Goal: Task Accomplishment & Management: Manage account settings

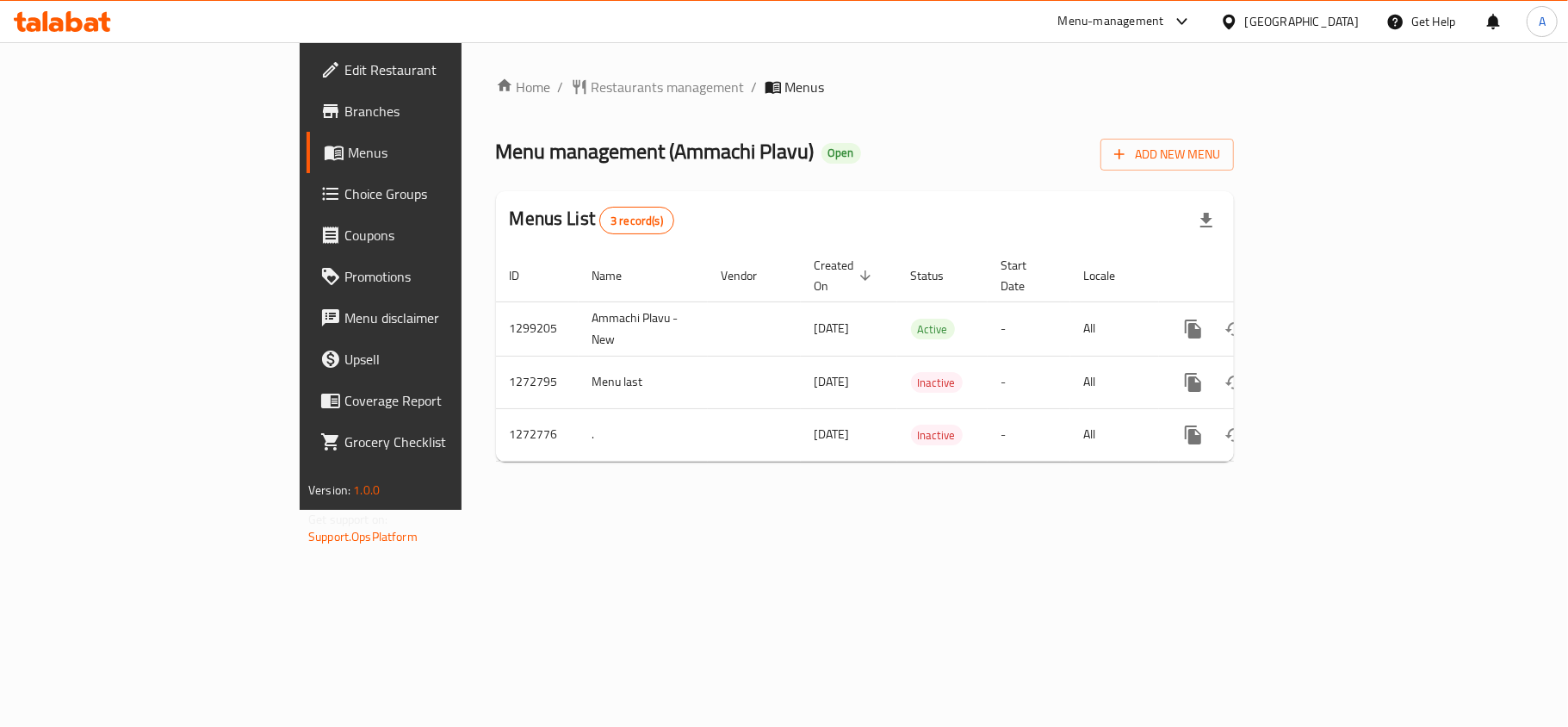
click at [462, 510] on div "Home / Restaurants management / Menus Menu management ( Ammachi Plavu ) Open Ad…" at bounding box center [864, 276] width 807 height 467
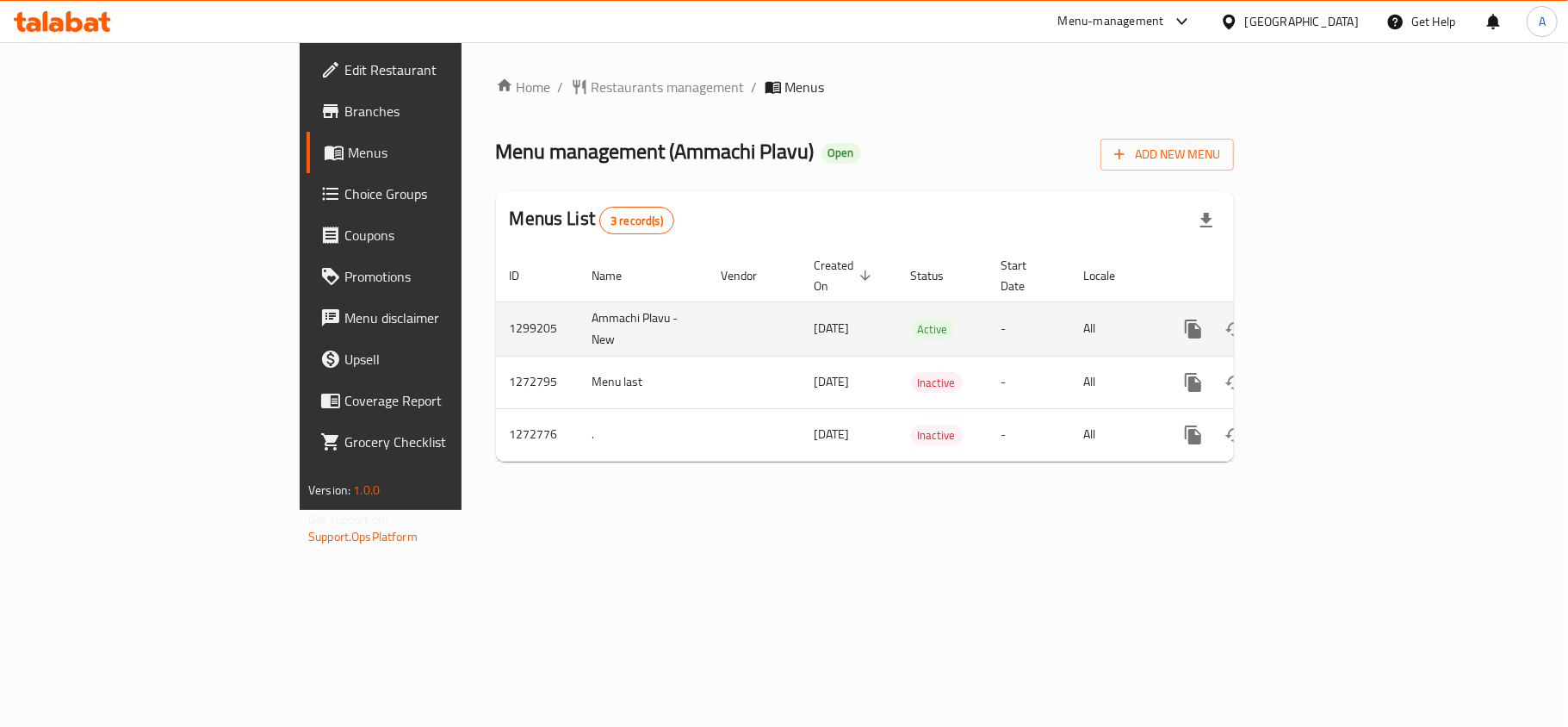
click at [497, 302] on td "1299205" at bounding box center [537, 328] width 82 height 54
click at [497, 312] on td "1299205" at bounding box center [537, 328] width 82 height 54
copy td "1299205"
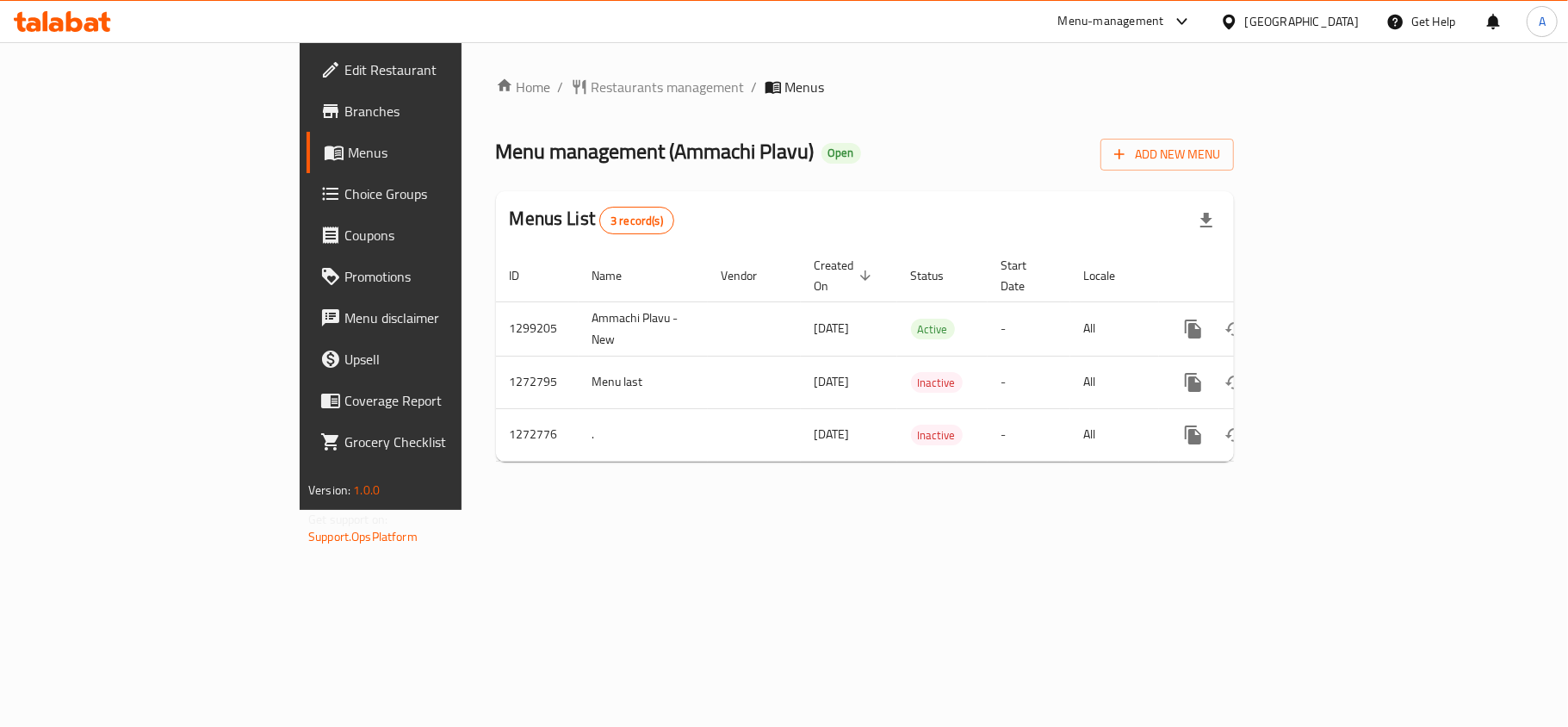
click at [1268, 510] on div "Home / Restaurants management / Menus Menu management ( Ammachi Plavu ) Open Ad…" at bounding box center [864, 276] width 807 height 467
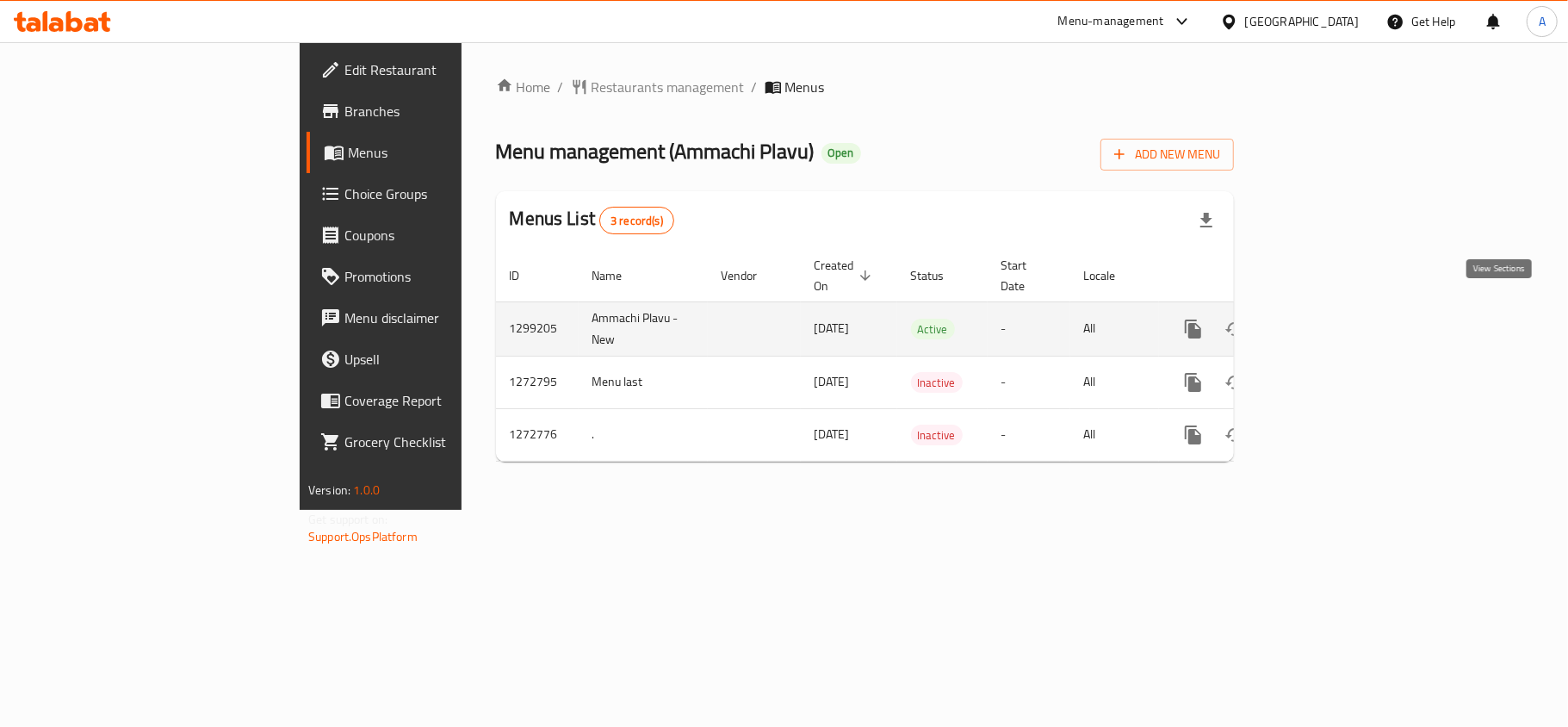
click at [1328, 319] on icon "enhanced table" at bounding box center [1317, 329] width 21 height 21
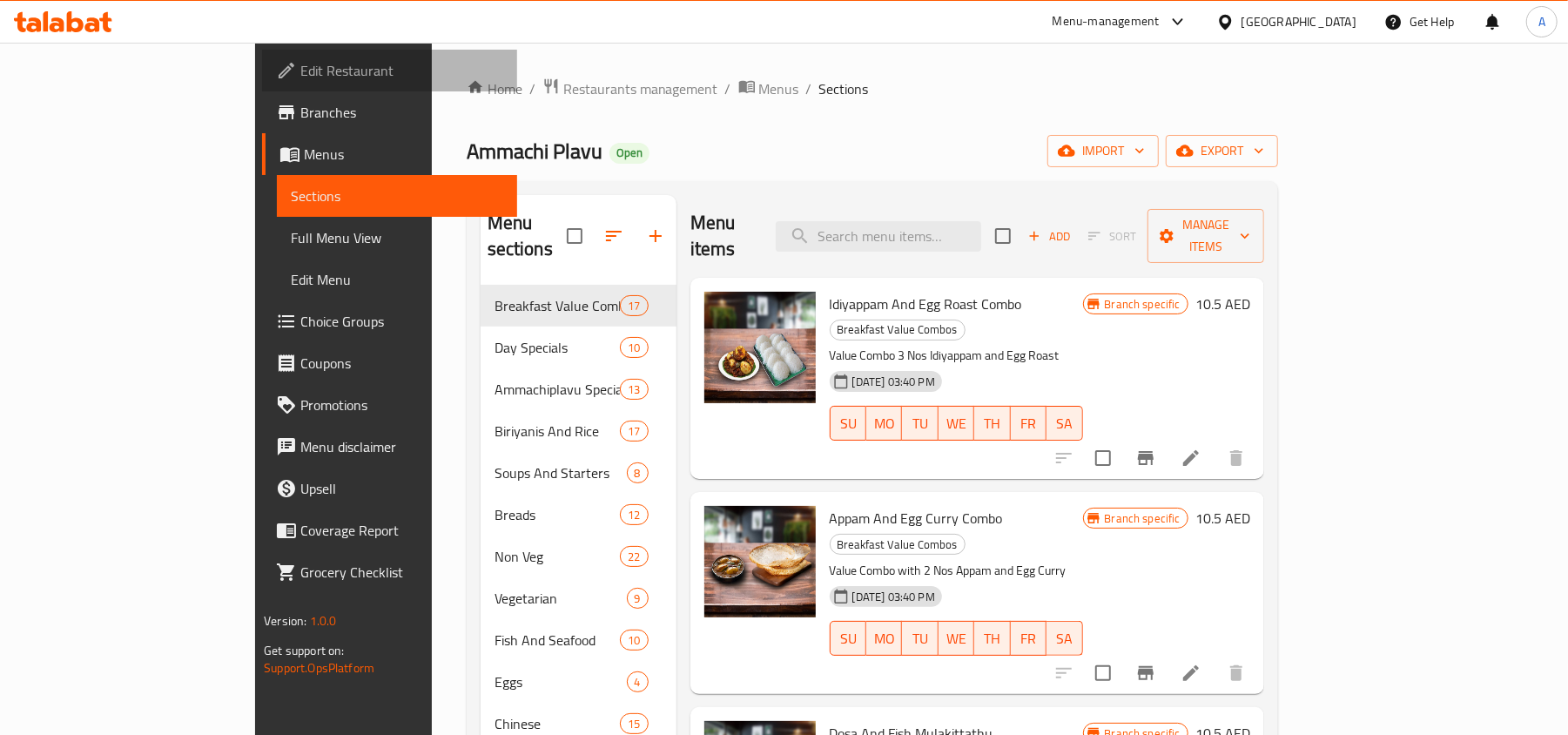
click at [300, 60] on span "Edit Restaurant" at bounding box center [402, 71] width 203 height 21
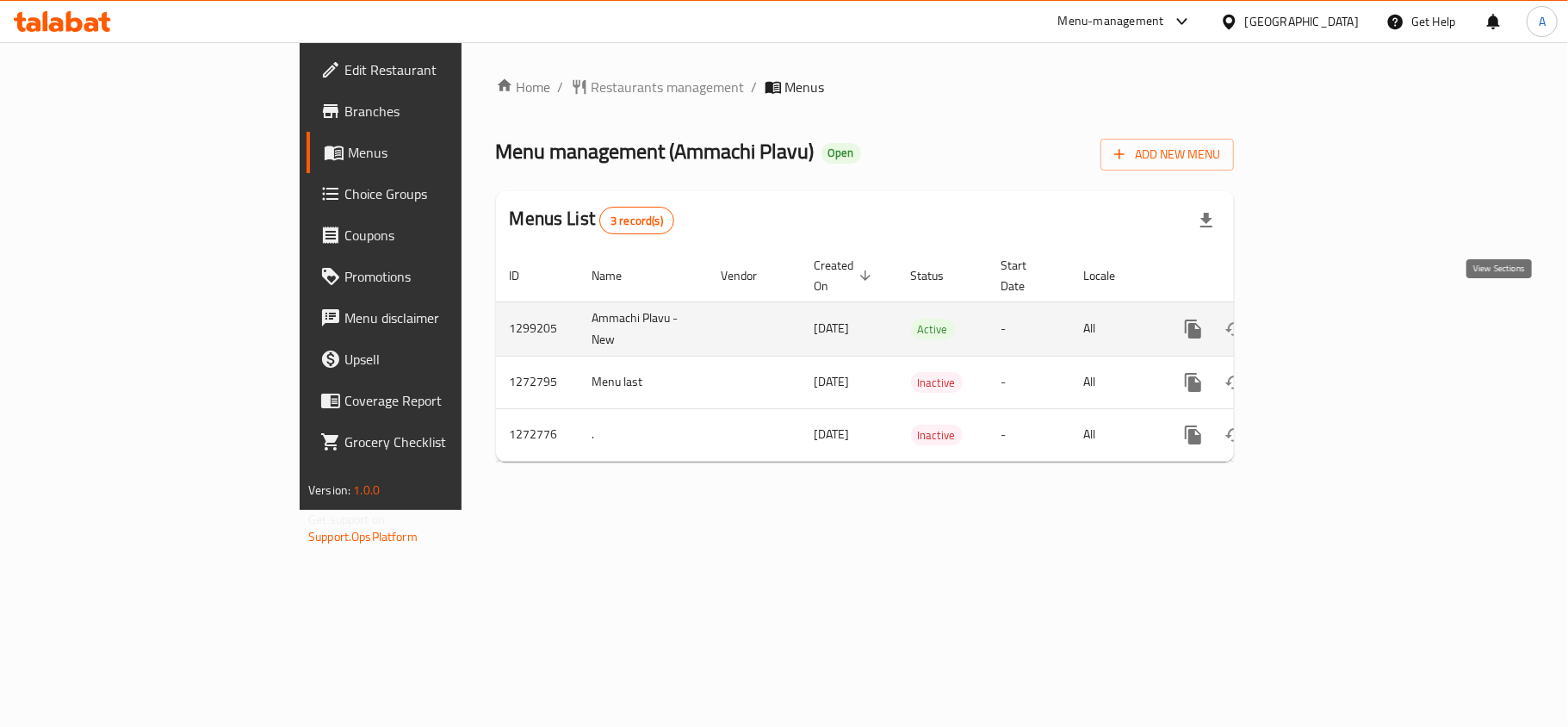
click at [1328, 319] on icon "enhanced table" at bounding box center [1317, 329] width 21 height 21
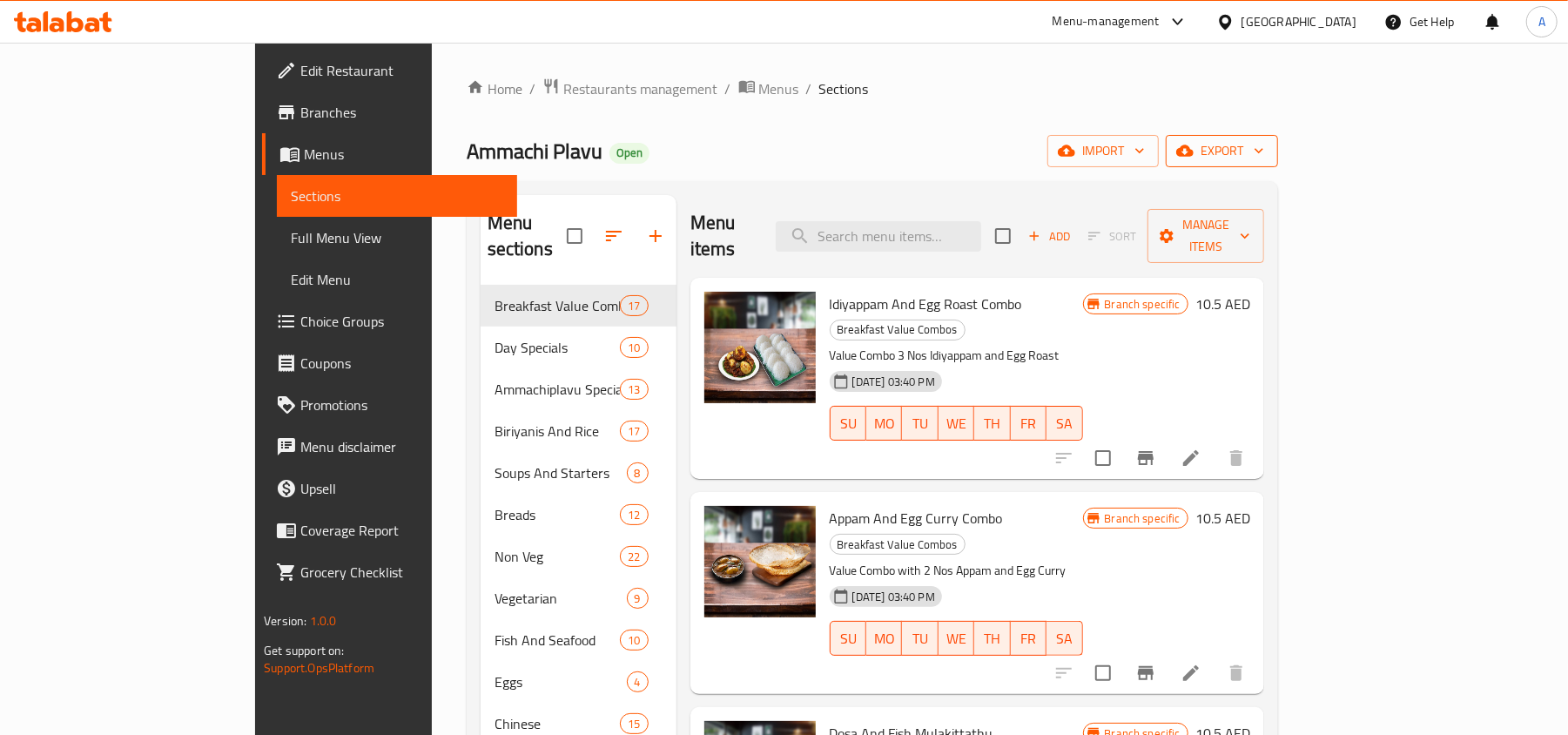
click at [1264, 147] on span "export" at bounding box center [1222, 151] width 84 height 22
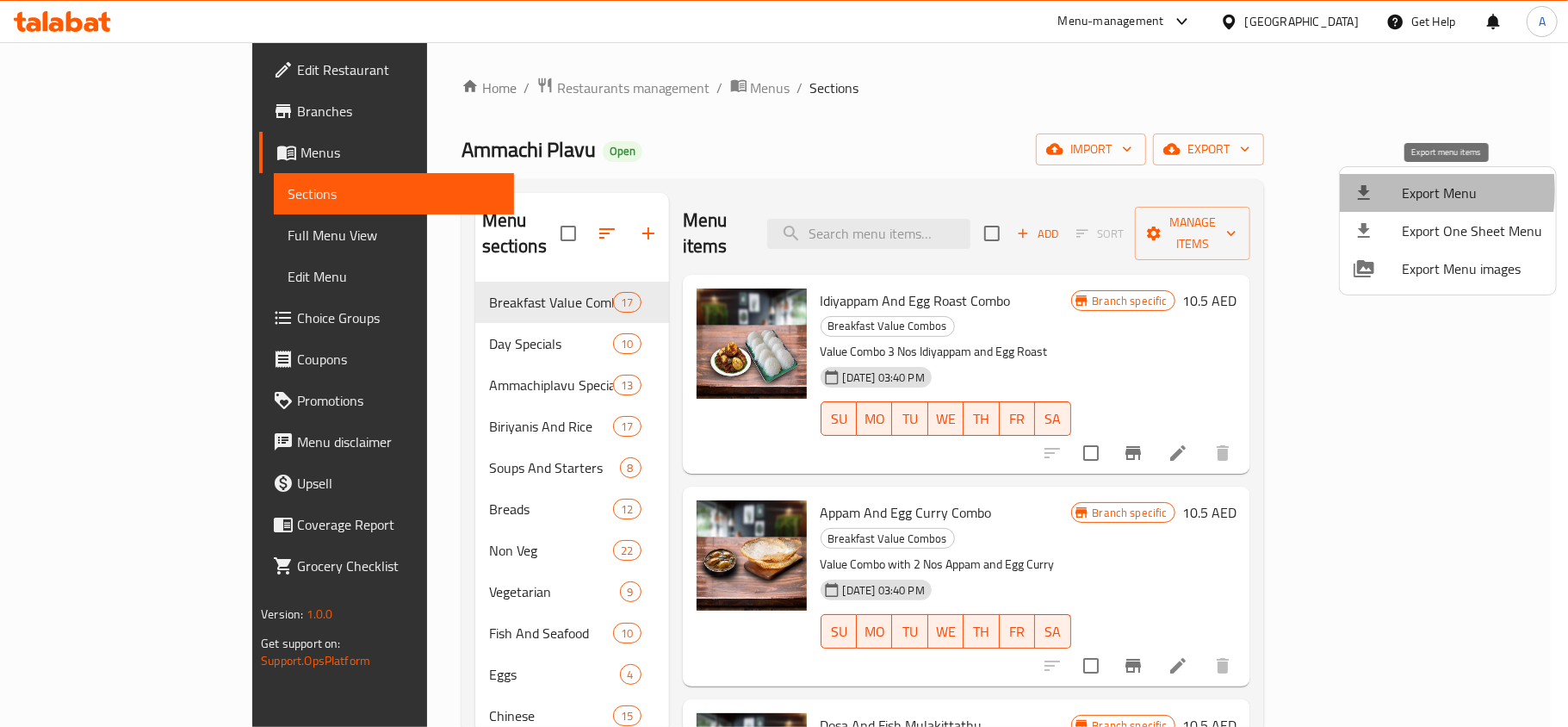
click at [1383, 190] on div at bounding box center [1378, 193] width 48 height 21
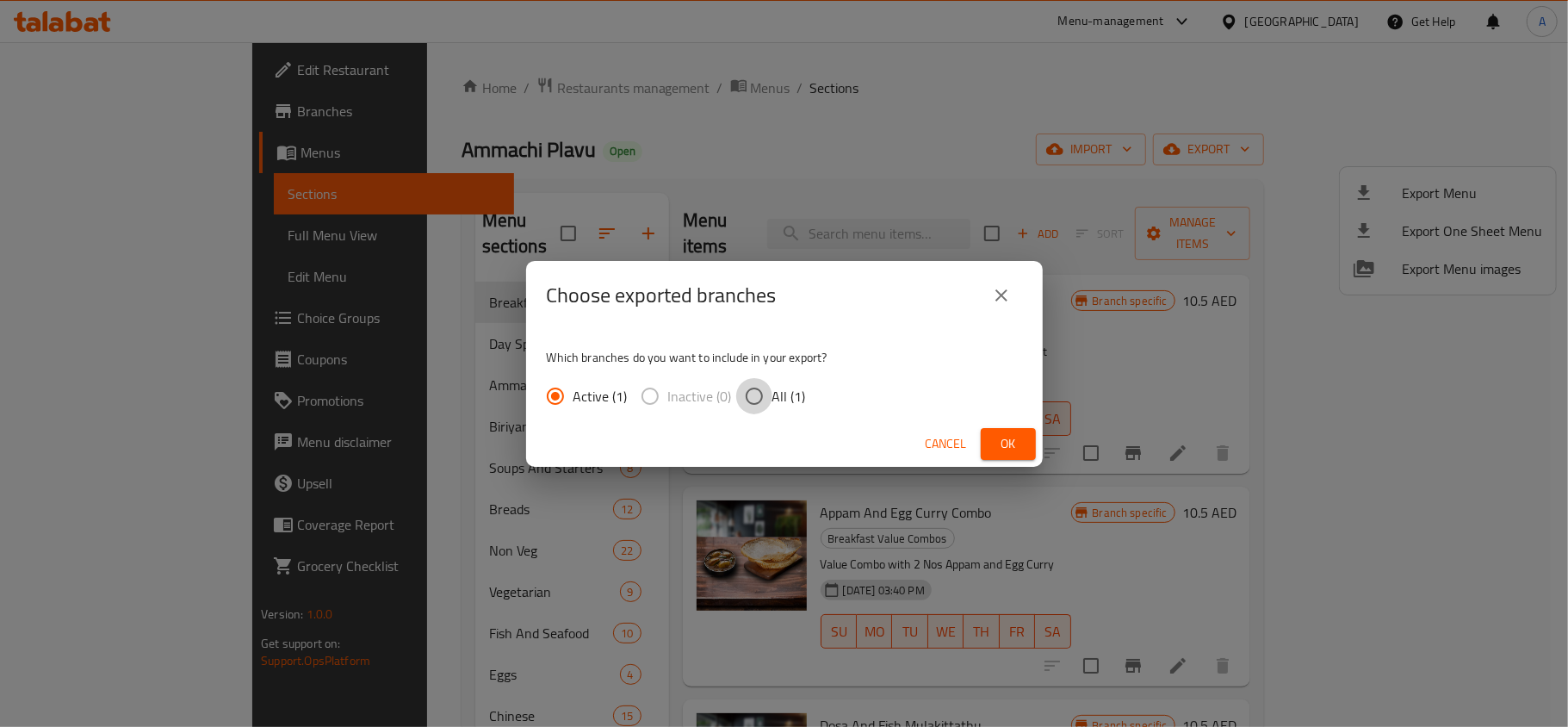
click at [746, 397] on input "All (1)" at bounding box center [755, 396] width 36 height 36
radio input "true"
click at [1004, 446] on span "Ok" at bounding box center [1008, 443] width 27 height 22
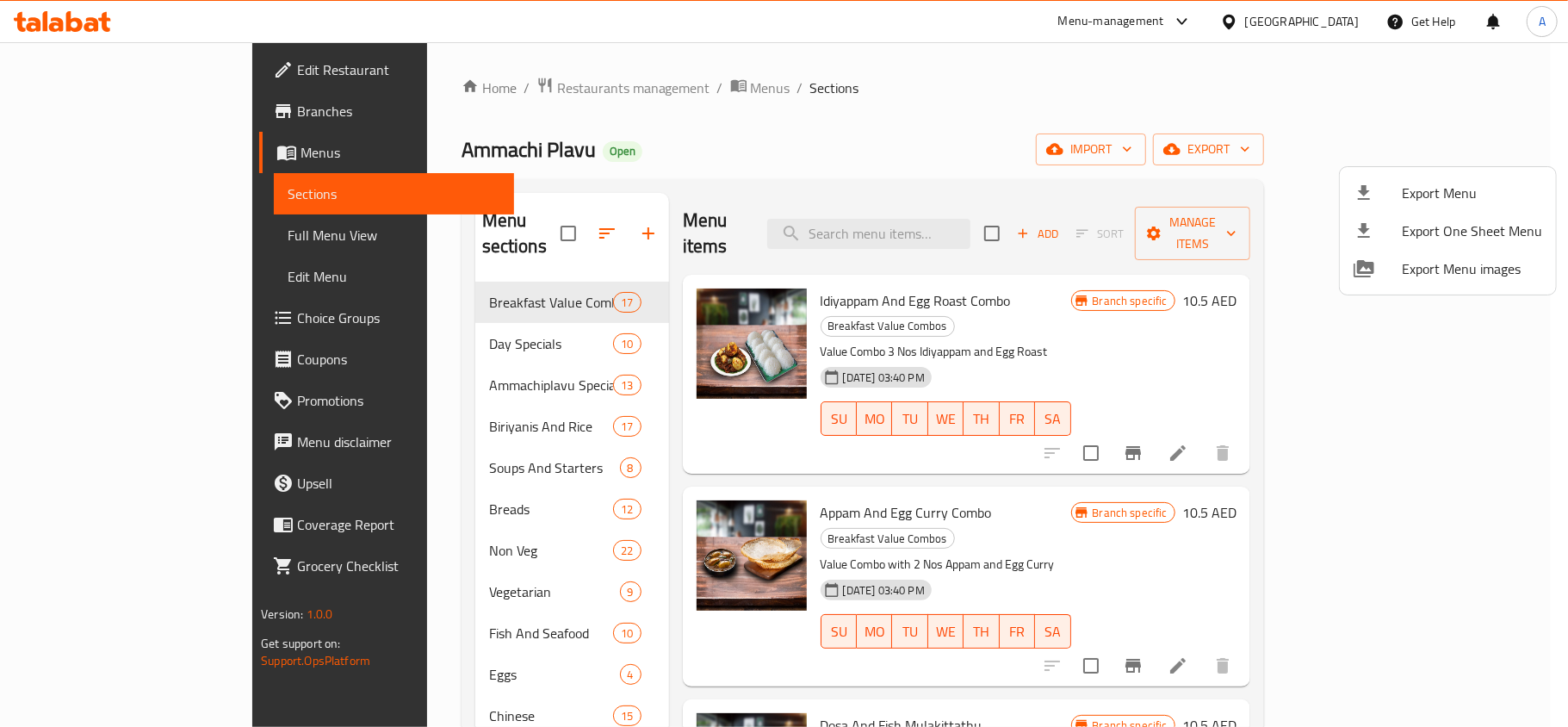
click at [959, 152] on div at bounding box center [784, 363] width 1568 height 727
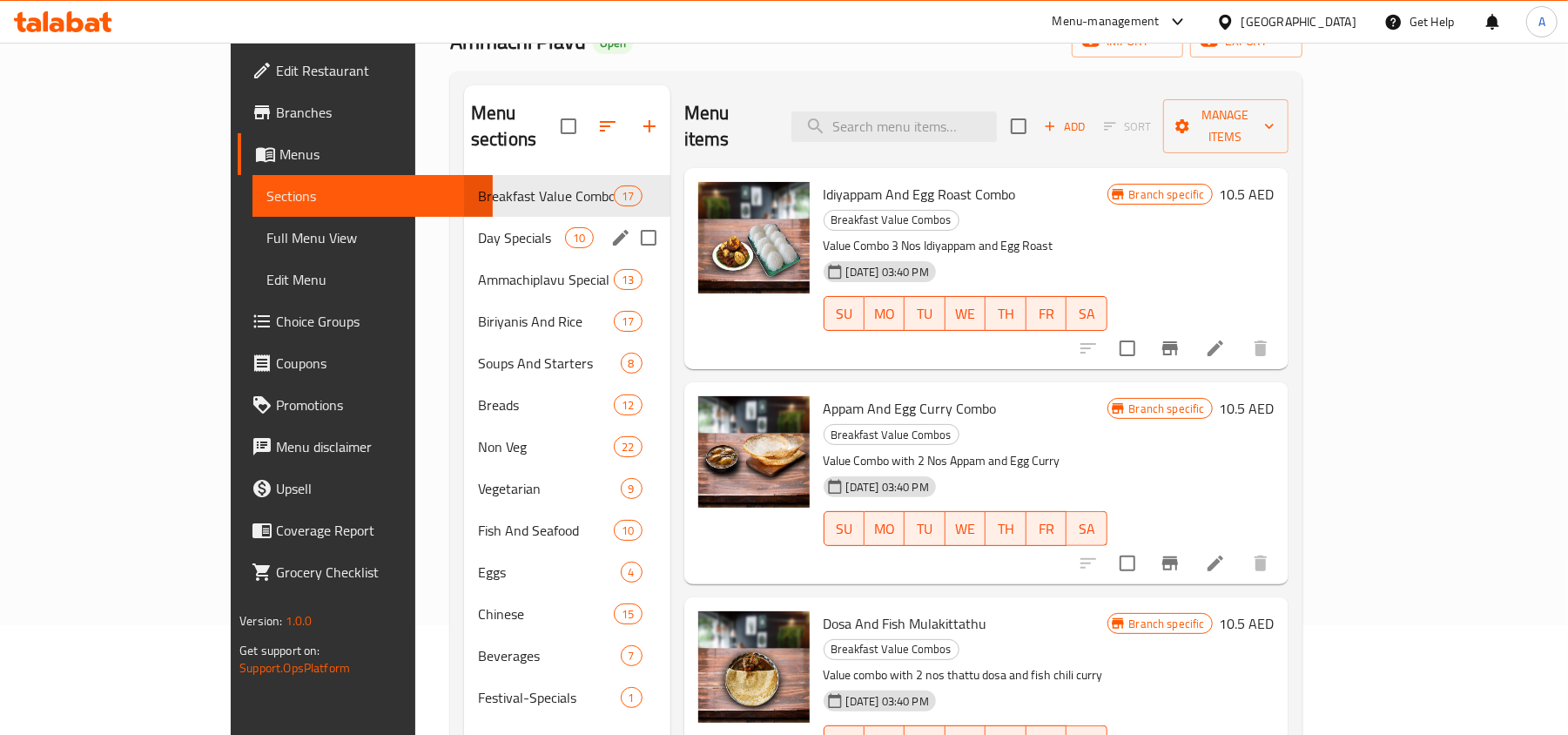
scroll to position [245, 0]
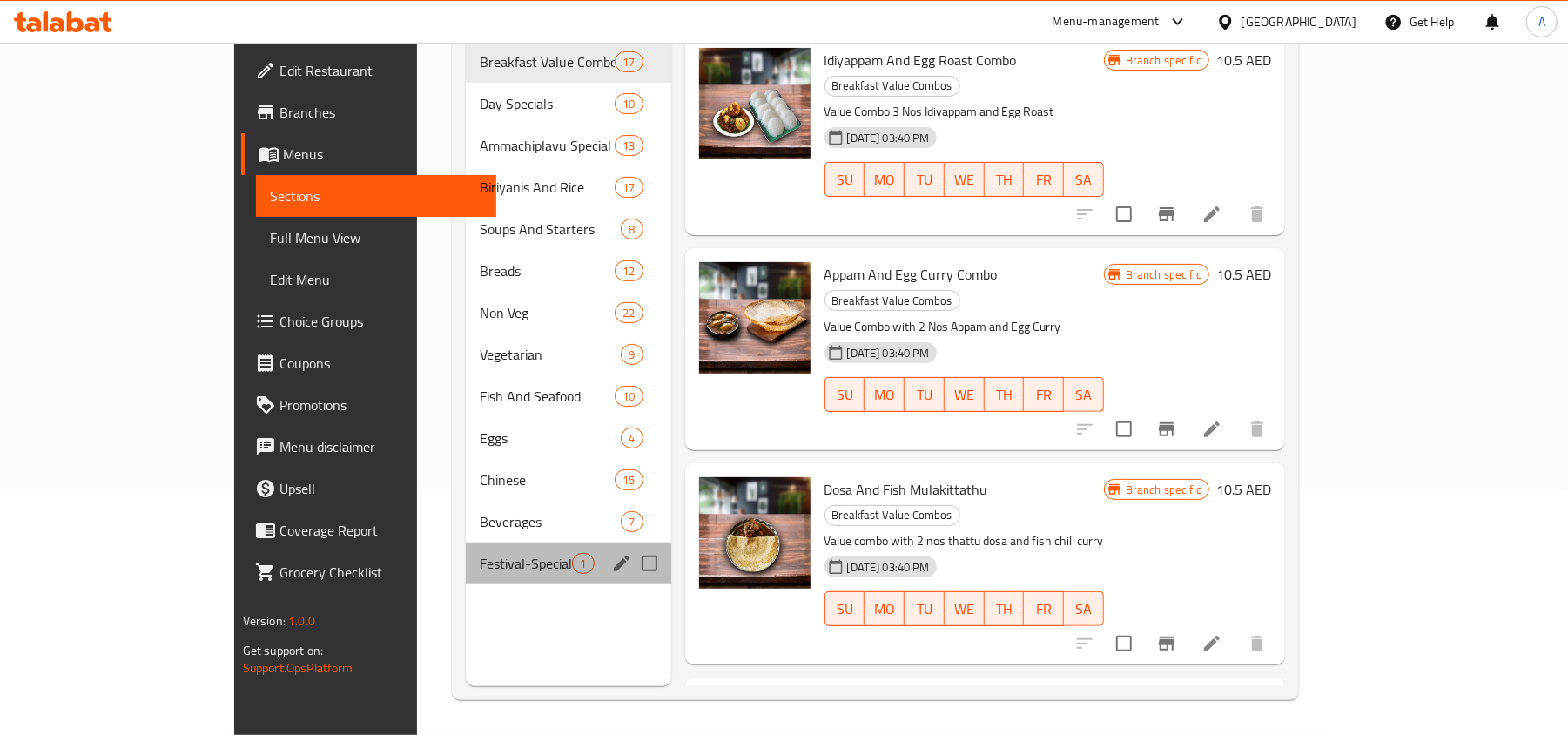
click at [466, 542] on div "Festival-Specials 1" at bounding box center [568, 563] width 205 height 42
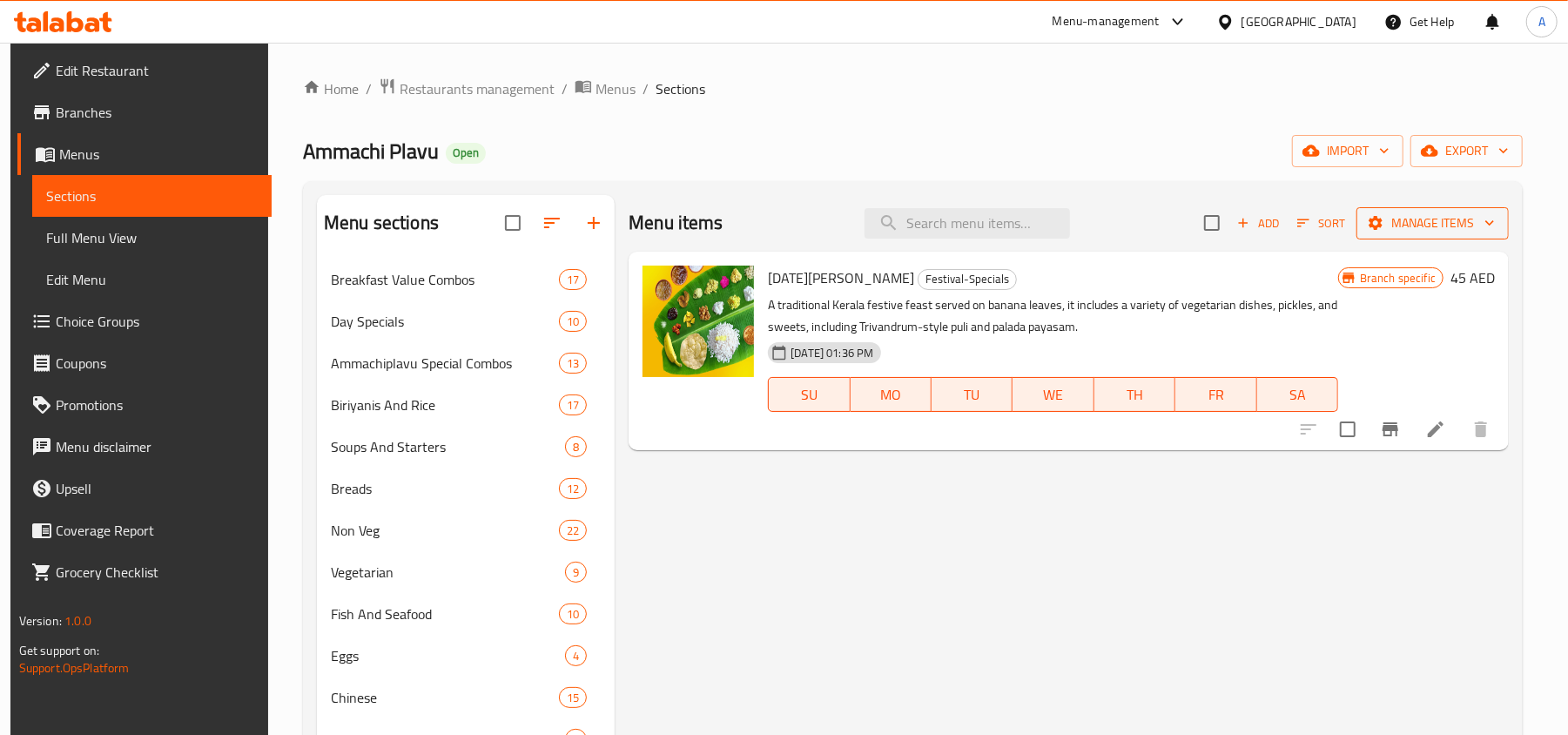
click at [1486, 227] on span "Manage items" at bounding box center [1432, 223] width 124 height 22
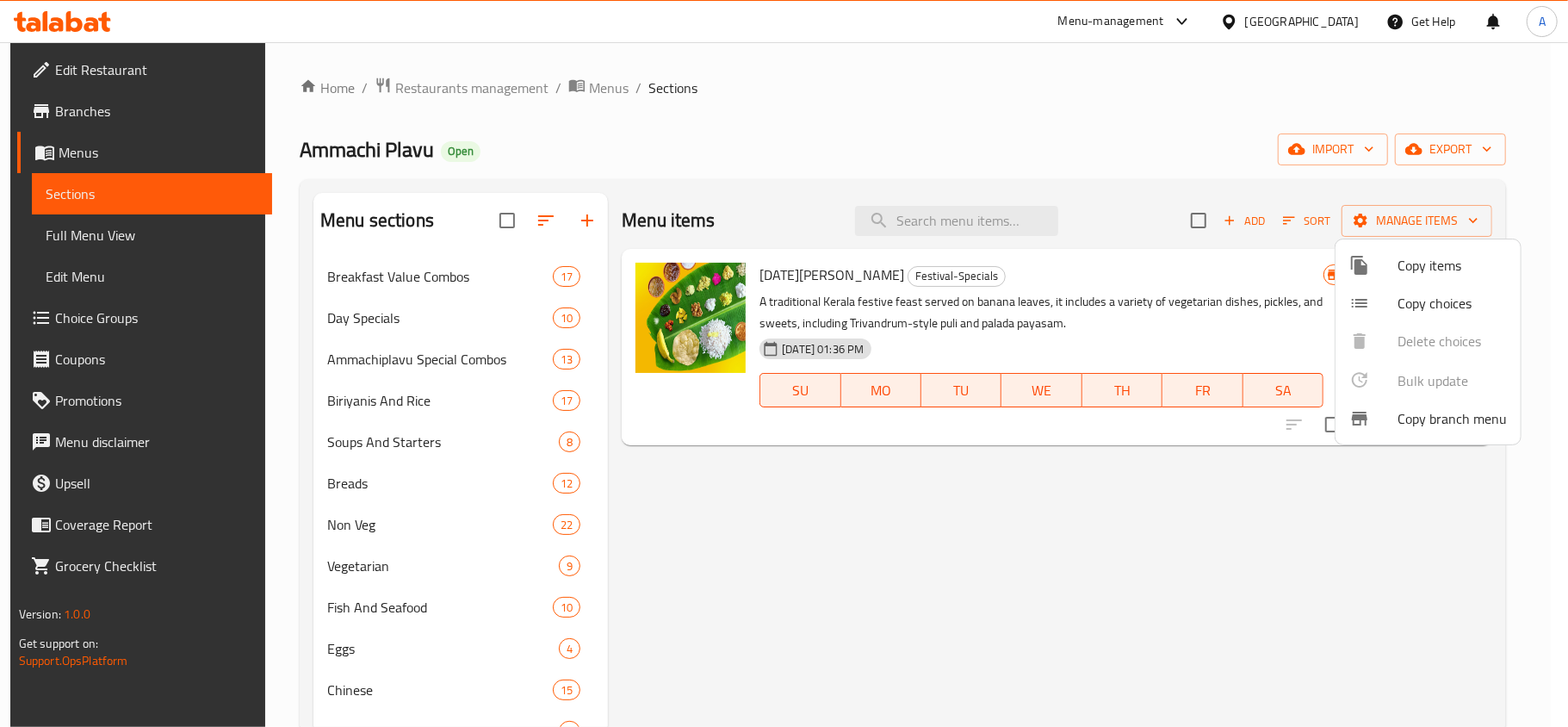
click at [1109, 165] on div at bounding box center [784, 363] width 1568 height 727
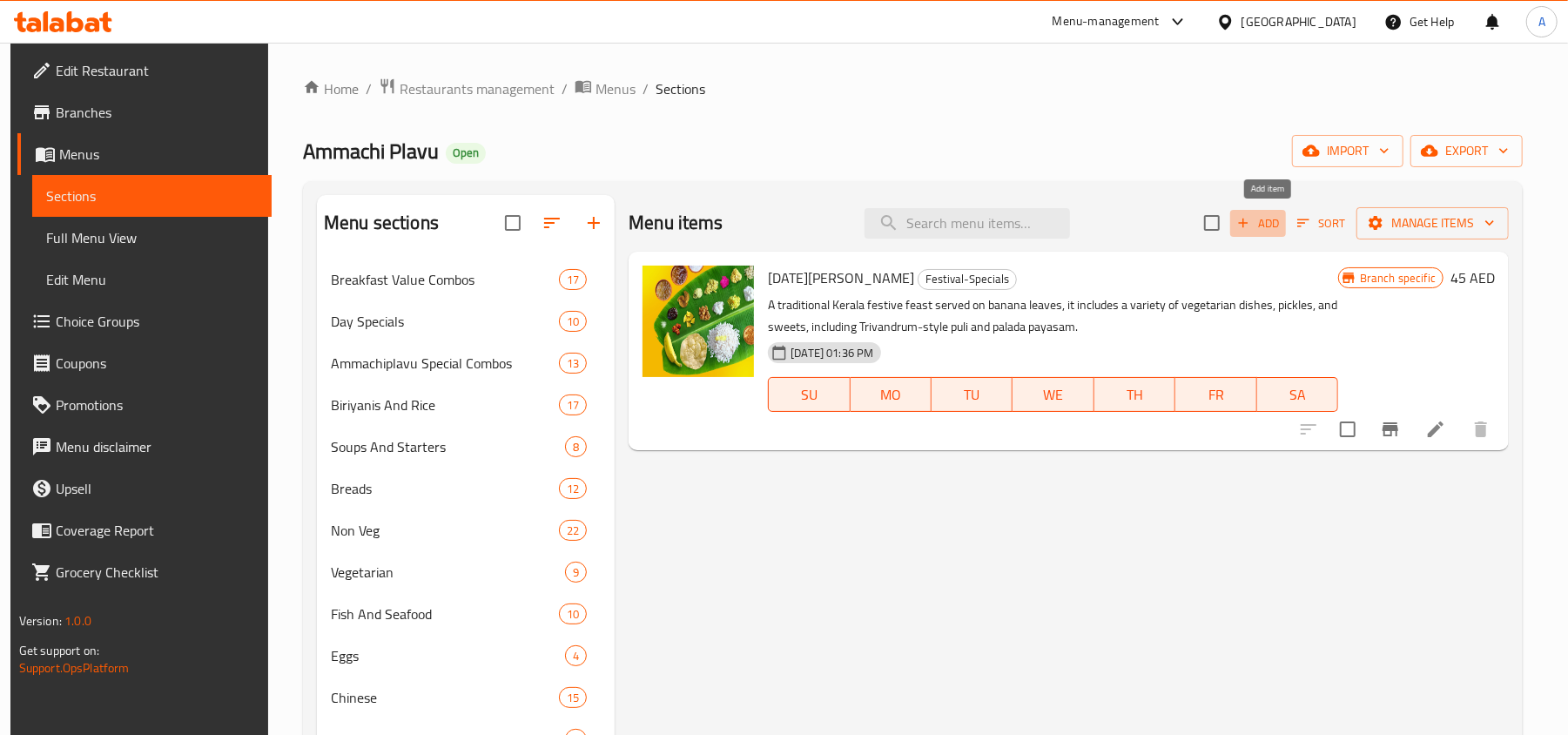
click at [1252, 224] on icon "button" at bounding box center [1243, 223] width 15 height 15
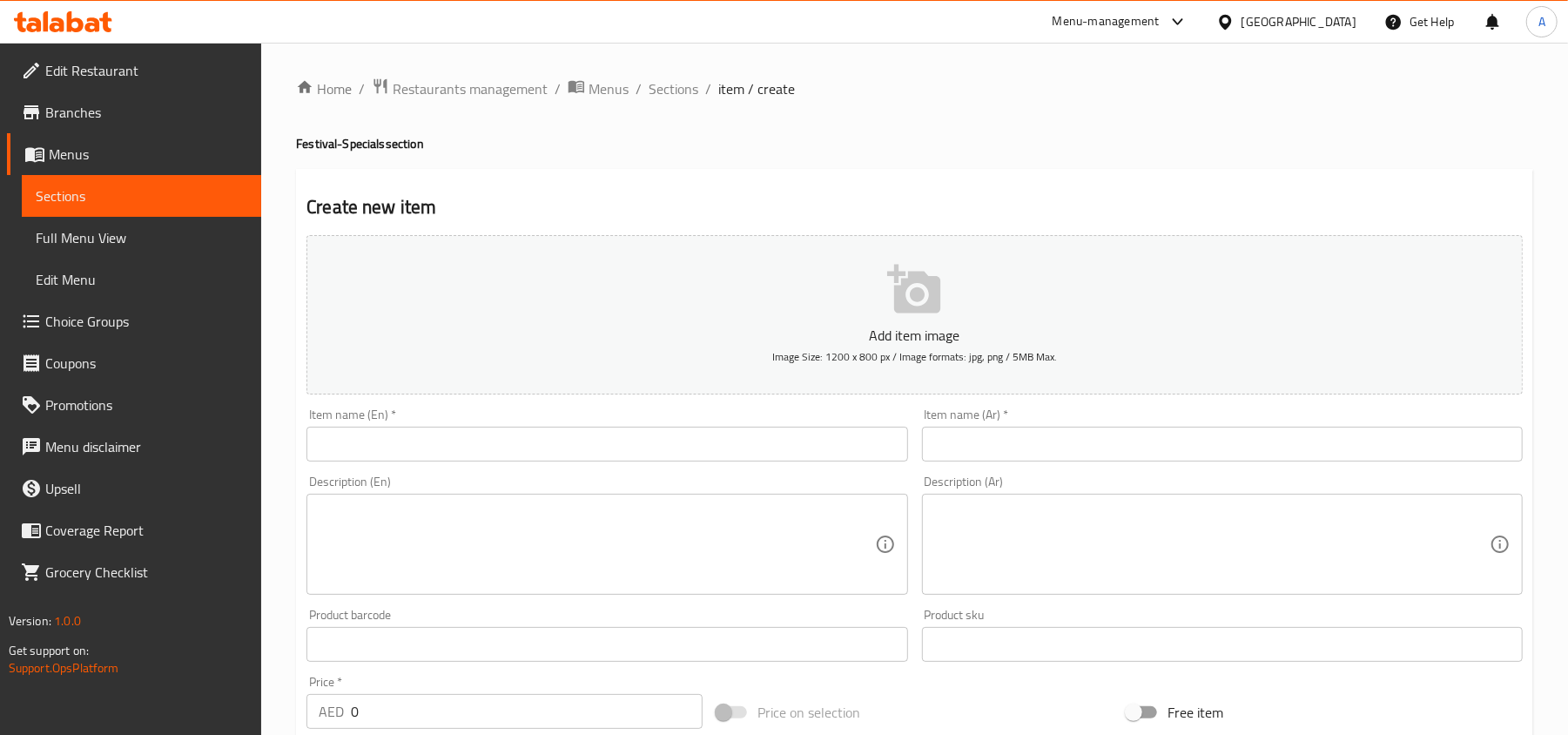
click at [673, 441] on input "text" at bounding box center [607, 443] width 600 height 34
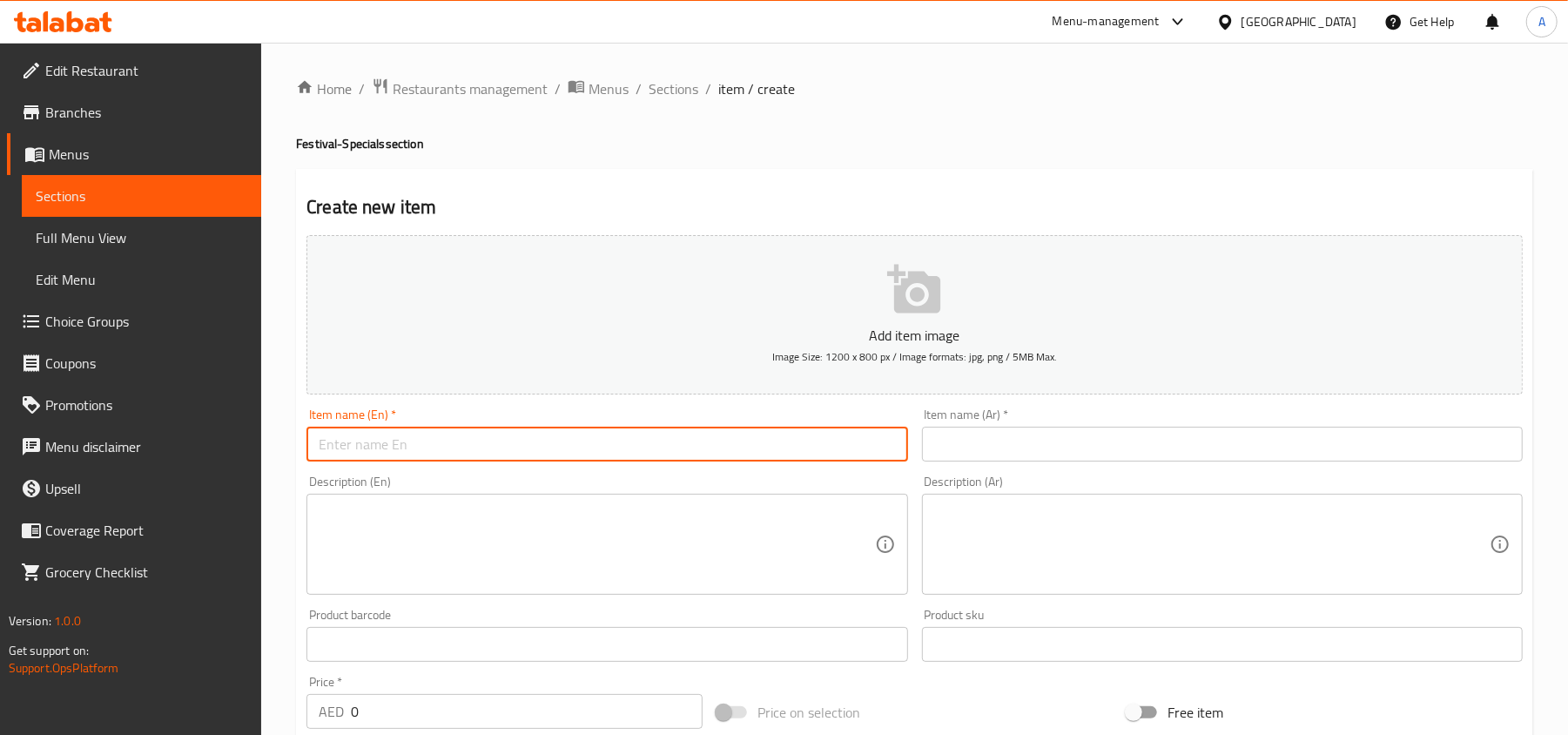
paste input "Boli and Paayasam"
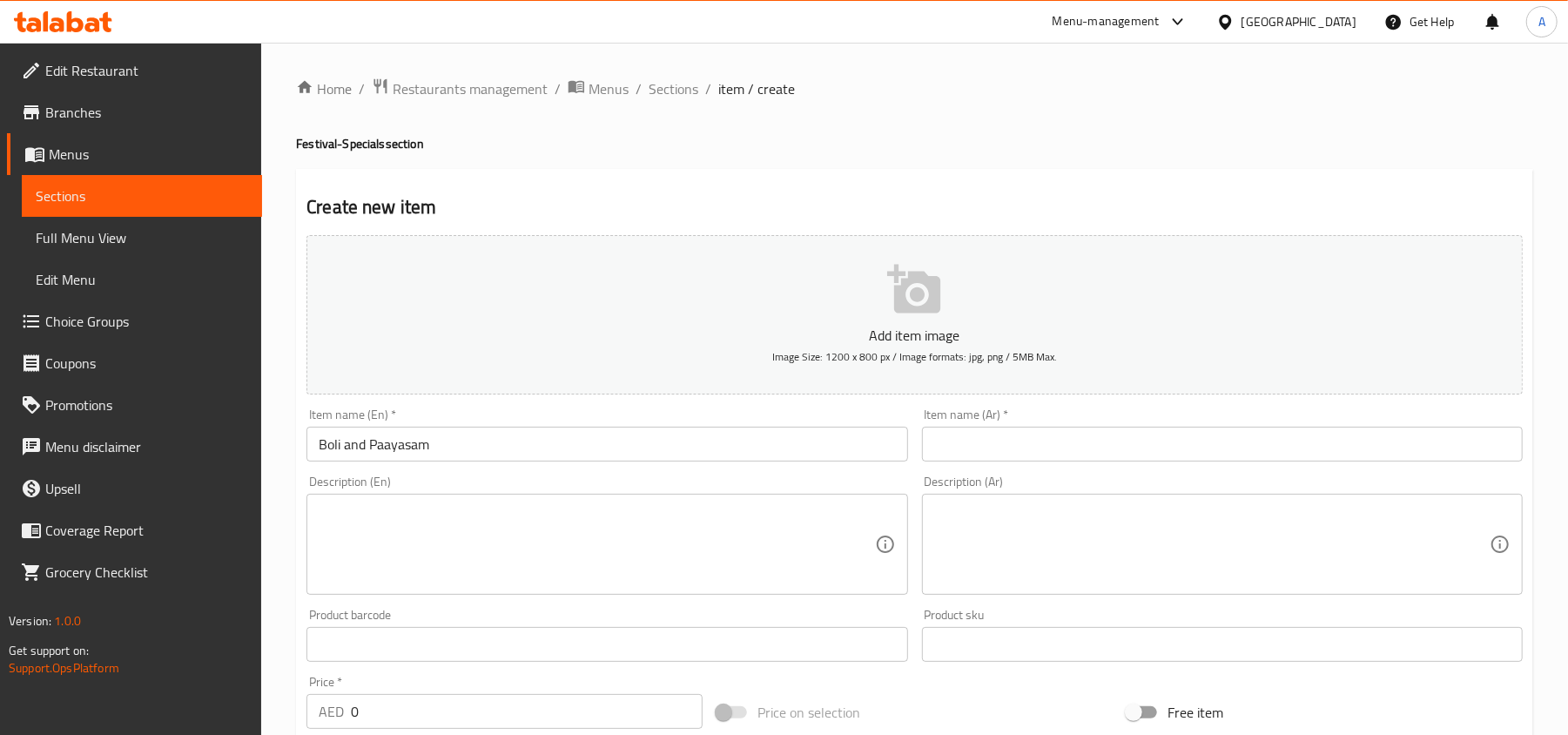
click at [352, 443] on input "Boli and Paayasam" at bounding box center [607, 443] width 600 height 34
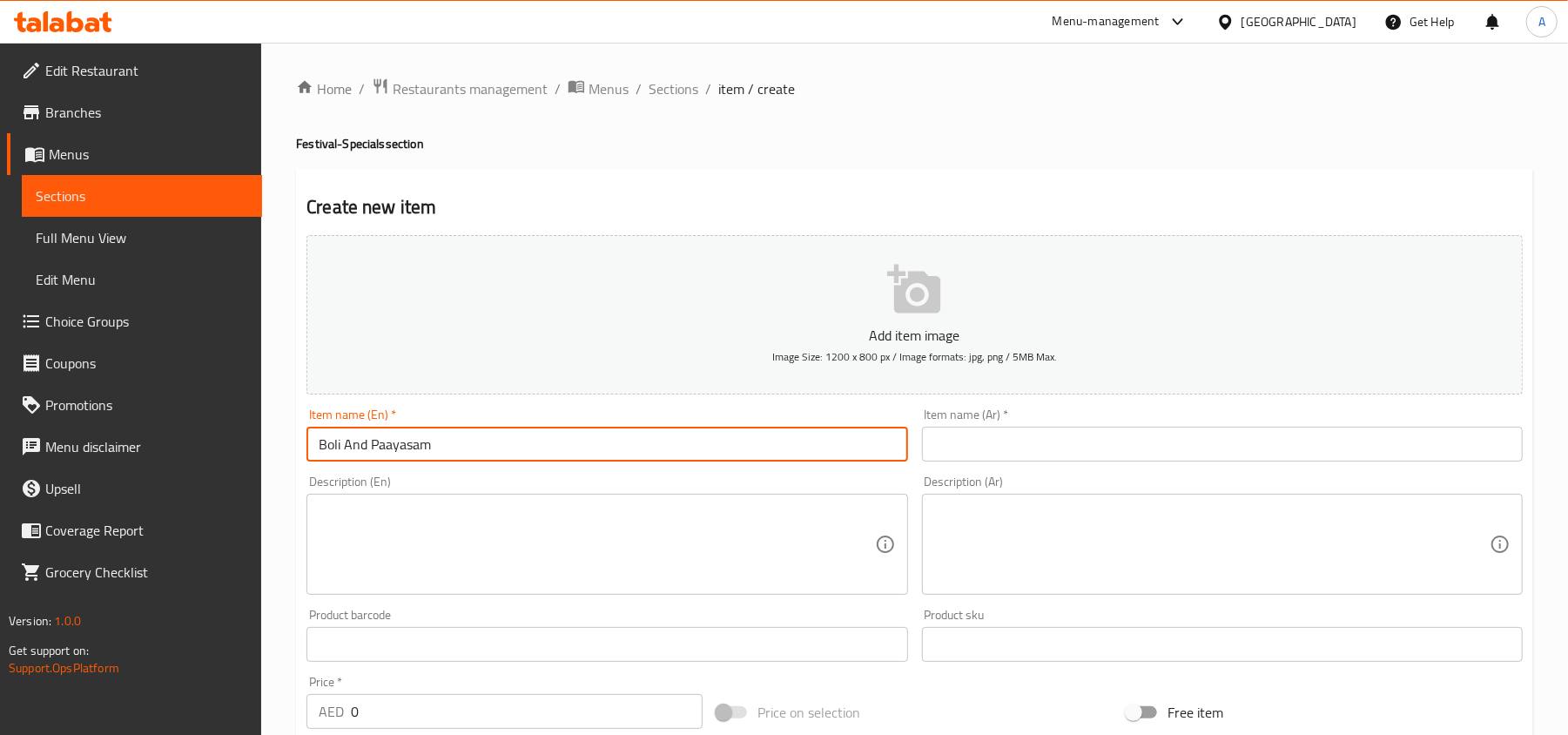
type input "Boli And Paayasam"
click at [1066, 445] on input "text" at bounding box center [1222, 443] width 600 height 34
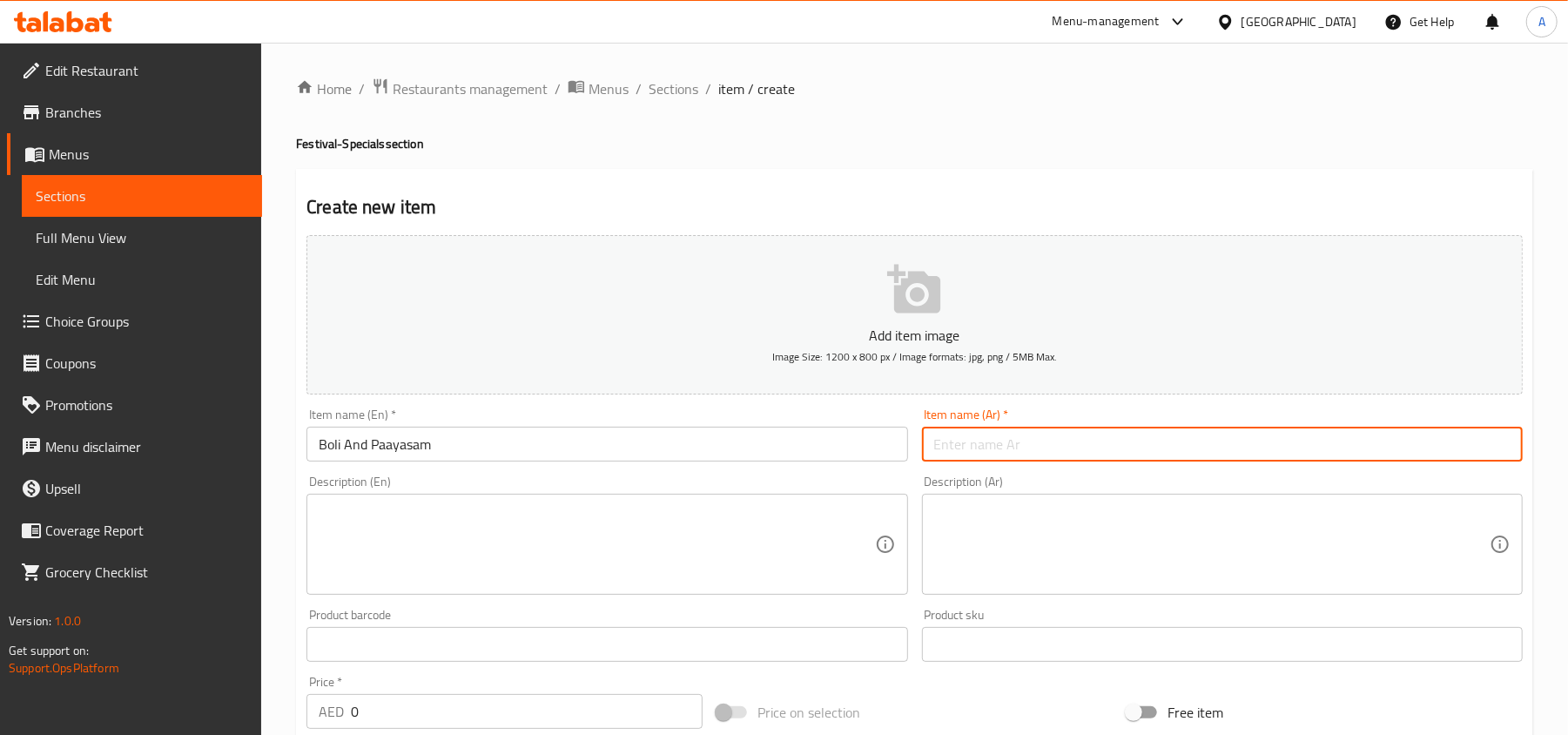
paste input "بولي وباياسم"
type input "بولي وباياسم"
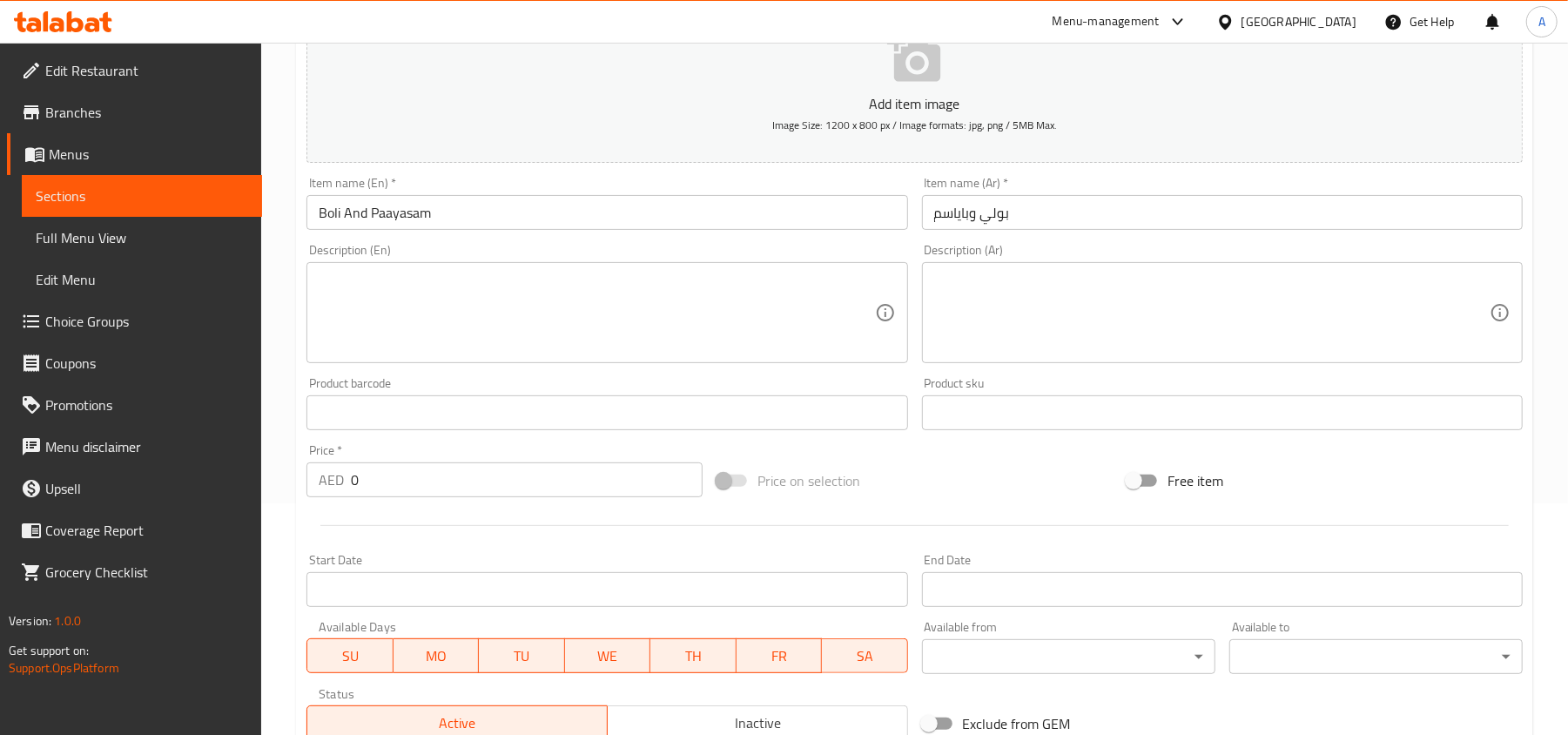
click at [505, 500] on div "Price   * AED 0 Price *" at bounding box center [504, 470] width 410 height 67
click at [506, 485] on input "0" at bounding box center [527, 480] width 352 height 34
paste input "24"
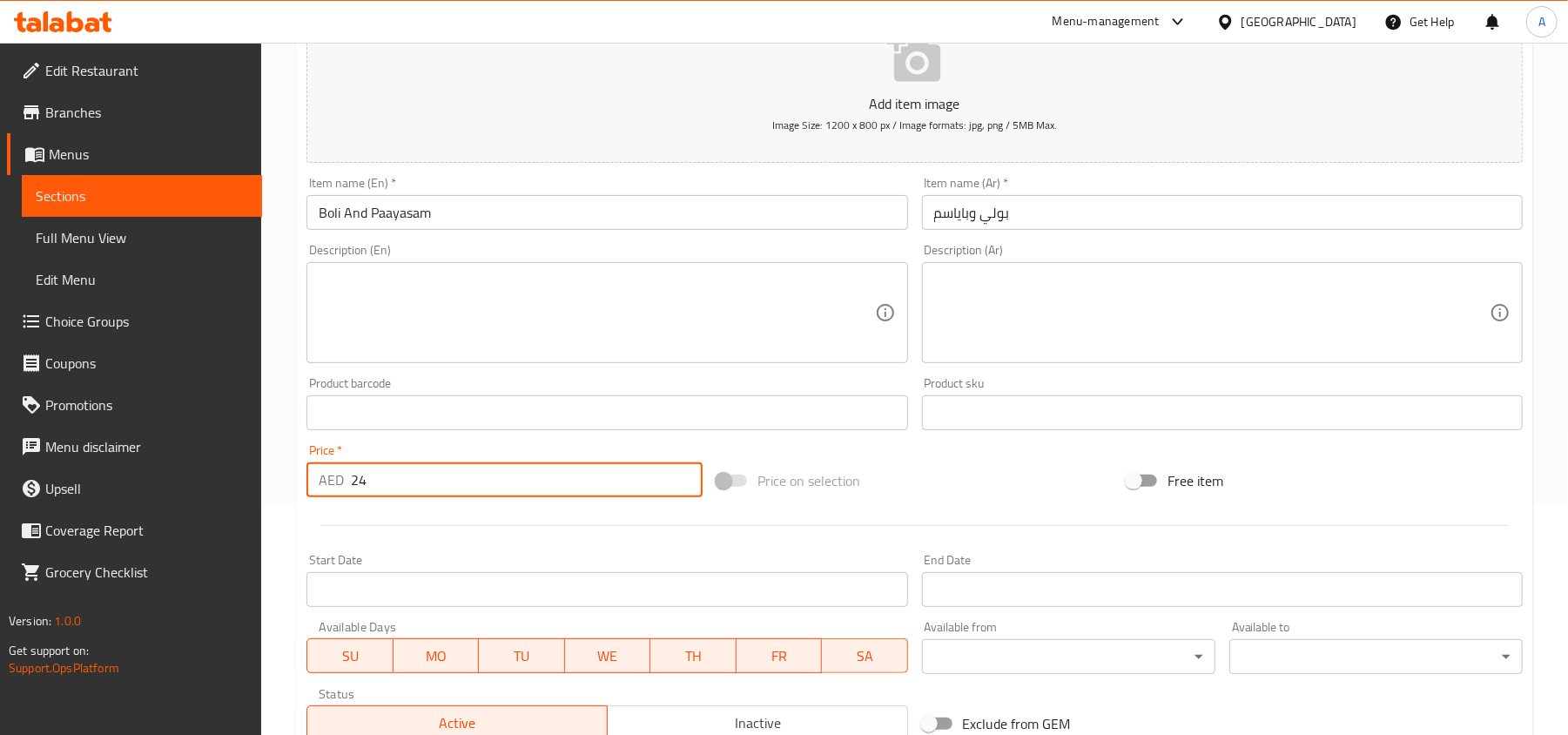
type input "24"
click at [551, 313] on textarea at bounding box center [596, 313] width 555 height 83
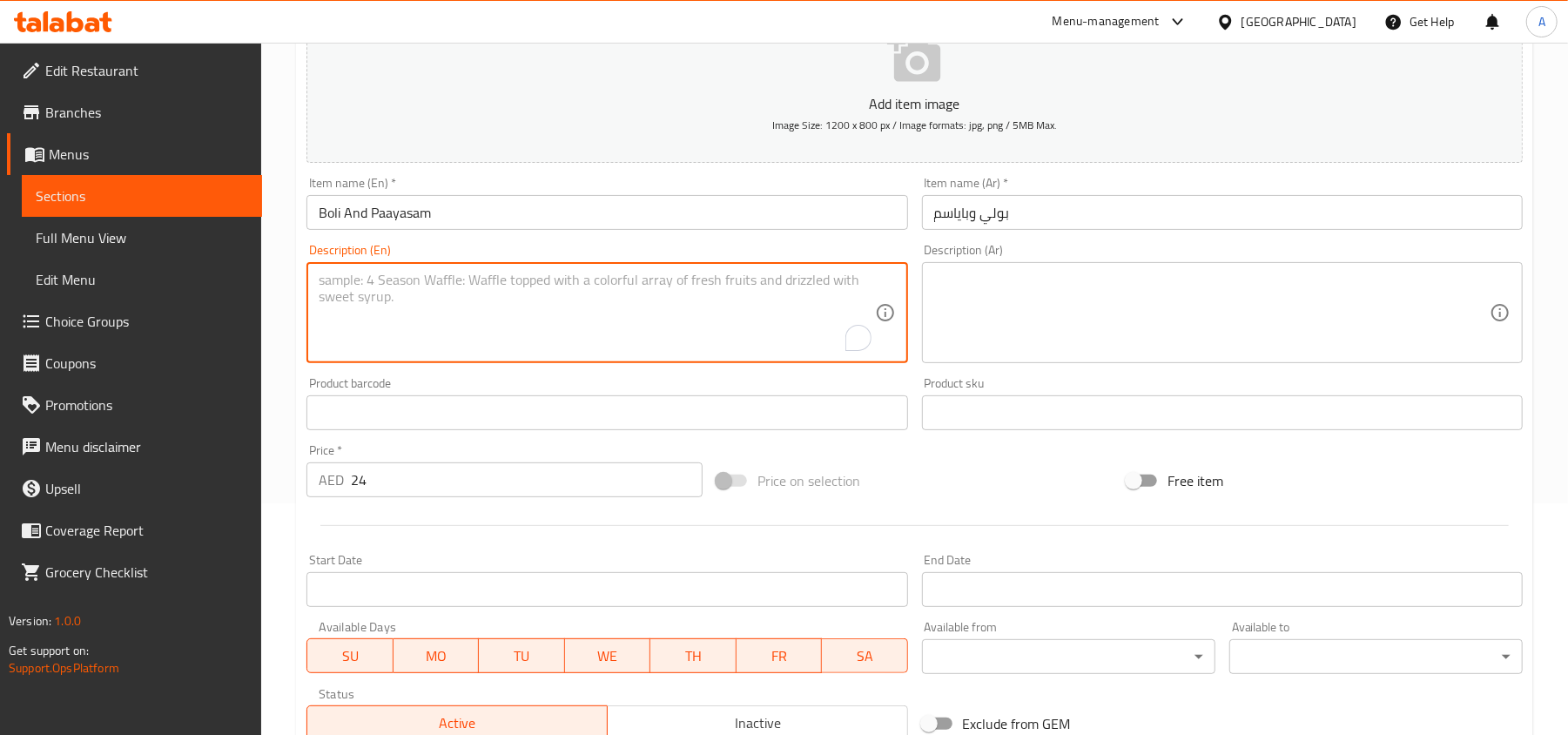
paste textarea "Trivandrum-style Boli with Paayasam – a perfect blend of sweet stuffed bread an…"
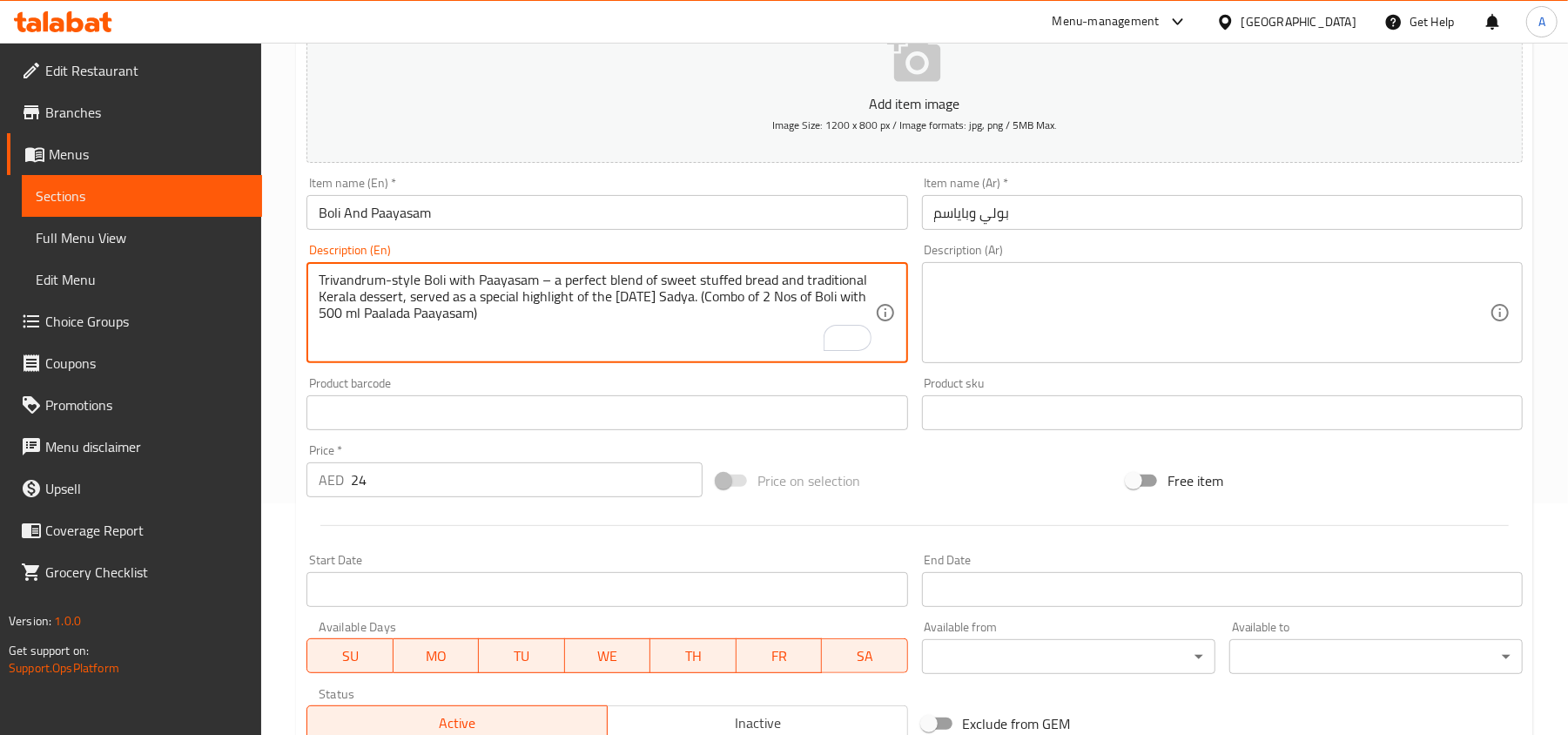
type textarea "Trivandrum-style Boli with Paayasam – a perfect blend of sweet stuffed bread an…"
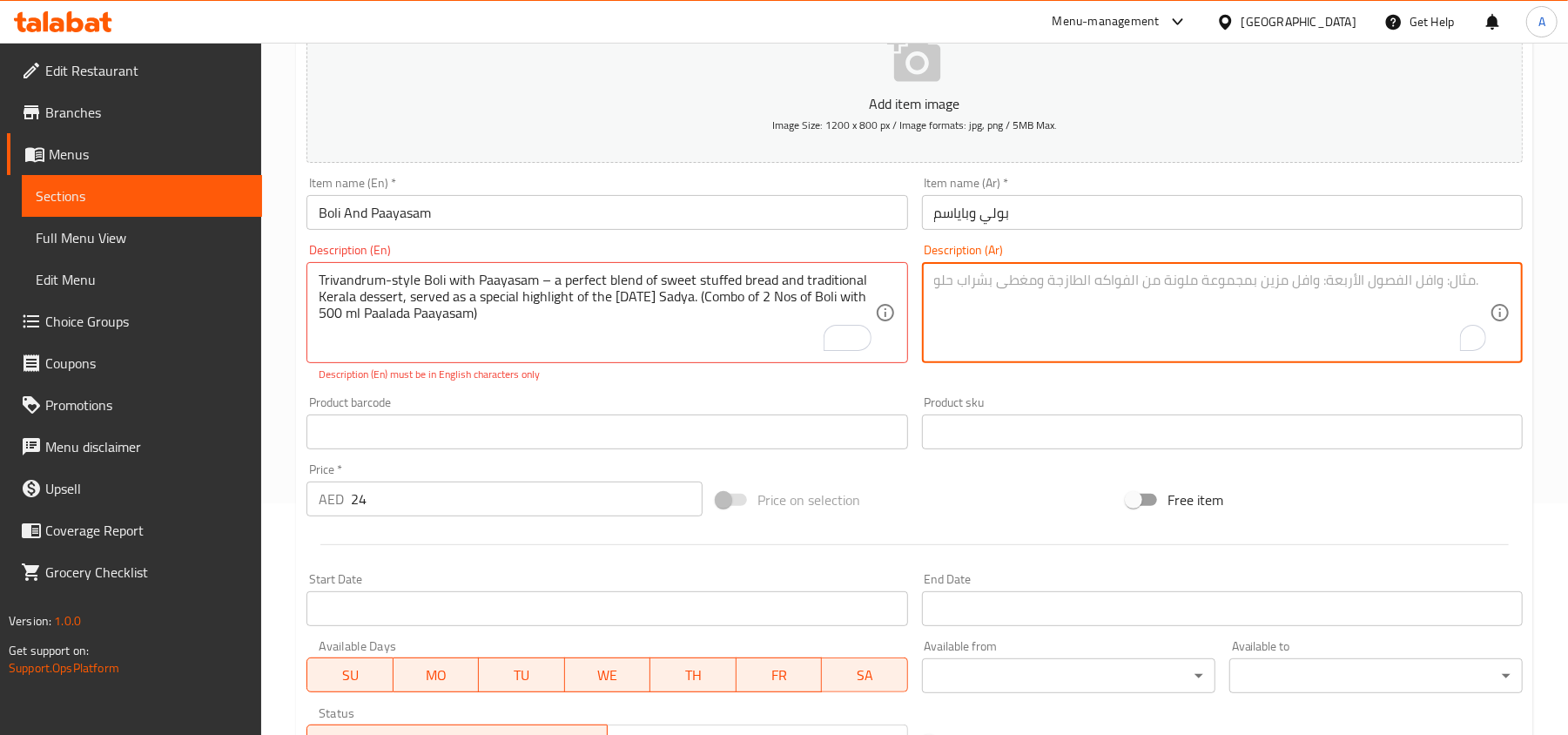
click at [1283, 324] on textarea "To enrich screen reader interactions, please activate Accessibility in Grammarl…" at bounding box center [1211, 313] width 555 height 83
paste textarea "بولي على طريقة تريفاندروم مع باياسم – مزيج مثالي من خبز حلو محشو وحلوى كيرالا ت…"
type textarea "بولي على طريقة تريفاندروم مع باياسم – مزيج مثالي من خبز حلو محشو وحلوى كيرالا ت…"
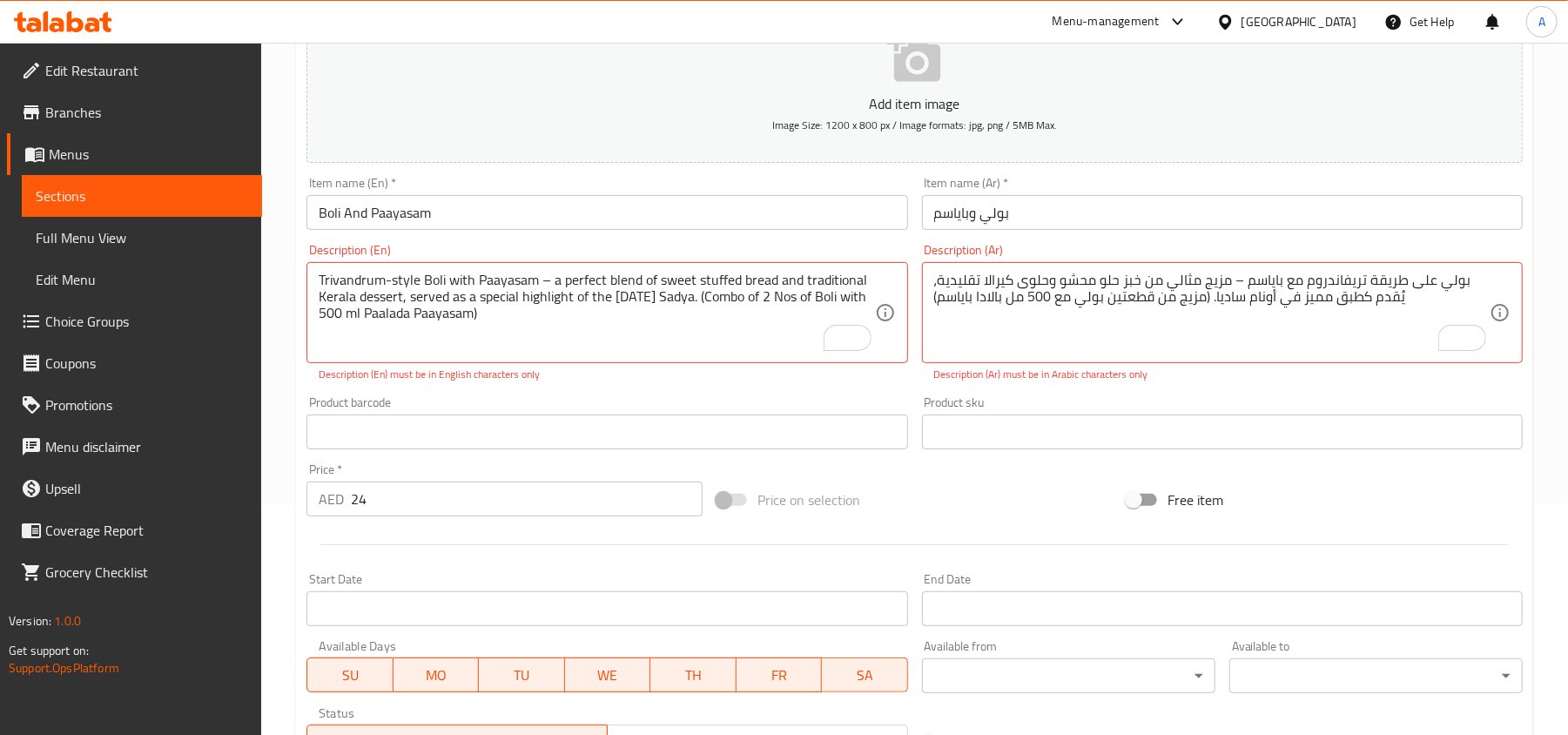
click at [572, 379] on p "Description (En) must be in English characters only" at bounding box center [606, 374] width 577 height 15
click at [697, 297] on textarea "Trivandrum-style Boli with Paayasam – a perfect blend of sweet stuffed bread an…" at bounding box center [596, 313] width 555 height 83
type textarea "Trivandrum-style Boli with Paayasam – a perfect blend of sweet stuffed bread an…"
drag, startPoint x: 1233, startPoint y: 283, endPoint x: 1251, endPoint y: 280, distance: 18.2
click at [1251, 280] on textarea "بولي على طريقة تريفاندروم مع باياسم – مزيج مثالي من خبز حلو محشو وحلوى كيرالا ت…" at bounding box center [1211, 313] width 555 height 83
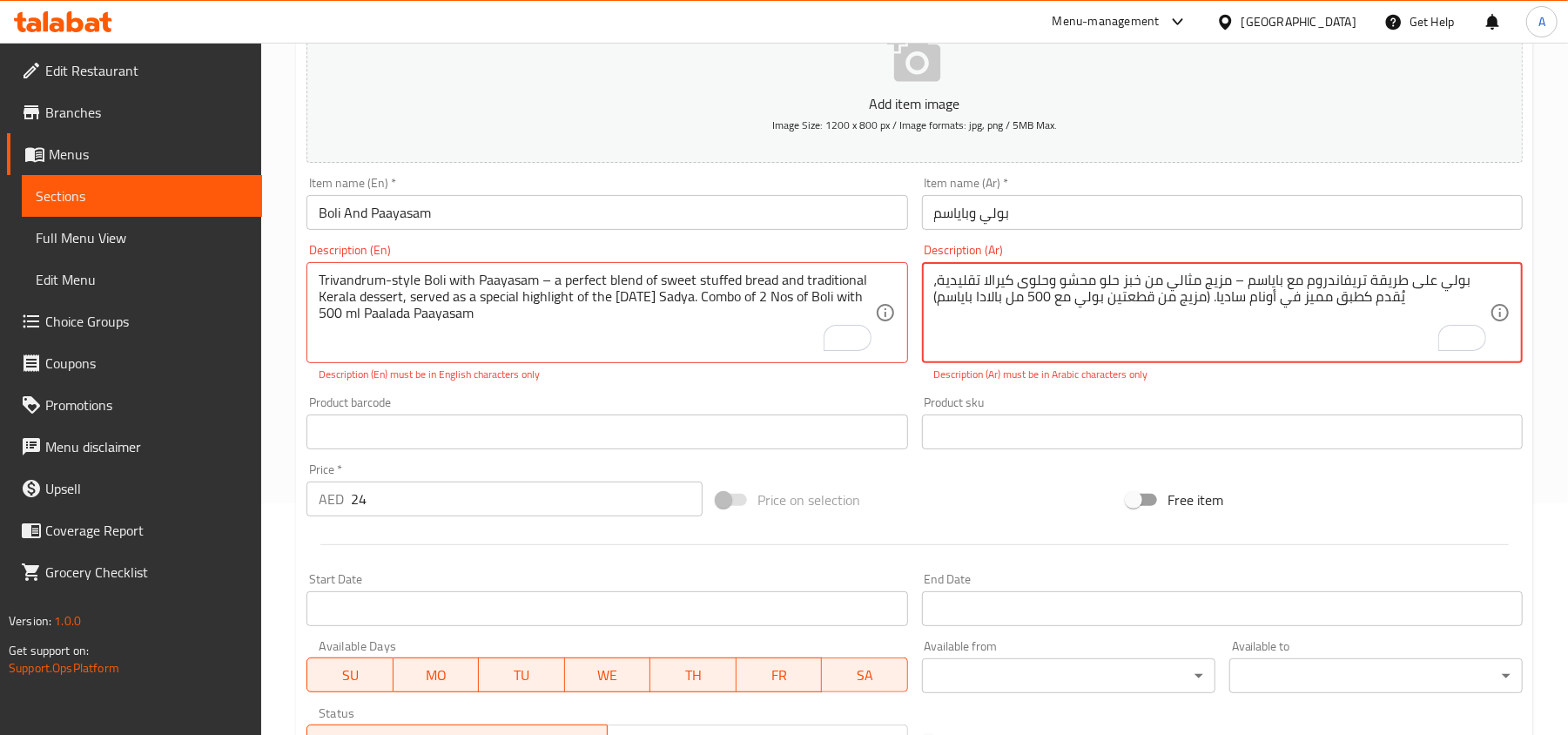
click at [1243, 282] on textarea "بولي على طريقة تريفاندروم مع باياسم – مزيج مثالي من خبز حلو محشو وحلوى كيرالا ت…" at bounding box center [1211, 313] width 555 height 83
type textarea "بولي على طريقة تريفاندروم مع باياسمK مزيج مثالي من خبز حلو محشو وحلوى كيرالا تق…"
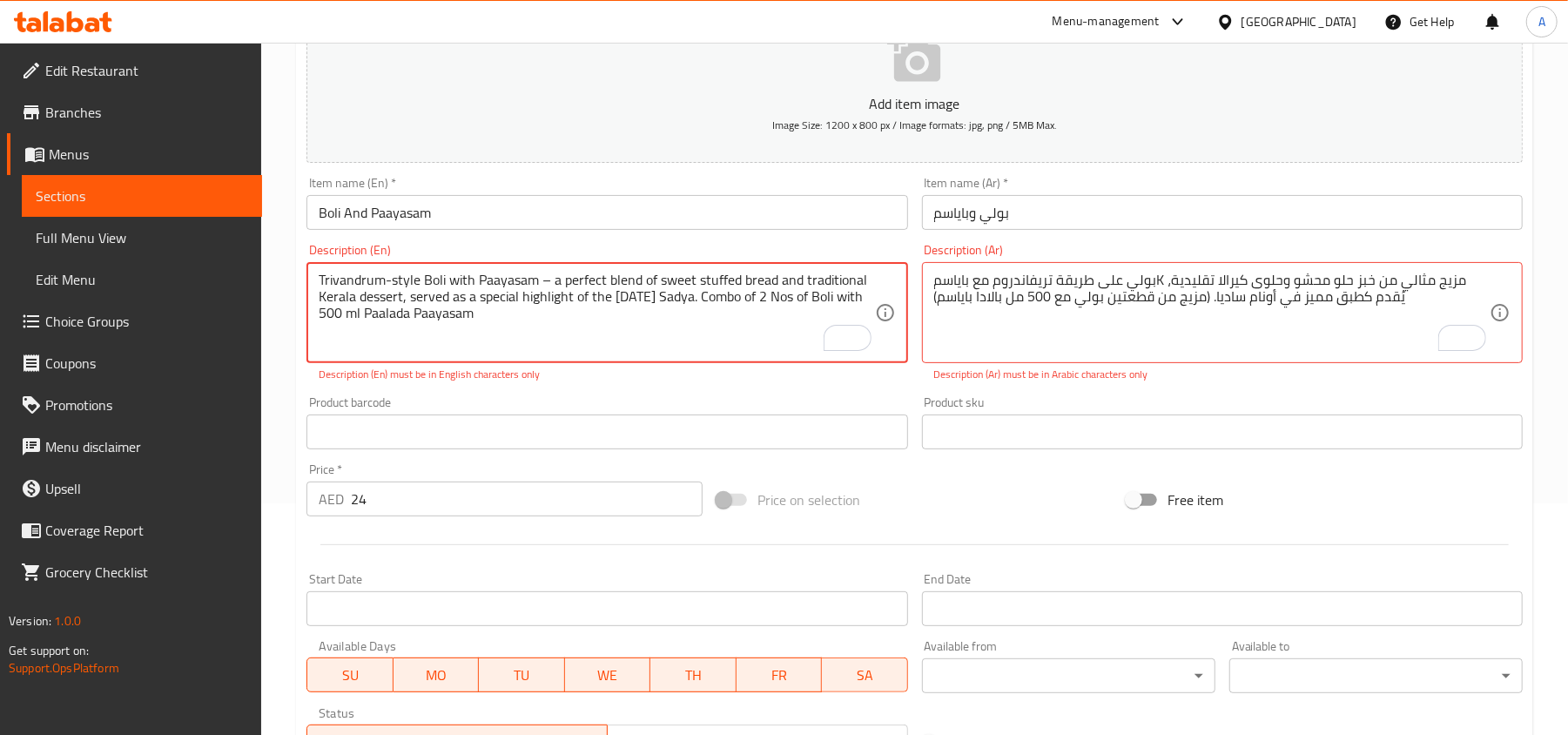
click at [548, 284] on textarea "Trivandrum-style Boli with Paayasam – a perfect blend of sweet stuffed bread an…" at bounding box center [596, 313] width 555 height 83
type textarea "Trivandrum-style Boli with Paayasam a perfect blend of sweet stuffed bread and …"
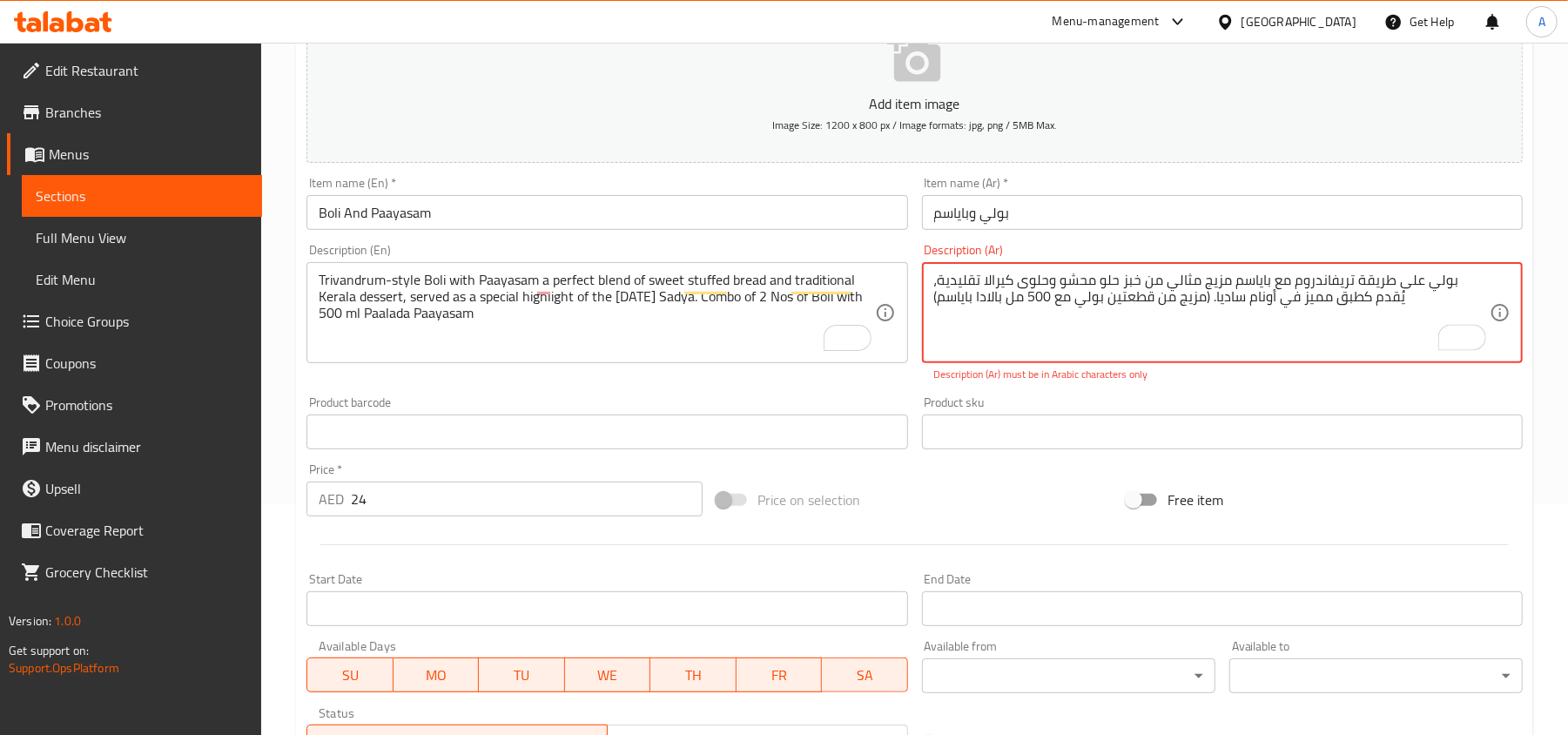
type textarea "بولي على طريقة تريفاندروم مع باياسم مزيج مثالي من خبز حلو محشو وحلوى كيرالا تقل…"
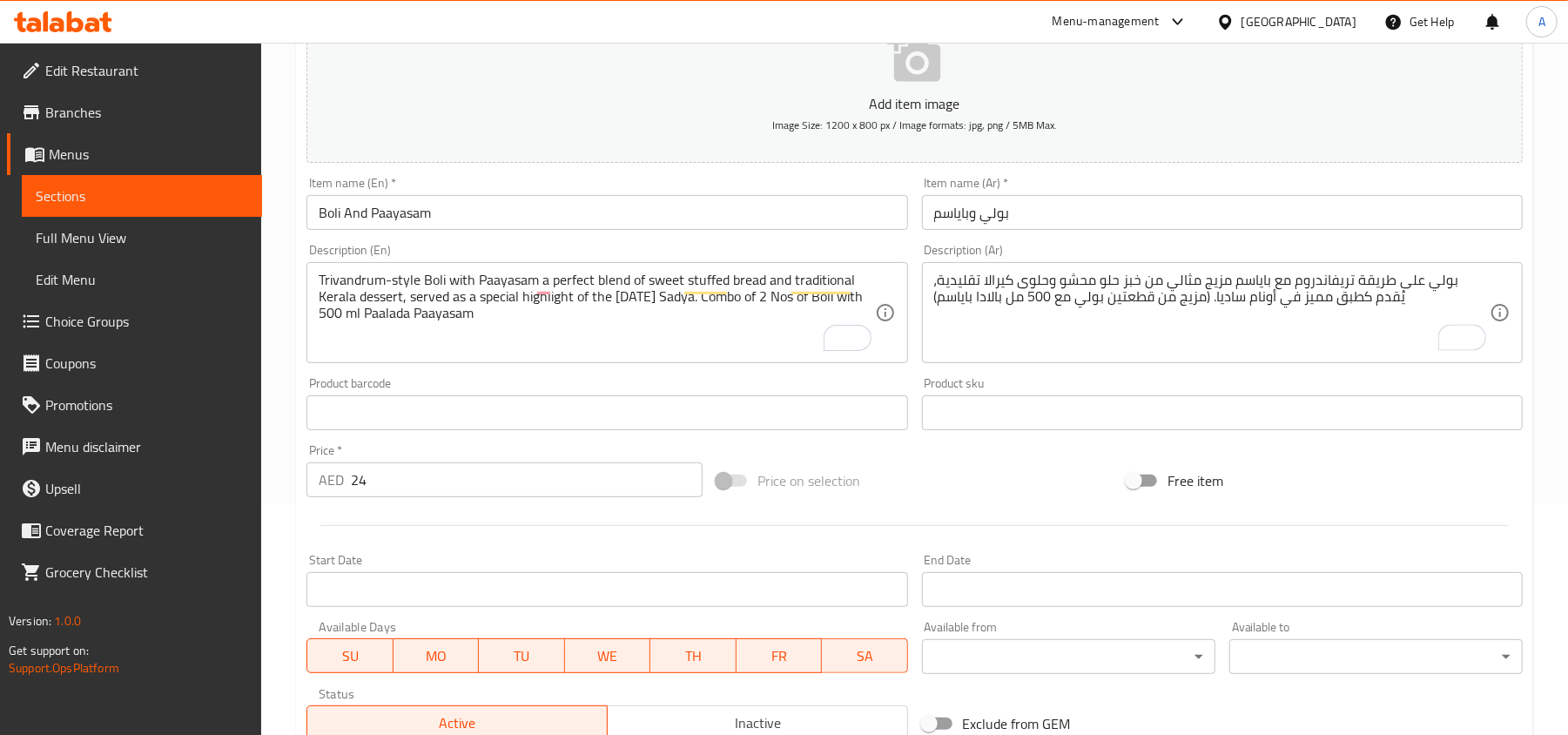
click at [1203, 394] on div "Product sku Product sku" at bounding box center [1222, 403] width 615 height 67
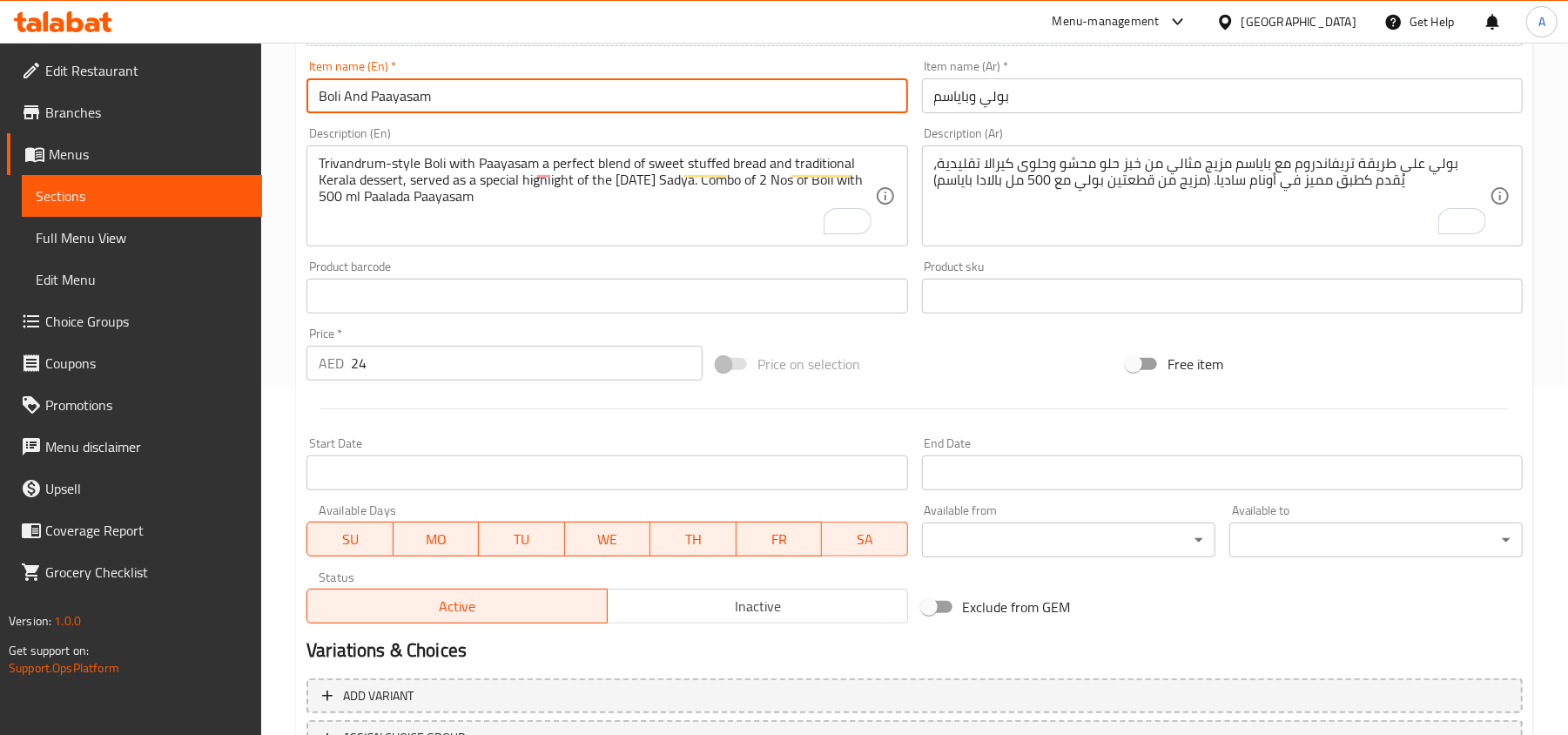
click at [521, 88] on input "Boli And Paayasam" at bounding box center [607, 96] width 600 height 34
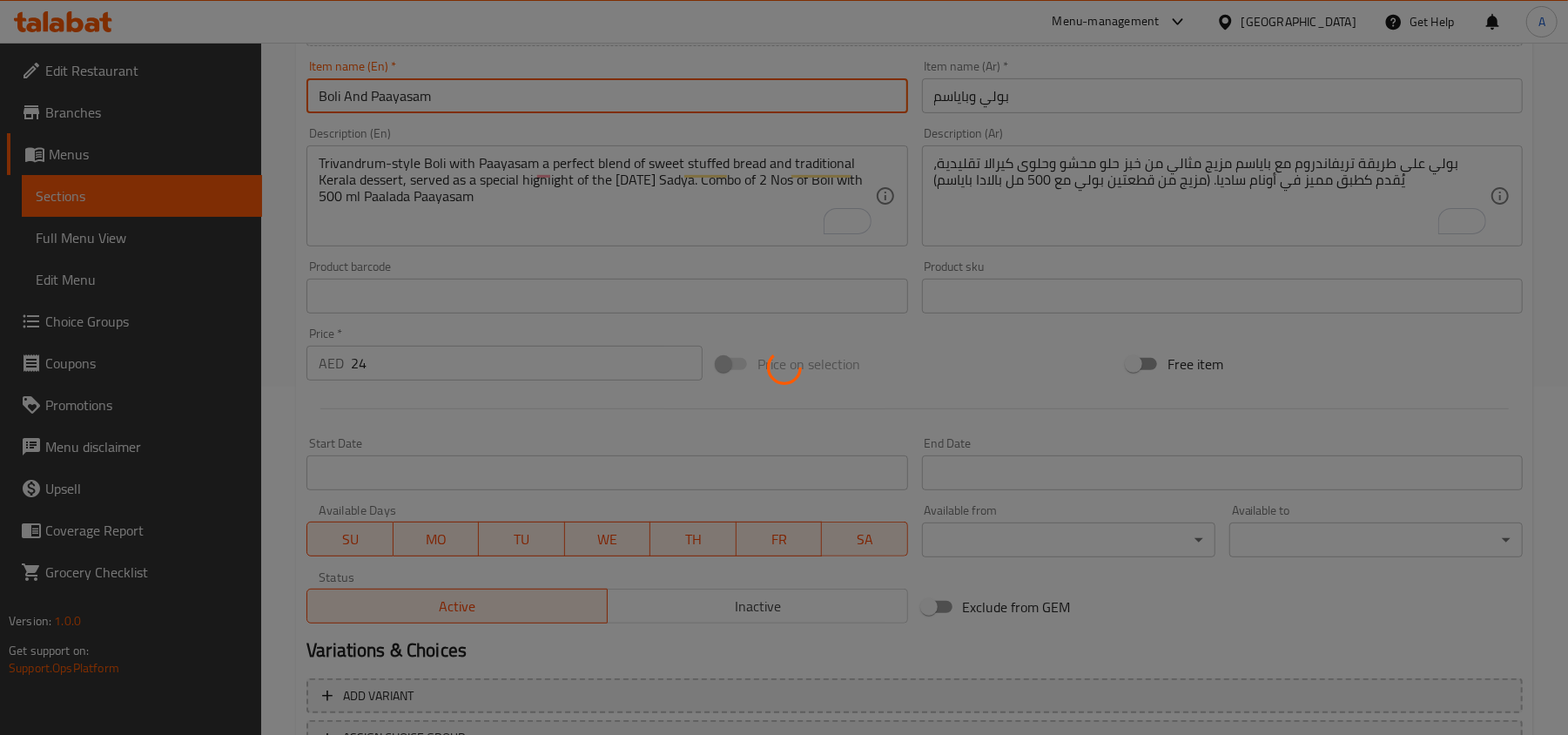
type input "0"
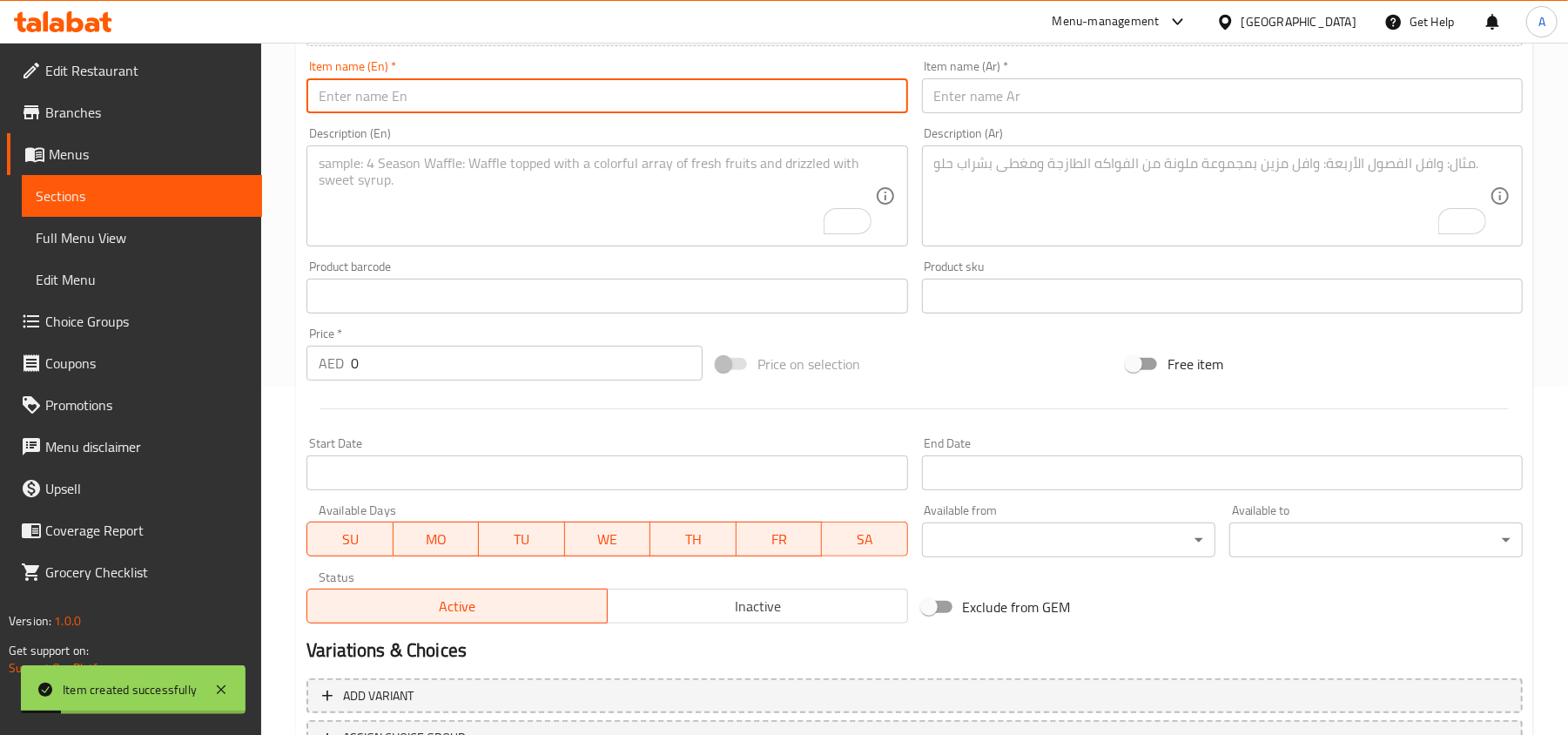
paste input "Boli ( Single)"
click at [352, 98] on input "Boli ( Single)" at bounding box center [607, 96] width 600 height 34
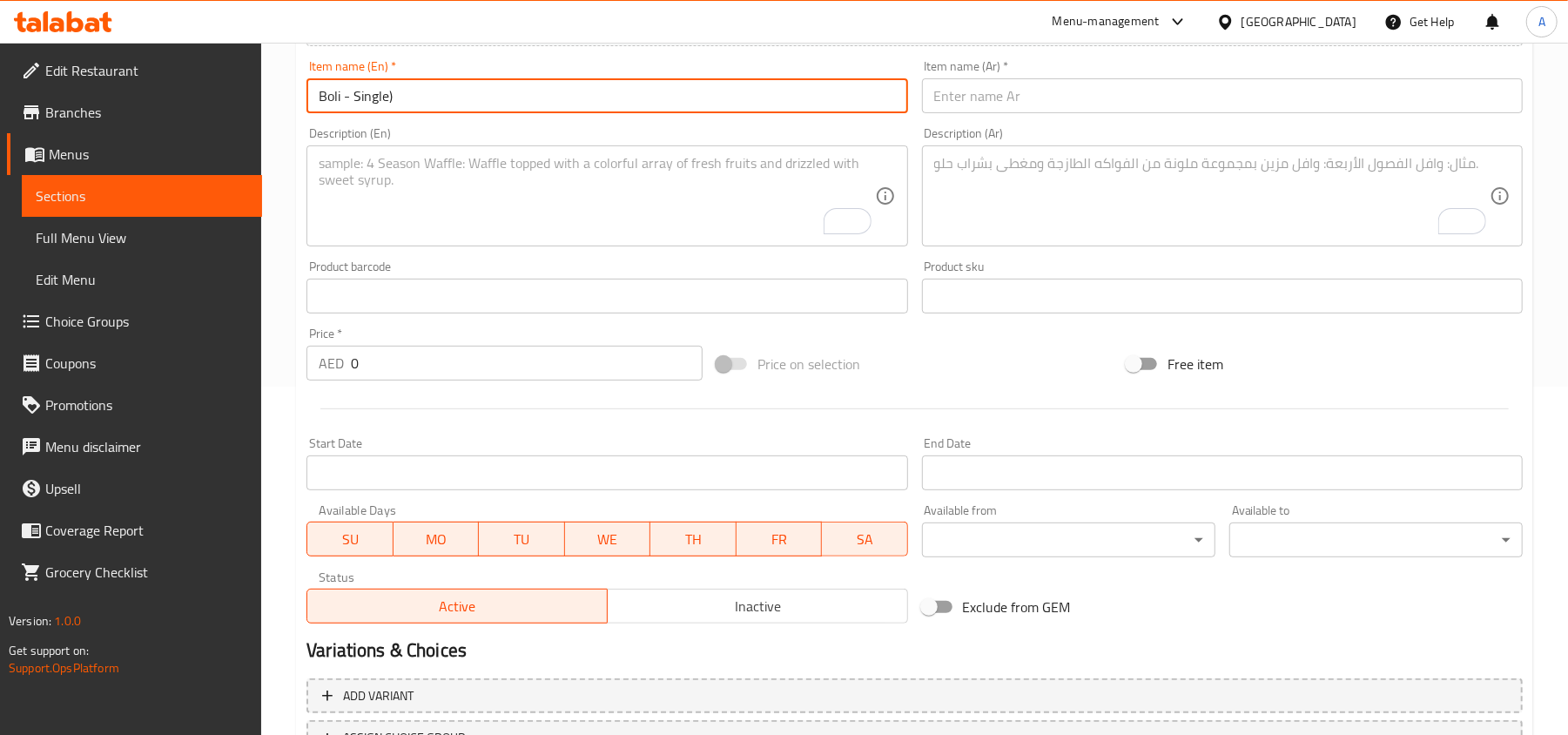
click at [401, 91] on input "Boli - Single)" at bounding box center [607, 96] width 600 height 34
type input "Boli - Single"
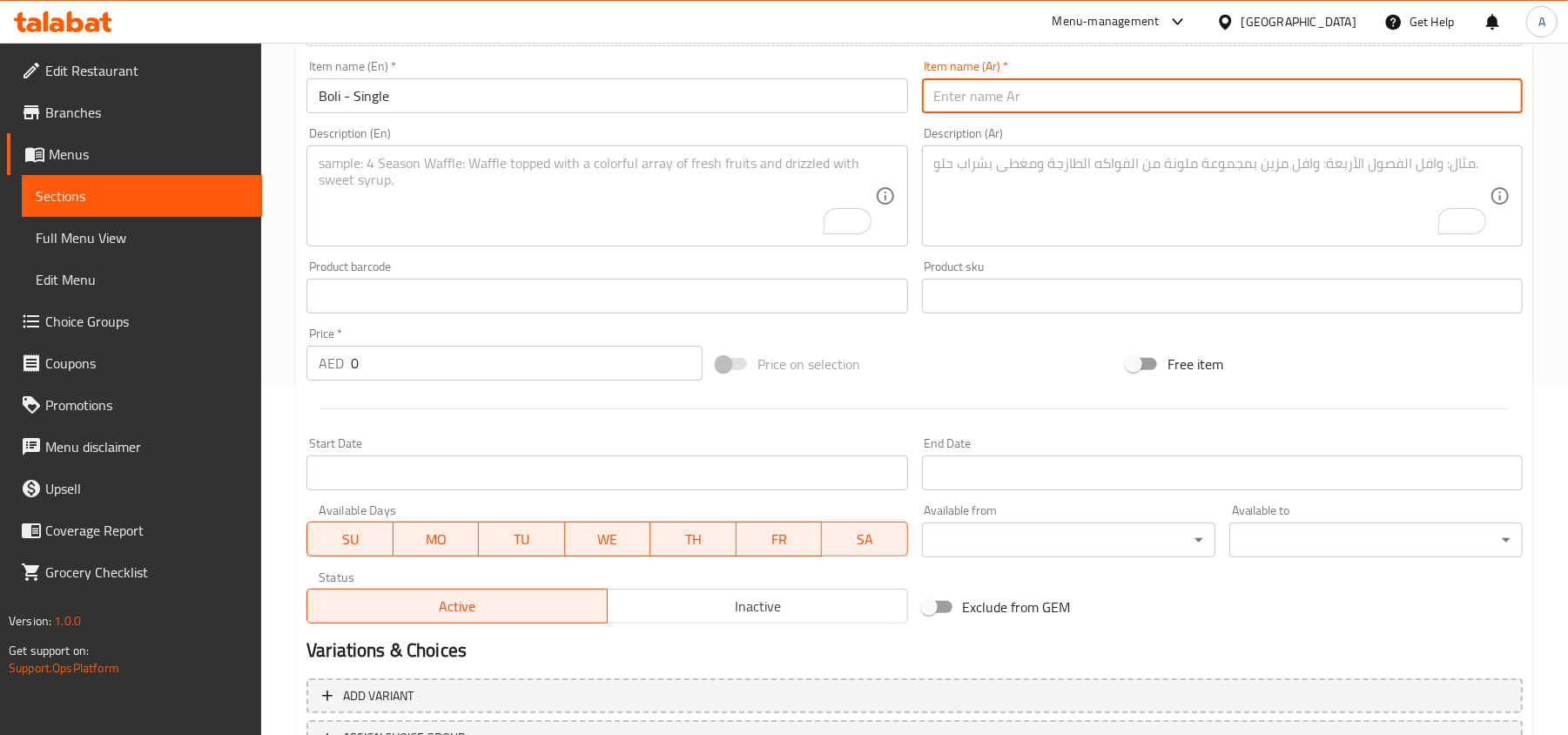
click at [1380, 102] on input "text" at bounding box center [1222, 96] width 600 height 34
paste input "بولي (قطعة واحدة)"
drag, startPoint x: 1007, startPoint y: 92, endPoint x: 1015, endPoint y: 95, distance: 8.5
click at [1015, 95] on input "بولي (قطعة واحدة)" at bounding box center [1222, 96] width 600 height 34
click at [1394, 98] on input "بولي - قطعة واحدة)" at bounding box center [1222, 96] width 600 height 34
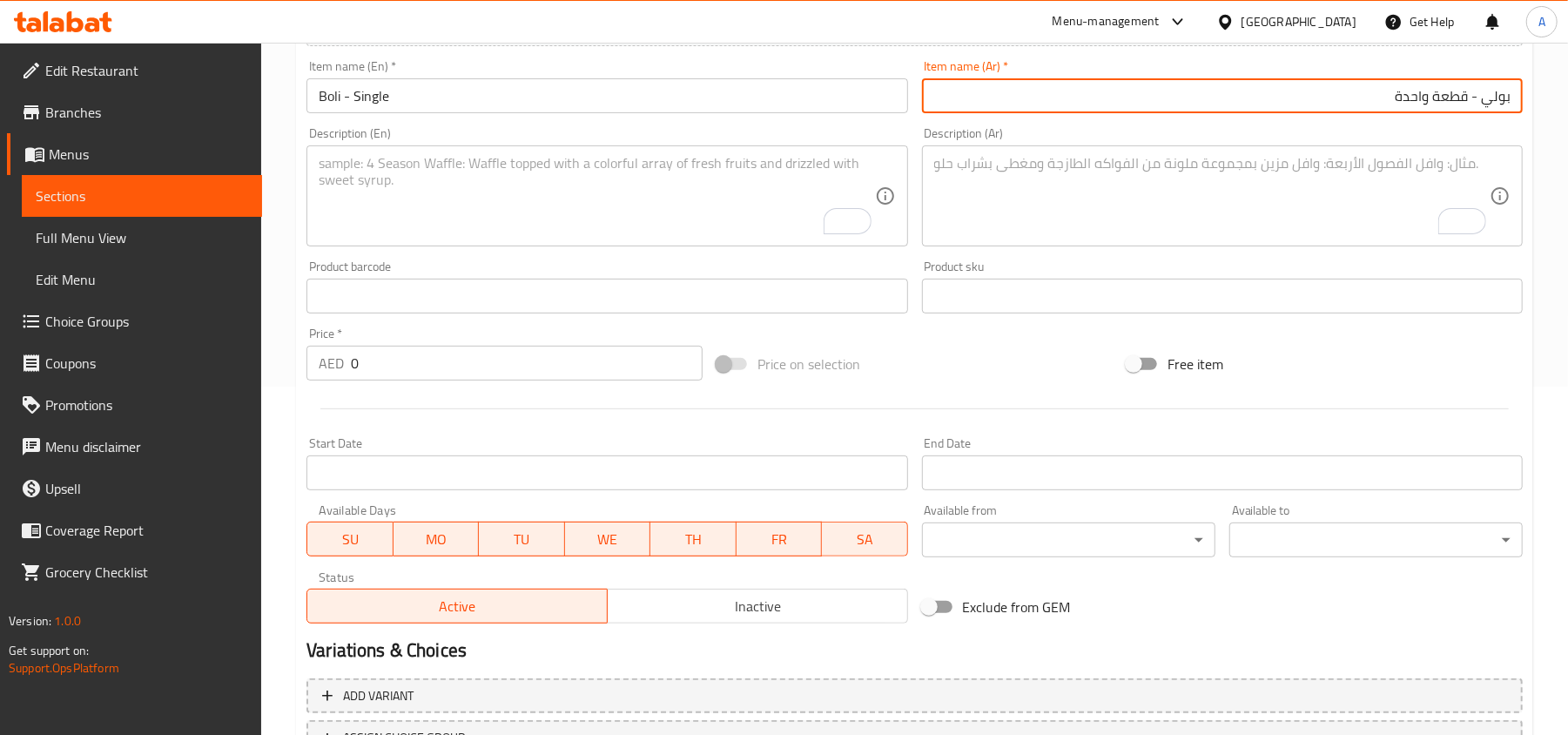
type input "بولي - قطعة واحدة"
click at [454, 369] on input "0" at bounding box center [527, 363] width 352 height 34
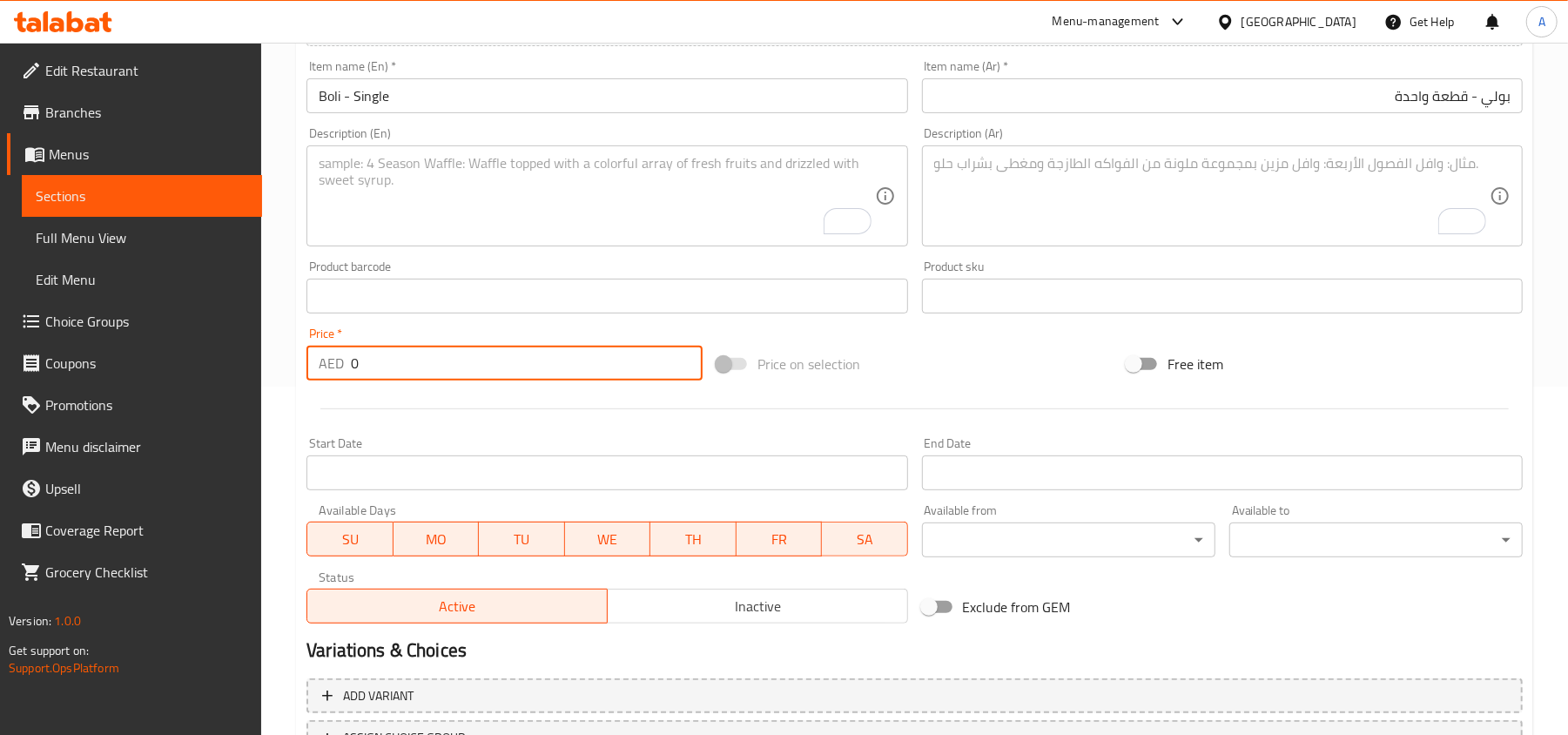
click at [454, 369] on input "0" at bounding box center [527, 363] width 352 height 34
paste input "5"
type input "5"
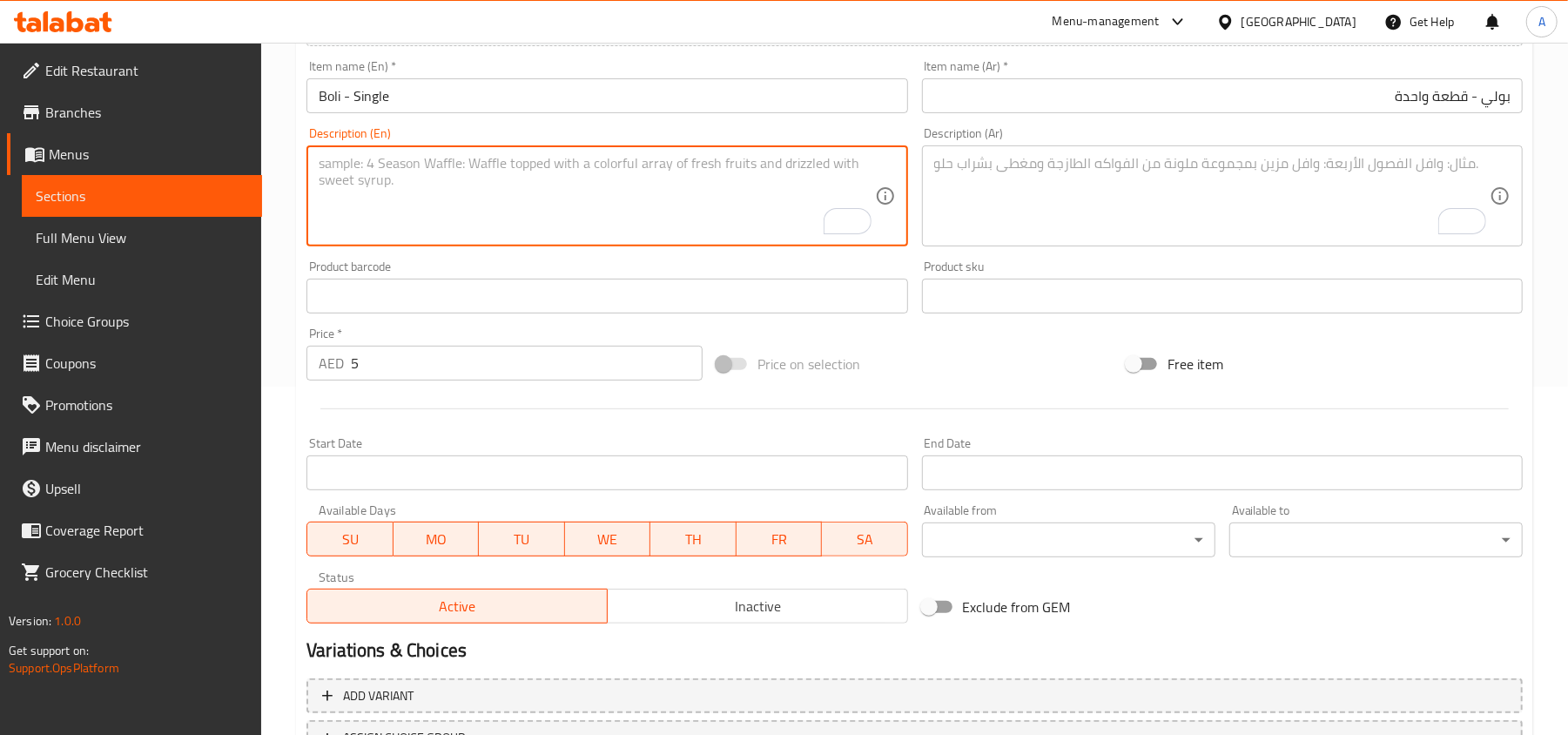
click at [568, 172] on textarea "To enrich screen reader interactions, please activate Accessibility in Grammarl…" at bounding box center [596, 196] width 555 height 83
paste textarea "Trivandrum-style sweet stuffed bread, served as a traditional Kerala delicacy o…"
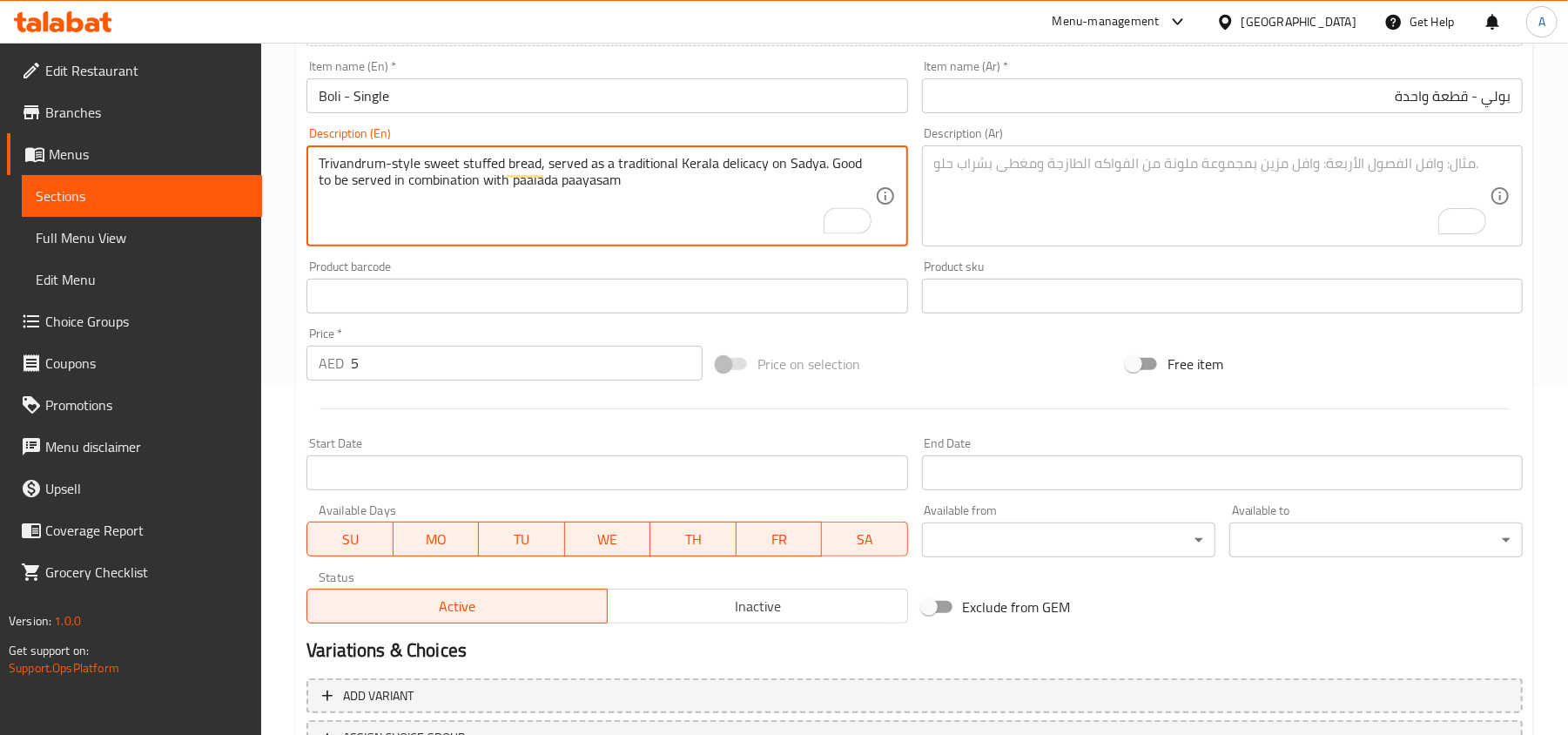
type textarea "Trivandrum-style sweet stuffed bread, served as a traditional Kerala delicacy o…"
click at [1188, 191] on textarea "To enrich screen reader interactions, please activate Accessibility in Grammarl…" at bounding box center [1211, 196] width 555 height 83
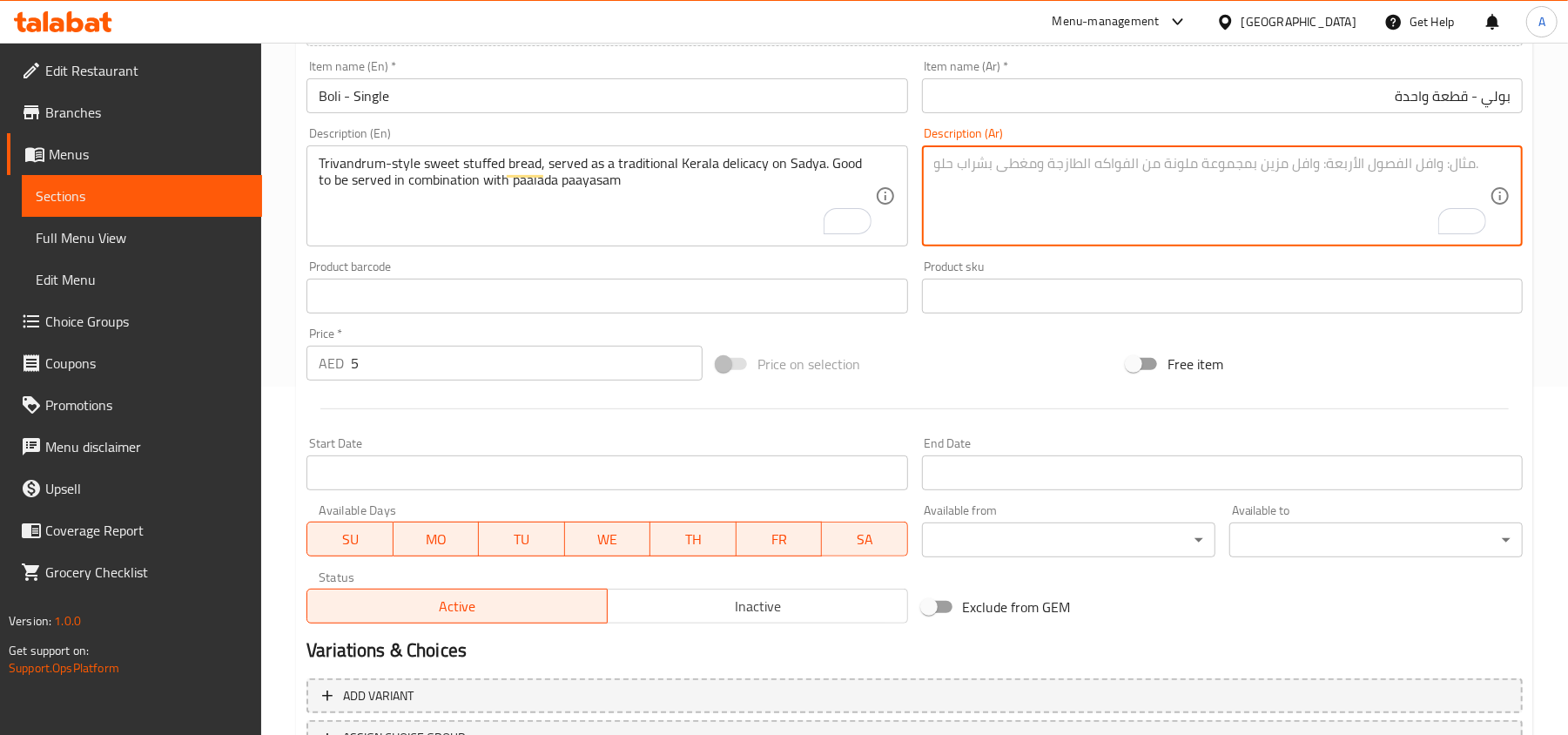
paste textarea "خبز حلو محشو على طريقة تريفاندروم، يُقدم كطبق كيرالا تقليدي في [GEOGRAPHIC_DATA…"
type textarea "خبز حلو محشو على طريقة تريفاندروم، يُقدم كطبق كيرالا تقليدي في [GEOGRAPHIC_DATA…"
click at [521, 95] on input "Boli - Single" at bounding box center [607, 96] width 600 height 34
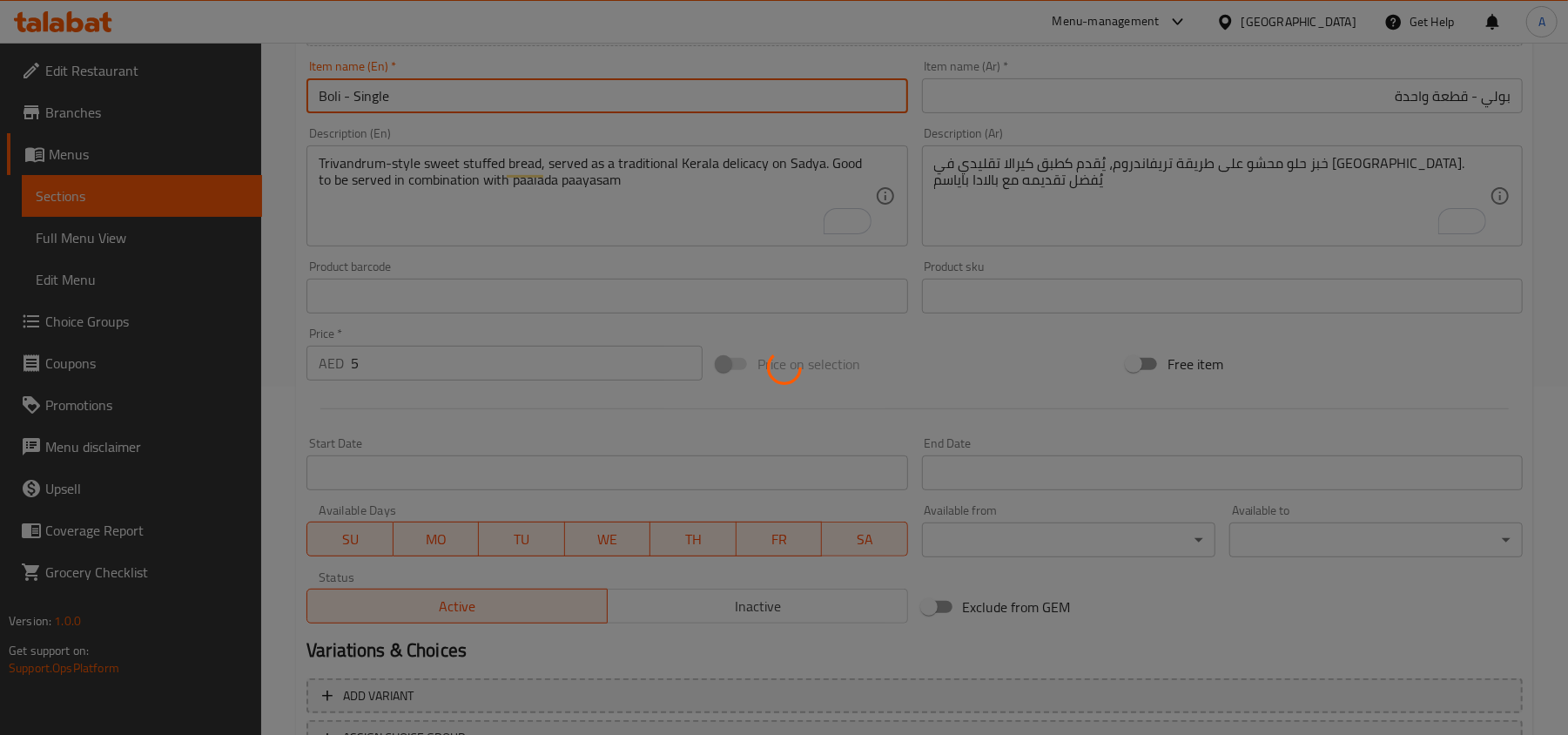
type input "0"
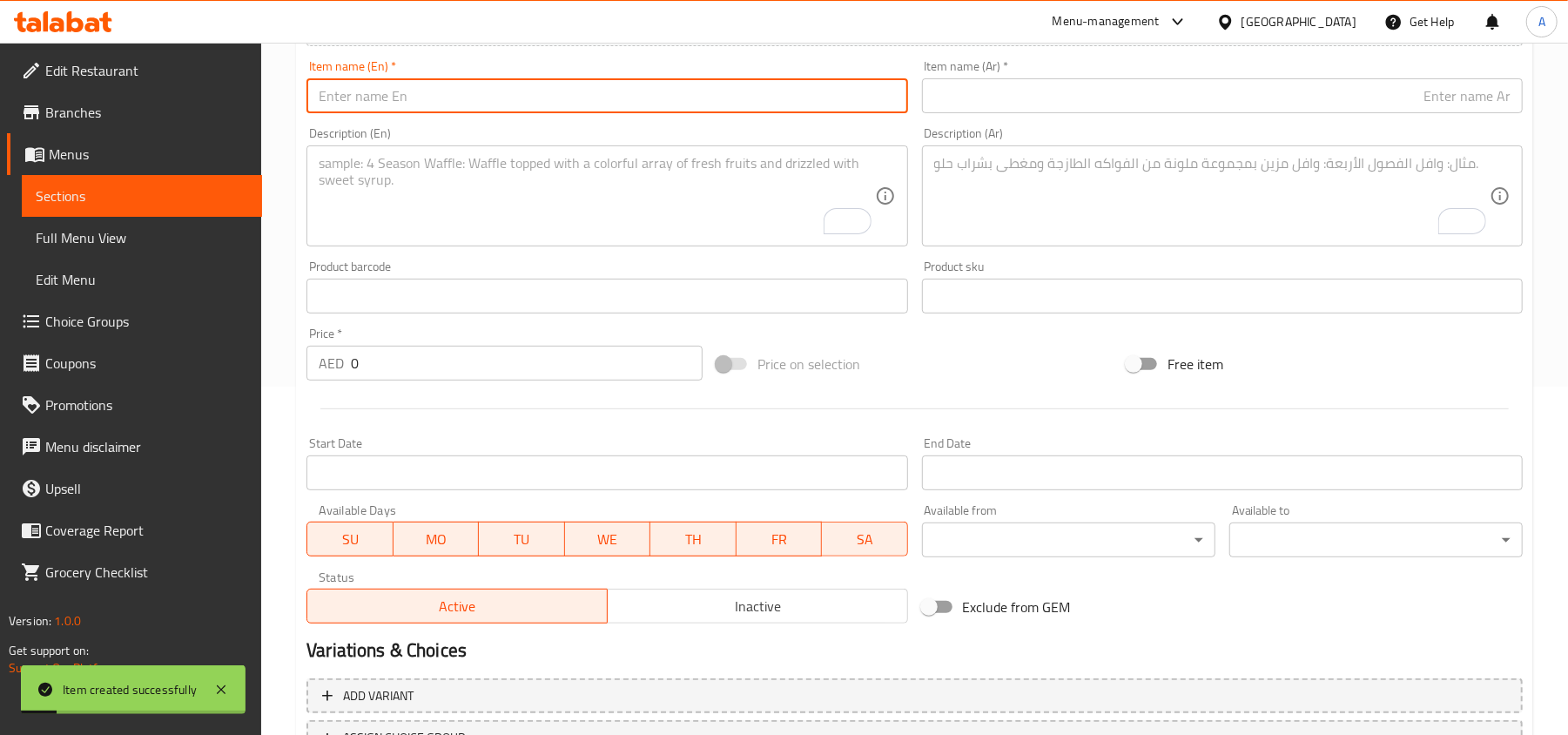
paste input "Paalada Paayasam (500ml)"
drag, startPoint x: 434, startPoint y: 96, endPoint x: 447, endPoint y: 101, distance: 13.9
click at [447, 101] on input "Paalada Paayasam (500ml" at bounding box center [607, 96] width 600 height 34
click at [434, 102] on input "Paalada Paayasam (500ml" at bounding box center [607, 96] width 600 height 34
click at [435, 97] on input "Paalada Paayasam (500ml" at bounding box center [607, 96] width 600 height 34
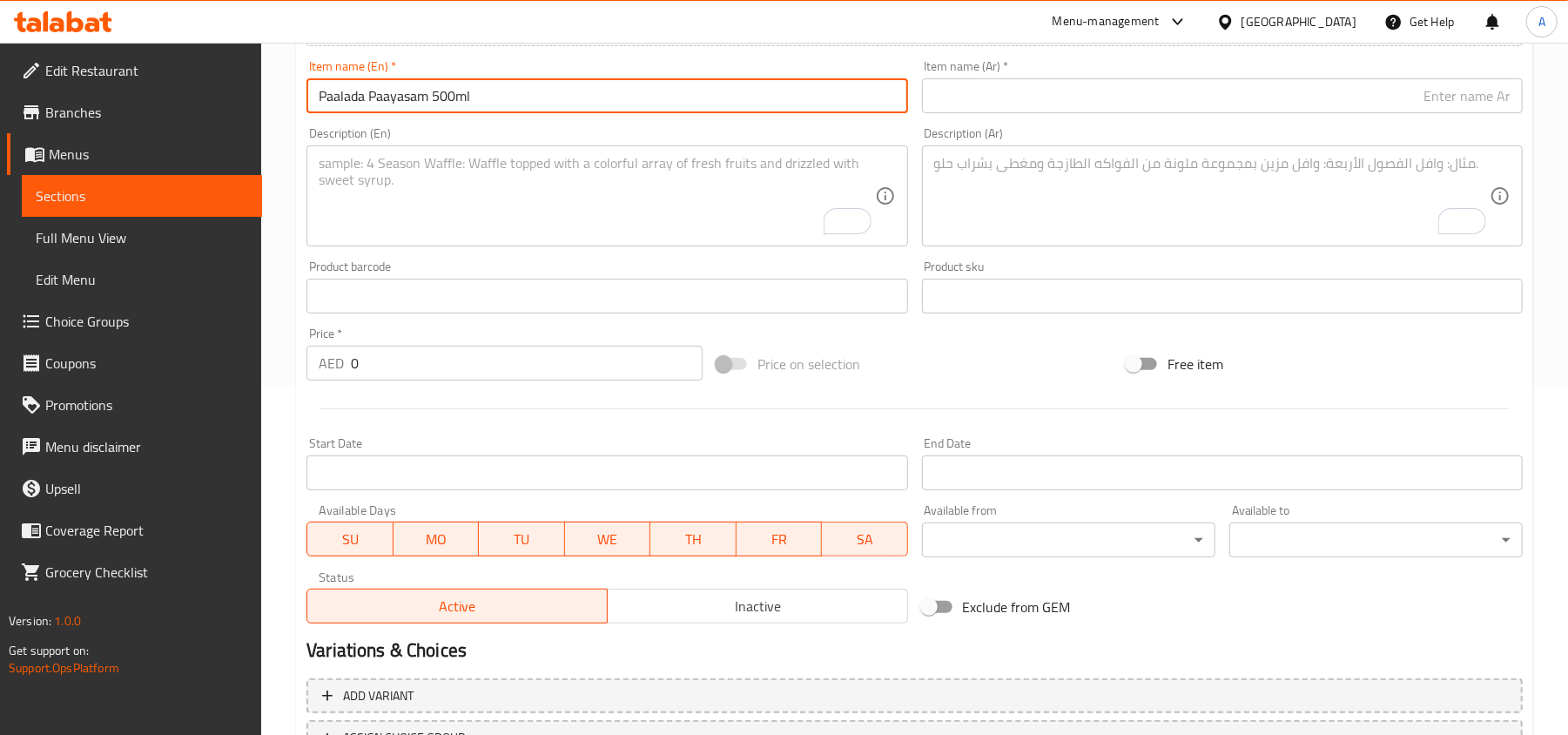
click at [457, 99] on input "Paalada Paayasam 500ml" at bounding box center [607, 96] width 600 height 34
click at [468, 101] on input "Paalada Paayasam 500 ml" at bounding box center [607, 96] width 600 height 34
type input "Paalada Paayasam 500 Ml"
click at [490, 104] on input "Paalada Paayasam 500 Ml" at bounding box center [607, 96] width 600 height 34
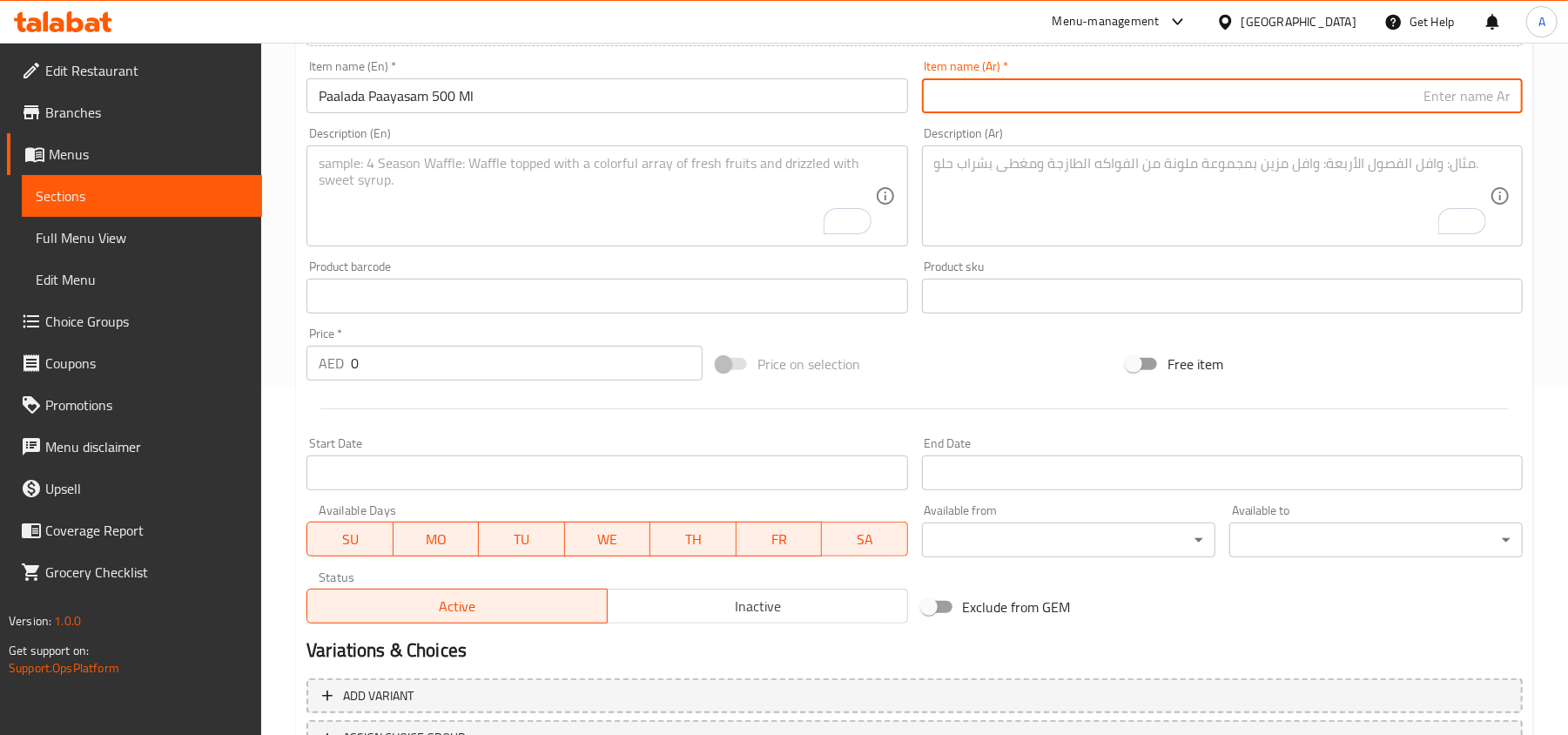
click at [1485, 101] on input "text" at bounding box center [1222, 96] width 600 height 34
paste input "بالادا باياسم (500 مل)"
click at [1435, 97] on input "بالادا باياسم (500 مل" at bounding box center [1222, 96] width 600 height 34
type input "بالادا باياسم 500 مل"
click at [541, 366] on input "0" at bounding box center [527, 363] width 352 height 34
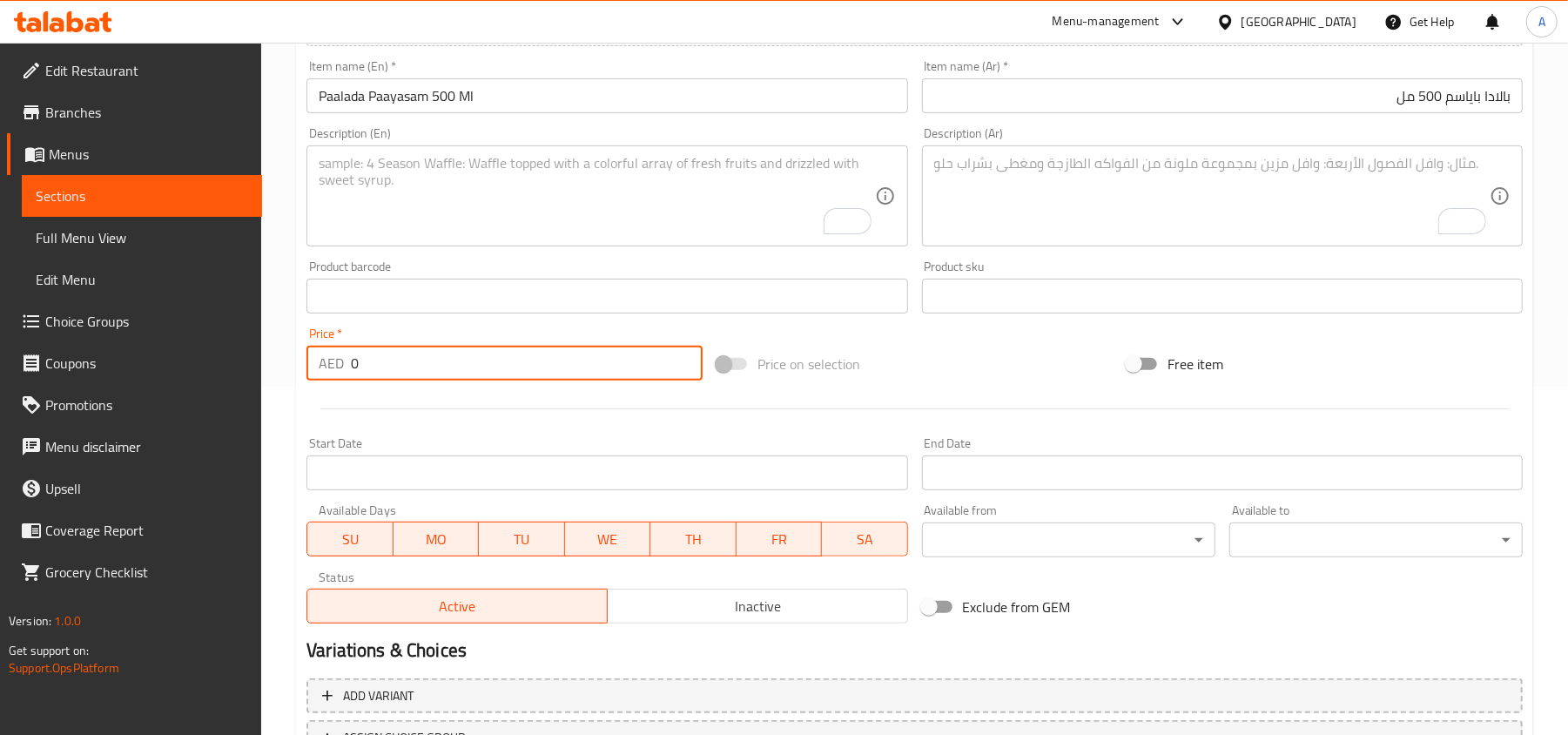
click at [541, 366] on input "0" at bounding box center [527, 363] width 352 height 34
paste input "18"
type input "18"
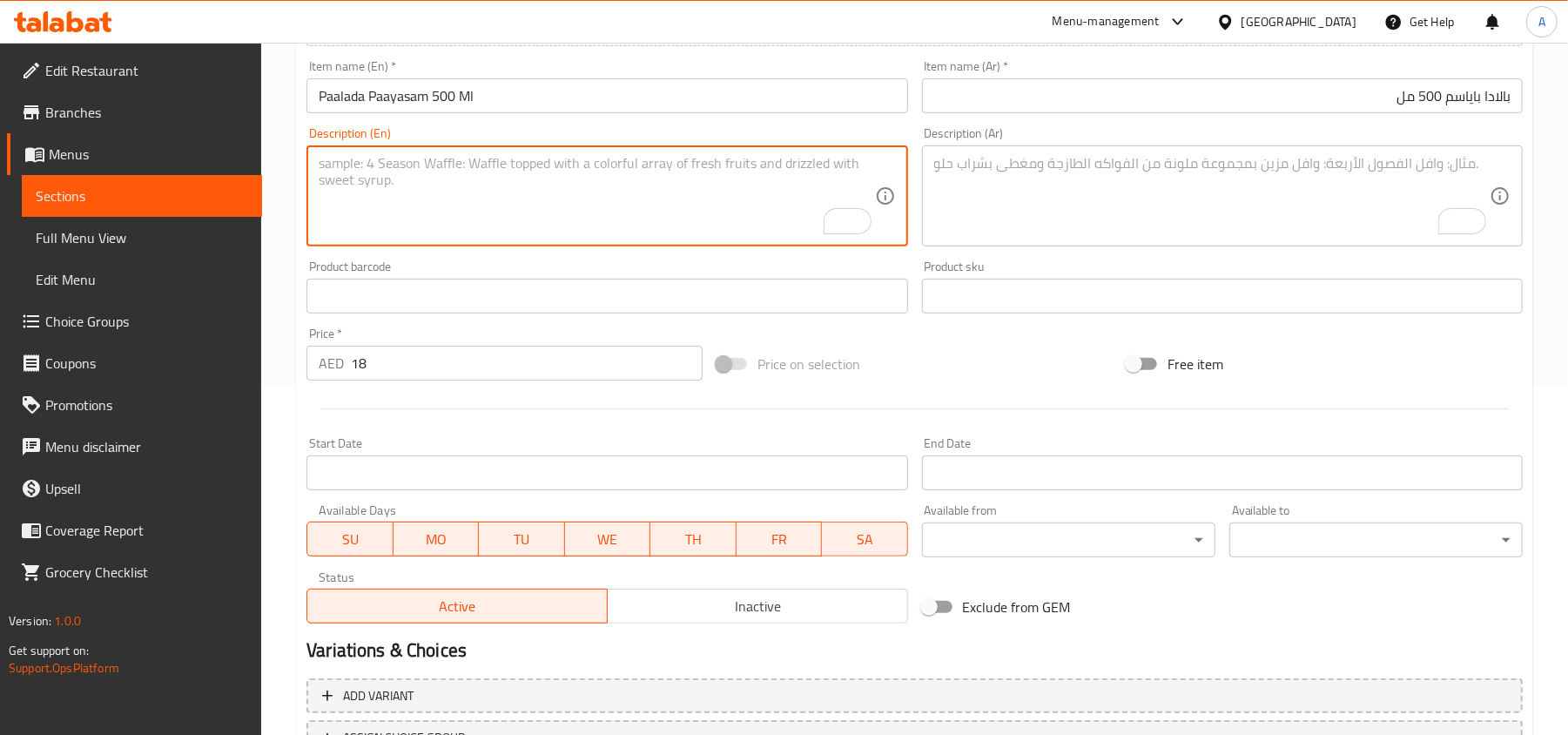
click at [450, 199] on textarea "To enrich screen reader interactions, please activate Accessibility in Grammarl…" at bounding box center [596, 196] width 555 height 83
paste textarea "A classic Kerala dessert made with rice ada, milk, and sugar, slow-cooked to pe…"
type textarea "A classic Kerala dessert made with rice ada, milk, and sugar, slow-cooked to pe…"
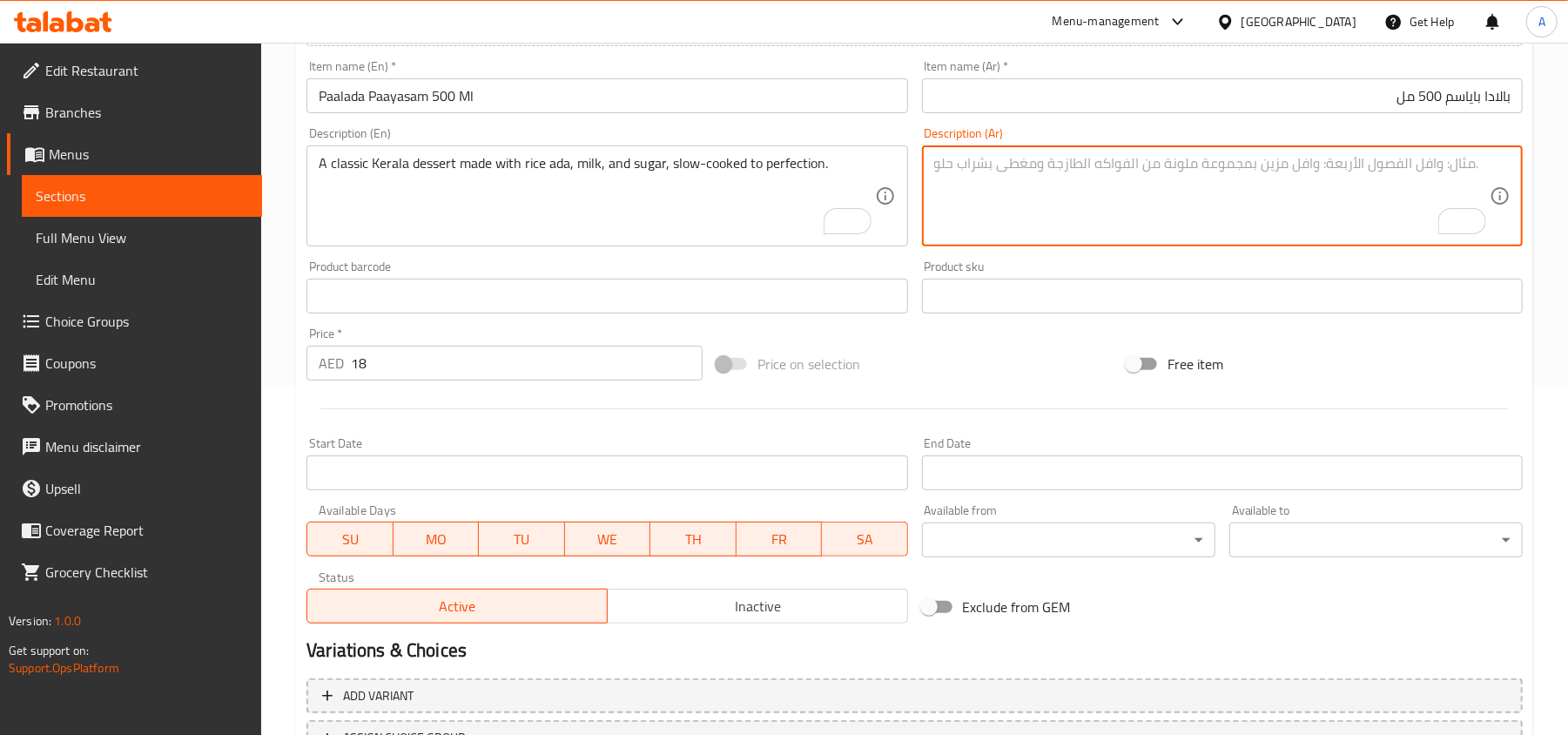
click at [1202, 170] on textarea "To enrich screen reader interactions, please activate Accessibility in Grammarl…" at bounding box center [1211, 196] width 555 height 83
paste textarea "حلوى كيرالا كلاسيكية محضرة من أدا أرز، حليب، وسكر، مطهوة ببطء حتى الكمال."
type textarea "حلوى كيرالا كلاسيكية محضرة من أدا أرز، حليب، وسكر، مطهوة ببطء حتى الكمال."
click at [540, 92] on input "Paalada Paayasam 500 Ml" at bounding box center [607, 96] width 600 height 34
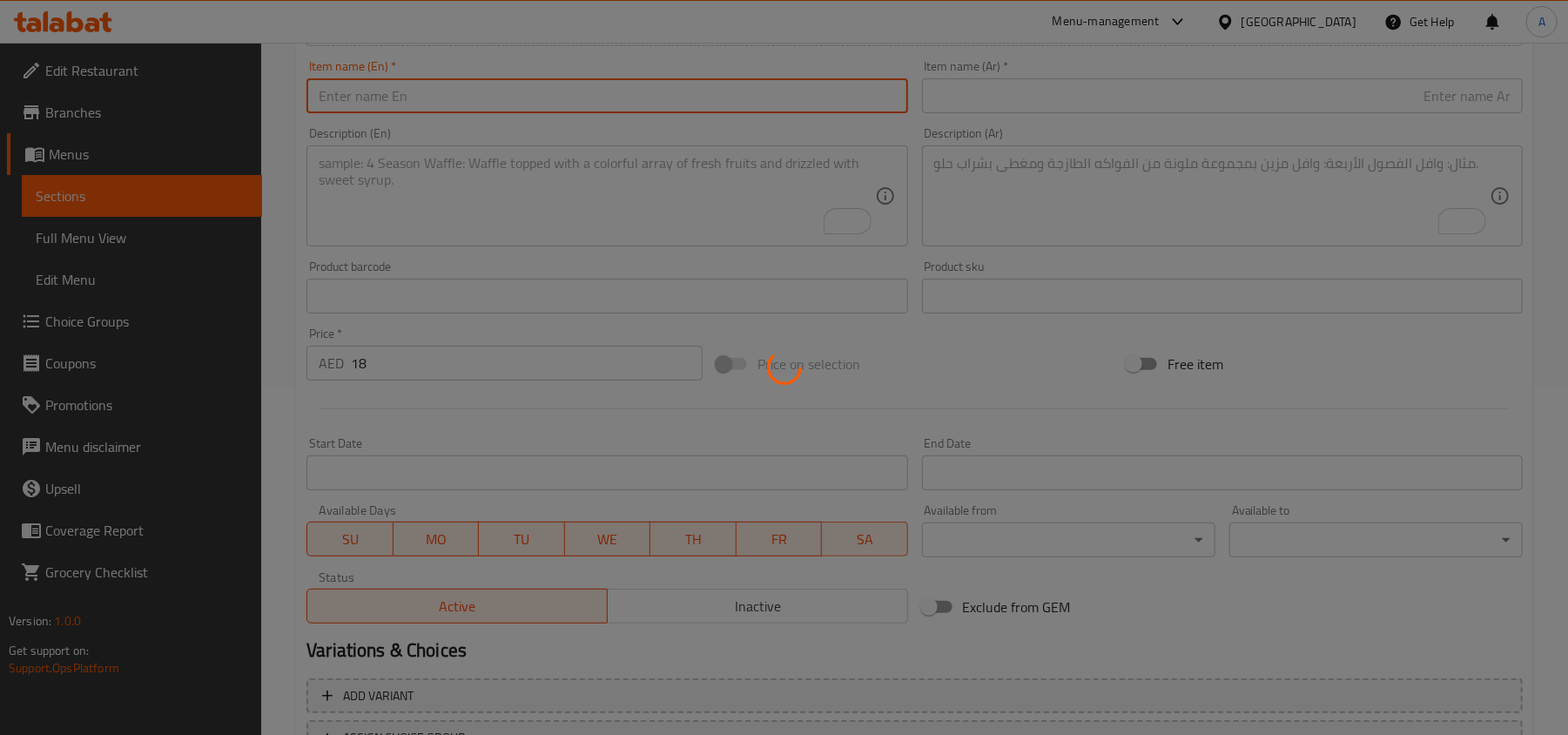
type input "0"
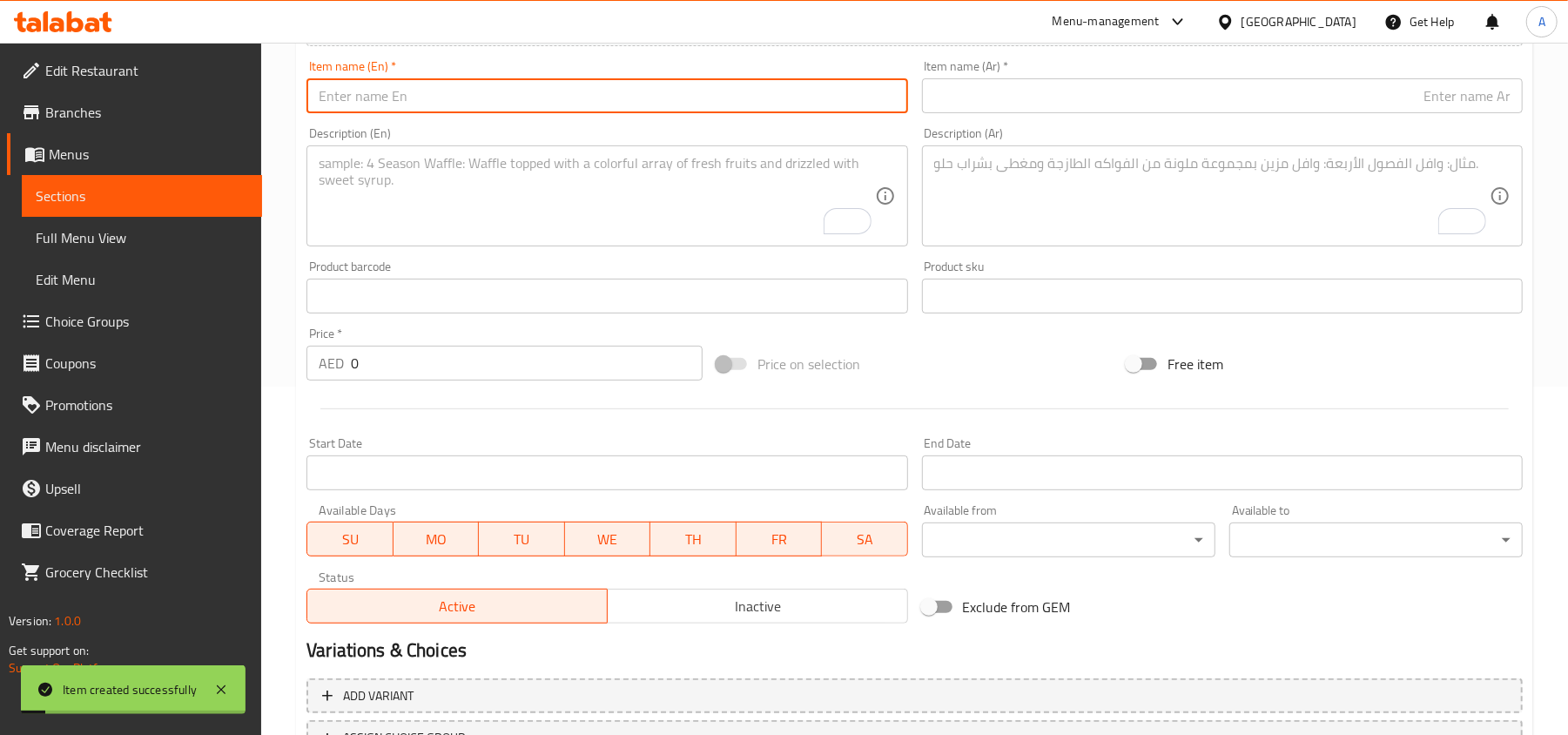
paste input "[PERSON_NAME] ( 500ml)"
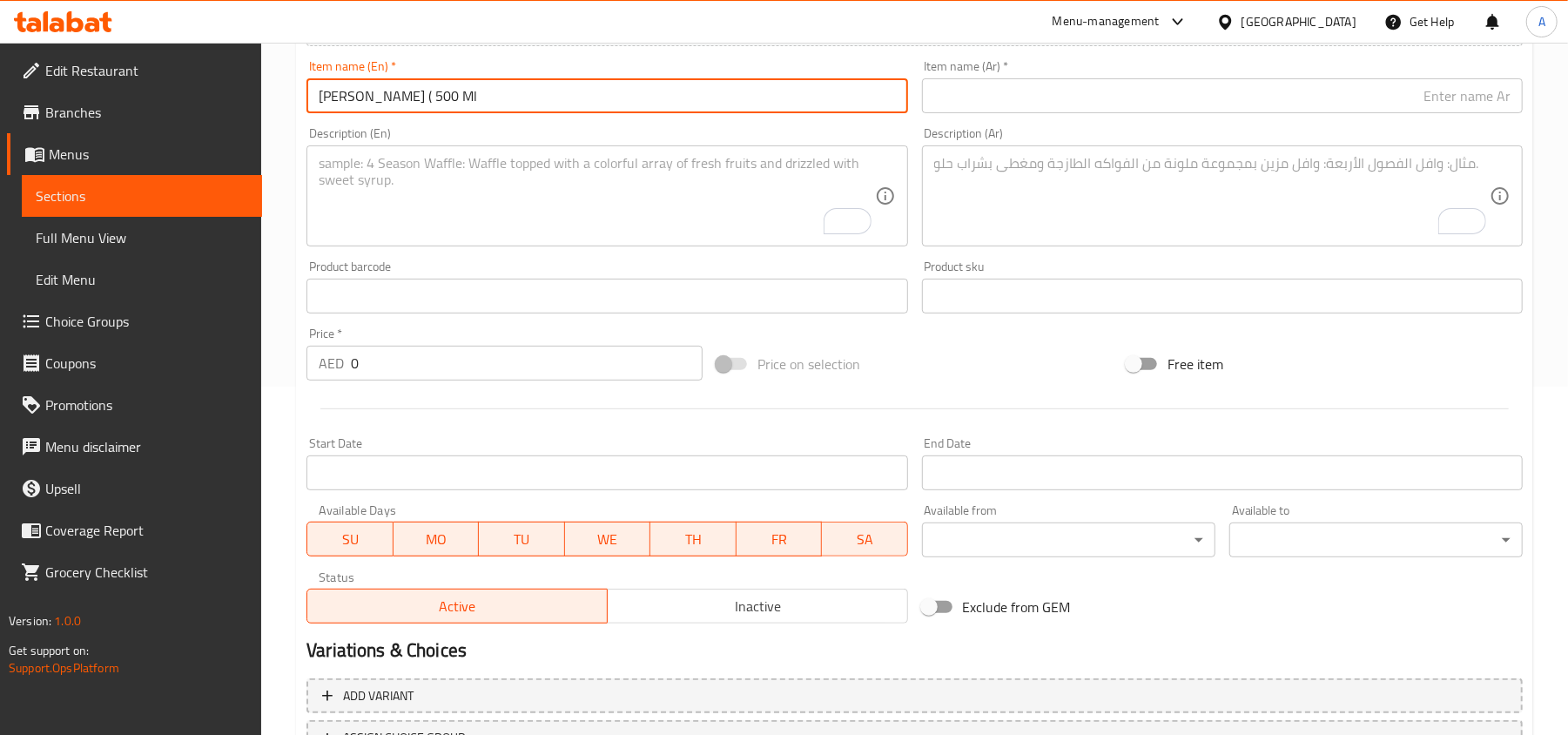
click at [419, 102] on input "[PERSON_NAME] ( 500 Ml" at bounding box center [607, 96] width 600 height 34
type input "[PERSON_NAME] 500 Ml"
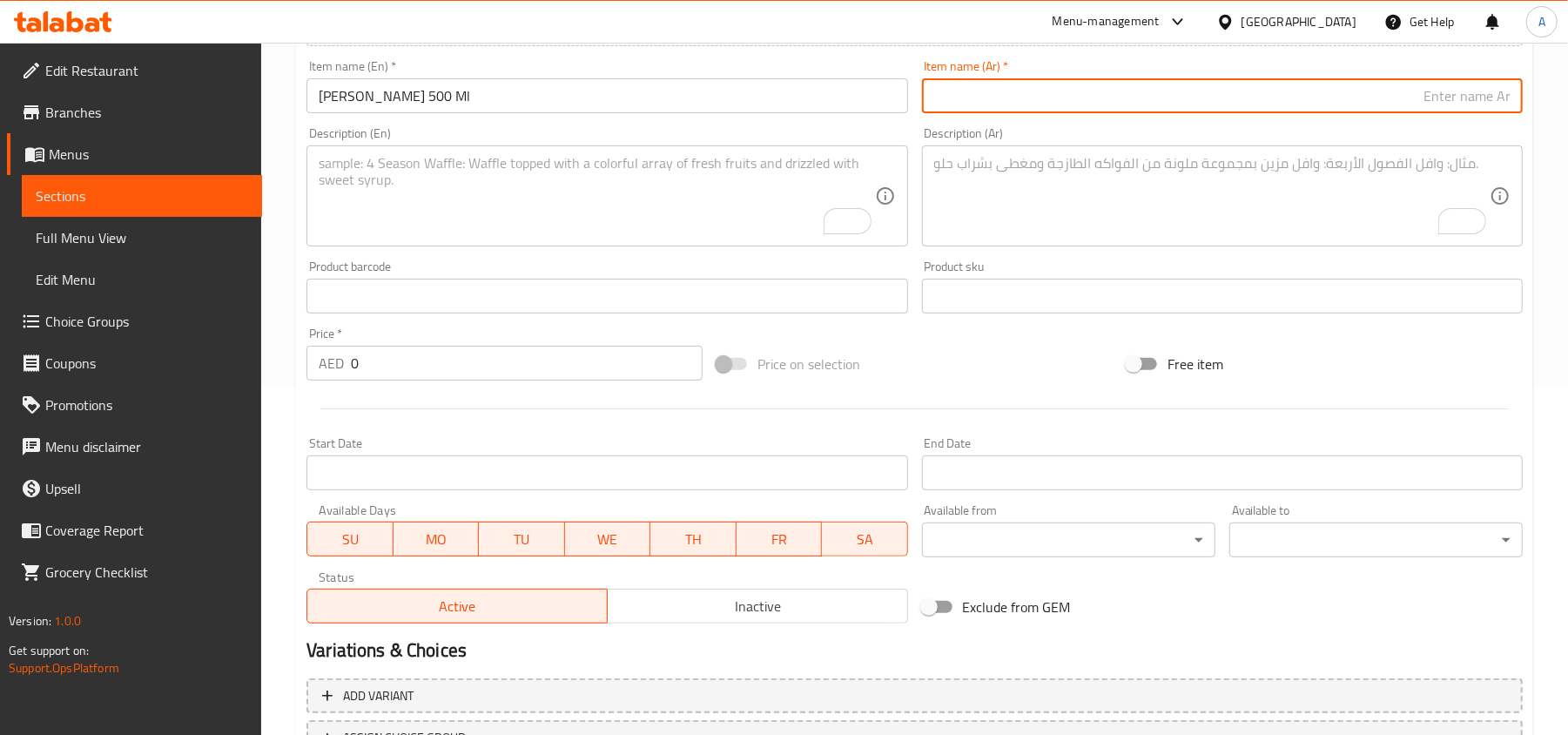
click at [1185, 102] on input "text" at bounding box center [1222, 96] width 600 height 34
paste input "[PERSON_NAME] (500 مل)"
click at [1427, 98] on input "[PERSON_NAME] (500 مل" at bounding box center [1222, 96] width 600 height 34
type input "[PERSON_NAME] 500 مل"
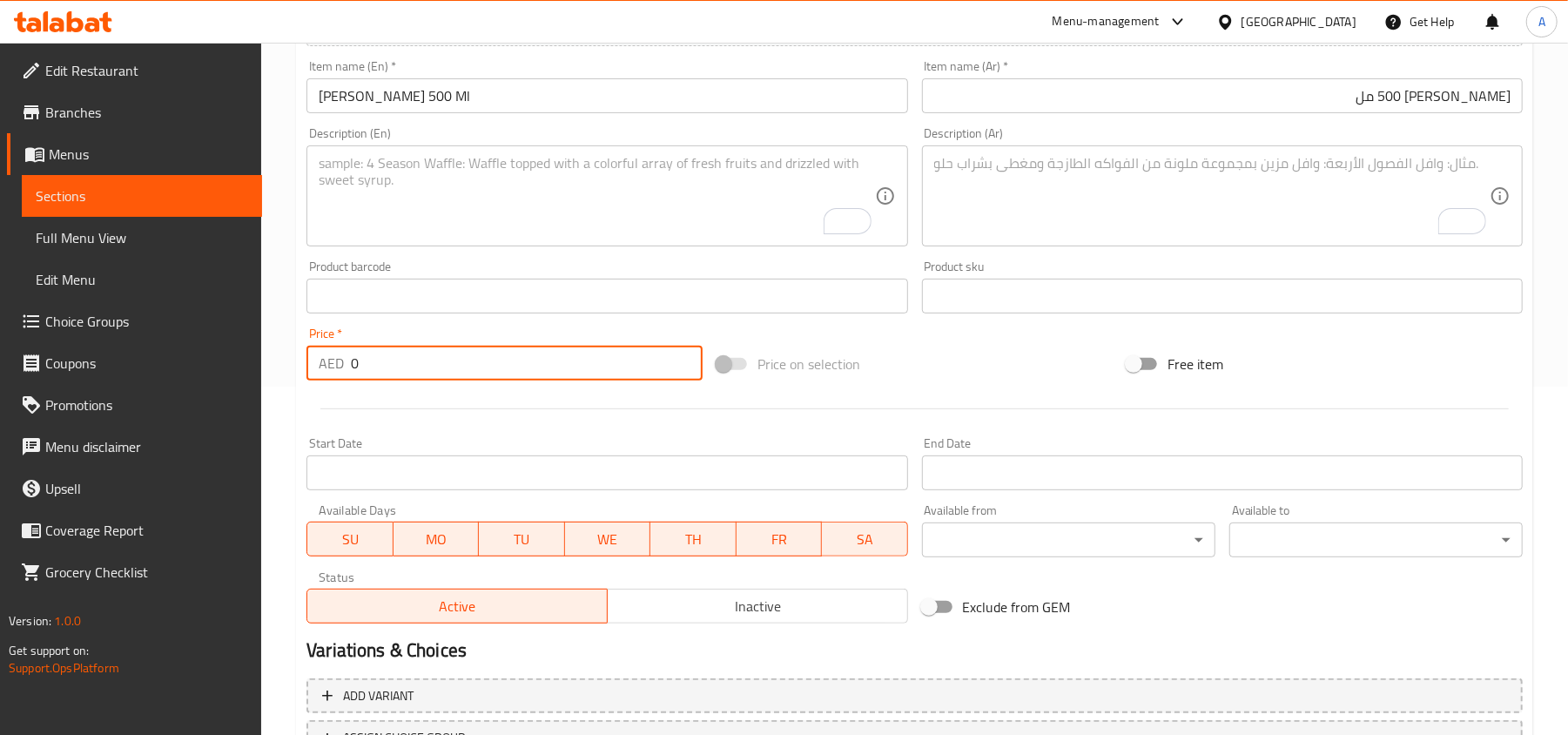
click at [457, 370] on input "0" at bounding box center [527, 363] width 352 height 34
paste input "18"
type input "18"
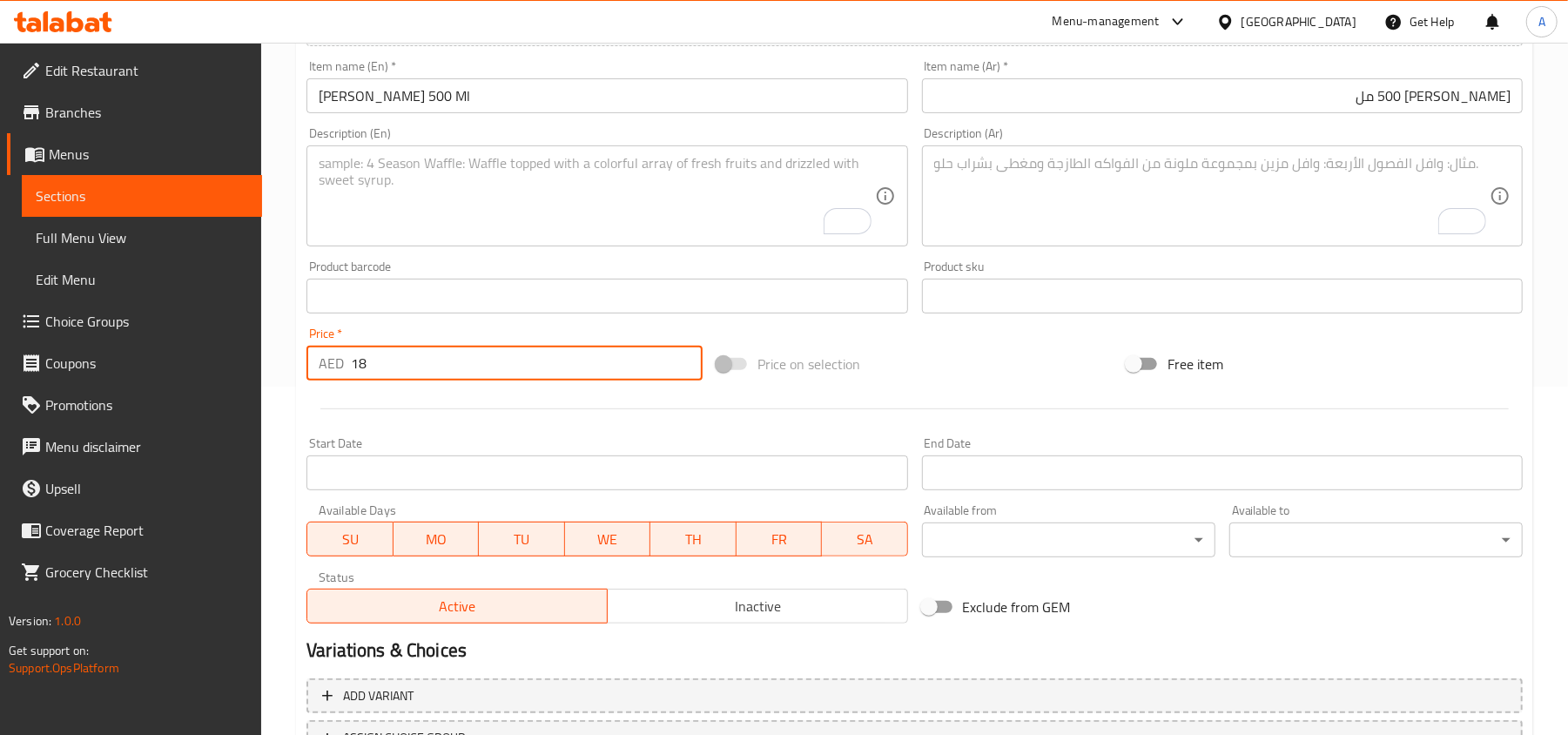
click at [583, 267] on div "Add item image Image Size: 1200 x 800 px / Image formats: jpg, png / 5MB Max. I…" at bounding box center [914, 254] width 1230 height 750
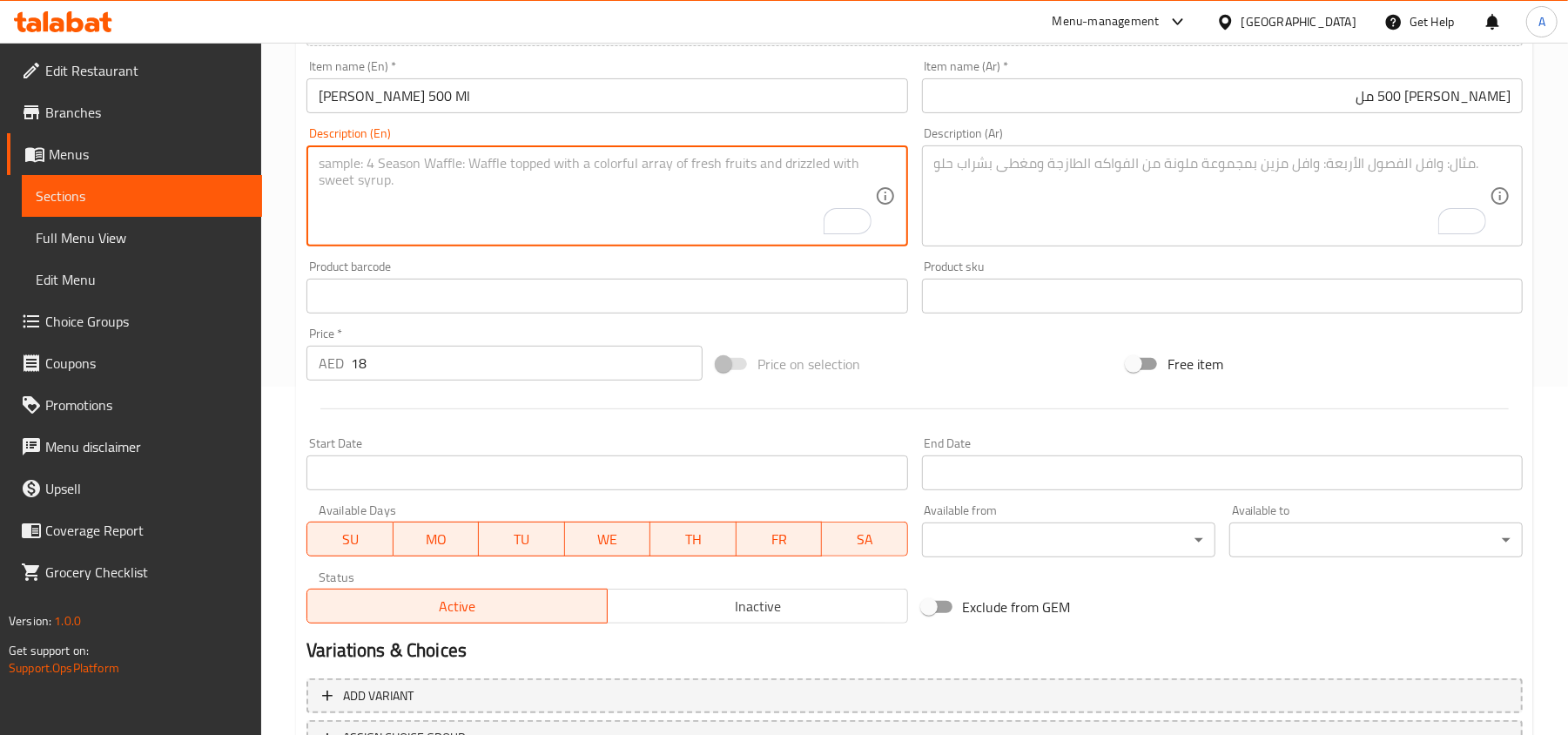
click at [465, 161] on textarea "To enrich screen reader interactions, please activate Accessibility in Grammarl…" at bounding box center [596, 196] width 555 height 83
paste textarea "Traditional Kerala dessert made with rice ada, jaggery, and coconut milk, rich,…"
type textarea "Traditional Kerala dessert made with rice ada, jaggery, and coconut milk, rich,…"
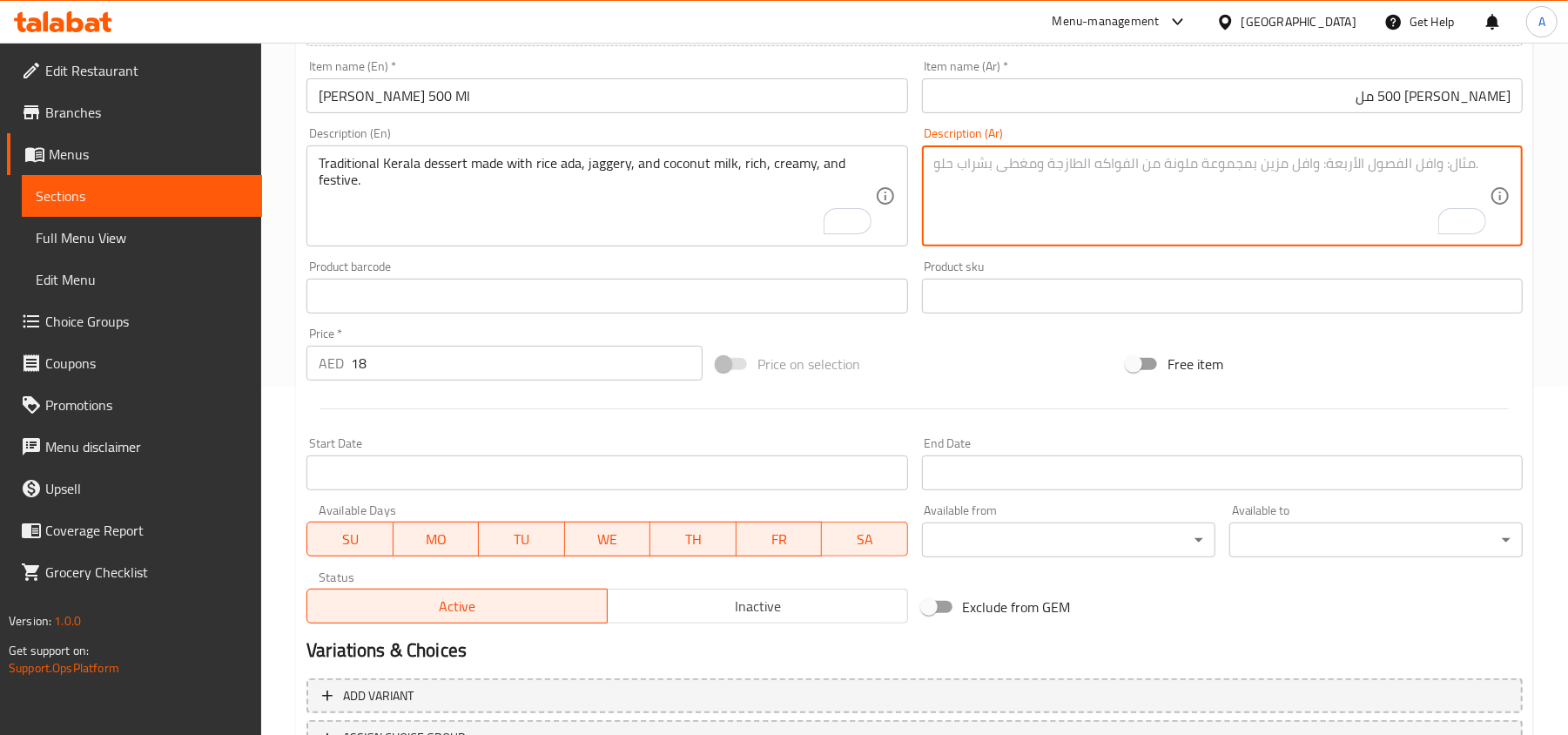
click at [1329, 185] on textarea "To enrich screen reader interactions, please activate Accessibility in Grammarl…" at bounding box center [1211, 196] width 555 height 83
paste textarea "حلوى كيرالا تقليدية محضرة من أدا أرز، سكر جاغيري، وحليب جوز هند، غنية وكريمية و…"
type textarea "حلوى كيرالا تقليدية محضرة من أدا أرز، سكر جاغيري، وحليب جوز هند، غنية وكريمية و…"
click at [561, 91] on input "[PERSON_NAME] 500 Ml" at bounding box center [607, 96] width 600 height 34
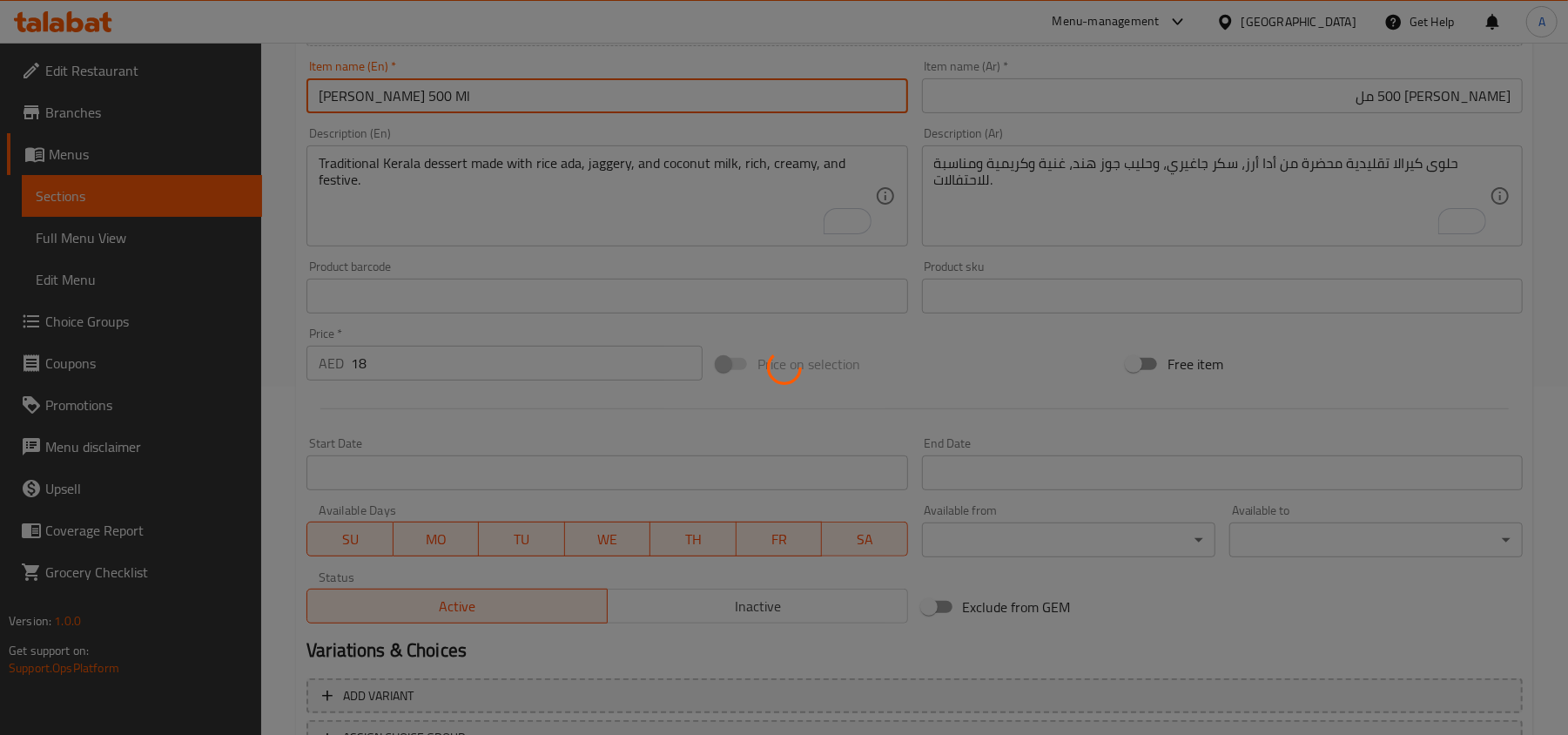
type input "0"
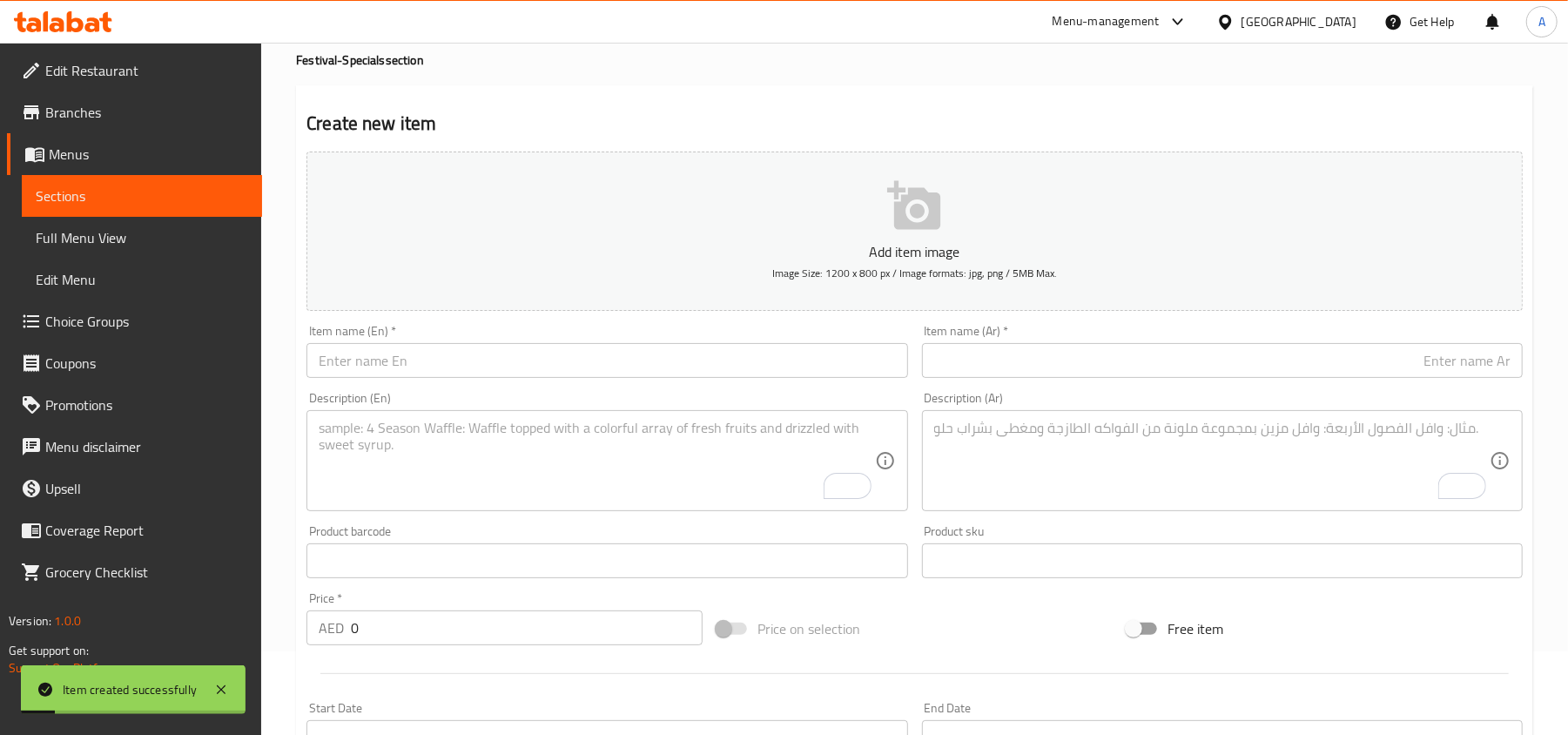
scroll to position [0, 0]
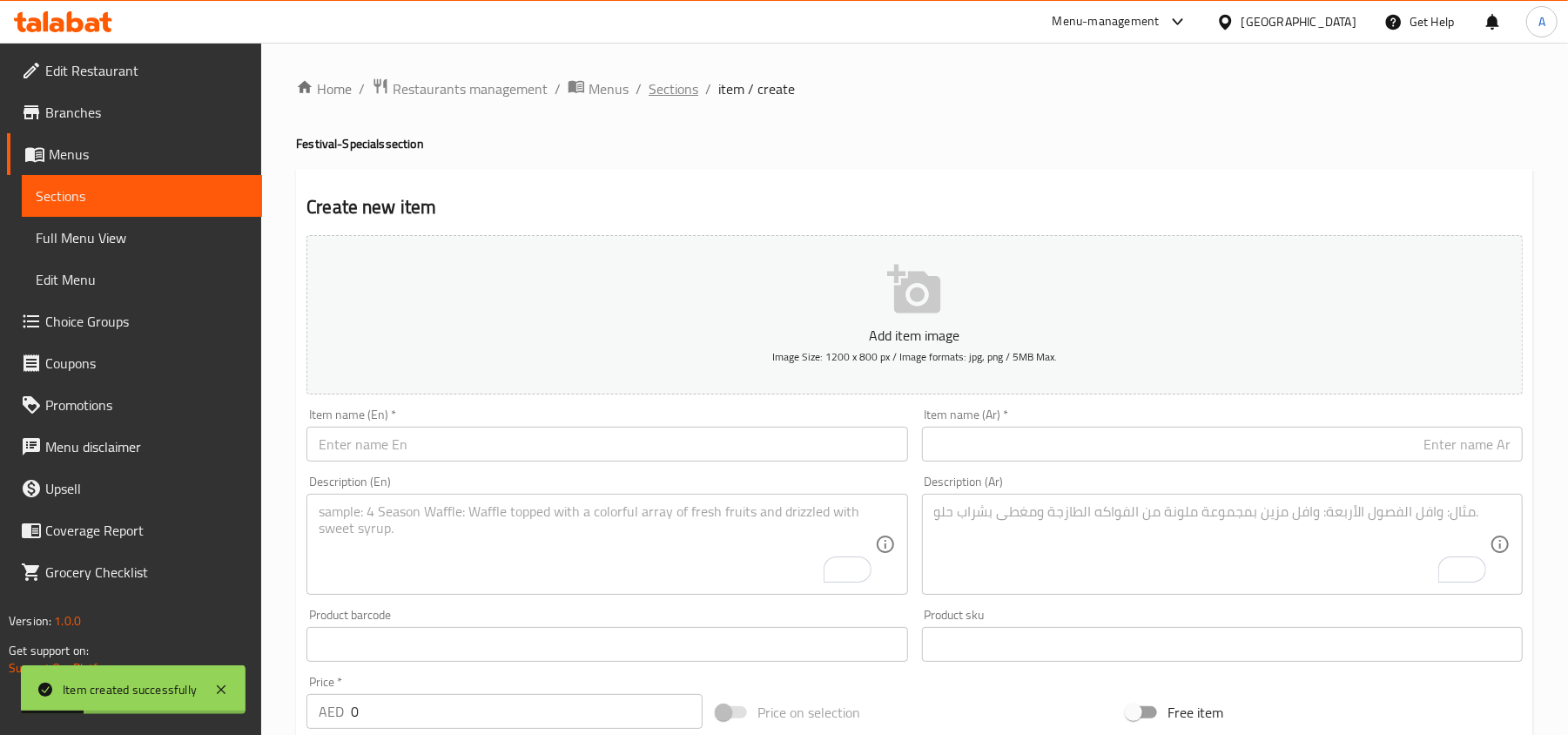
click at [665, 88] on span "Sections" at bounding box center [673, 89] width 50 height 21
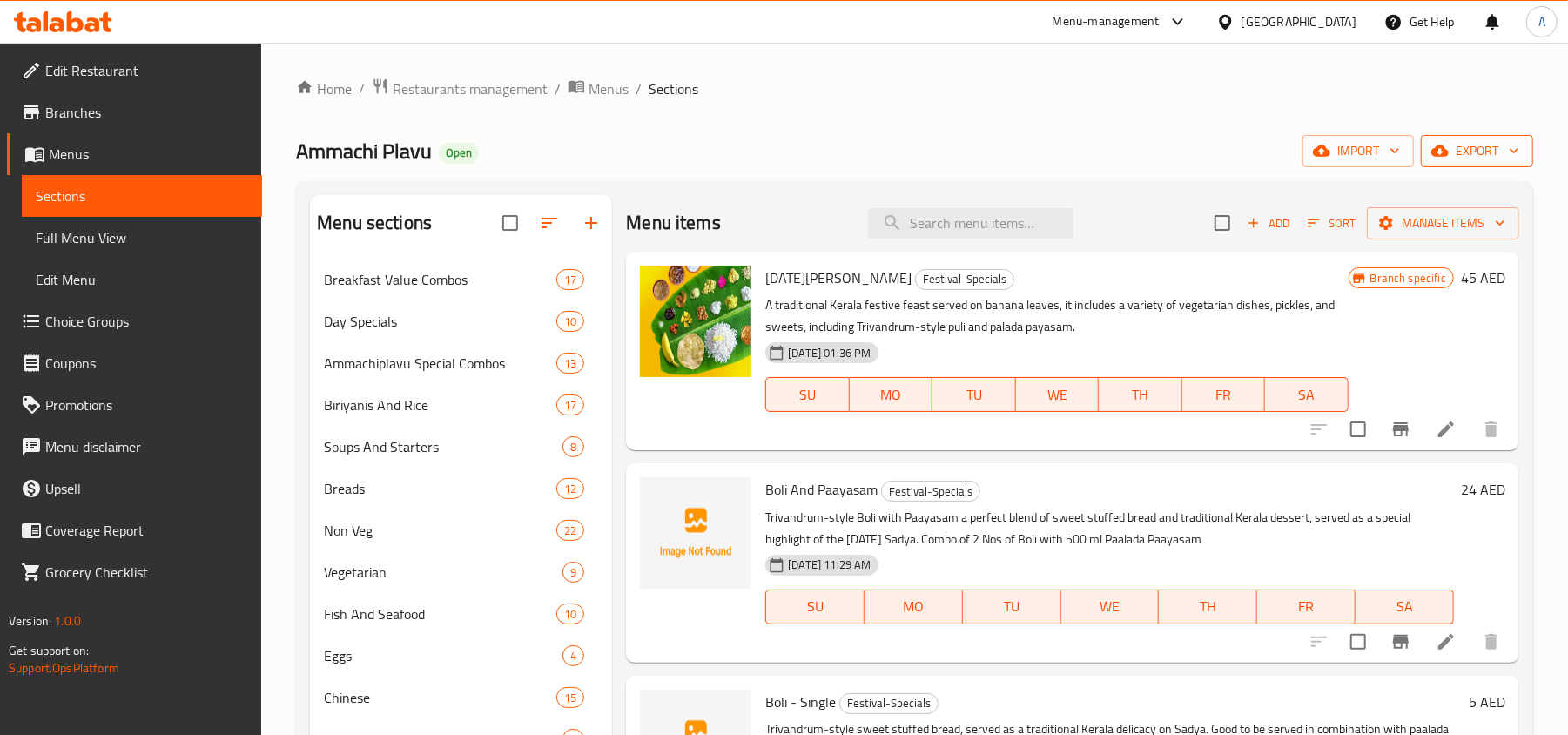
click at [1496, 144] on span "export" at bounding box center [1477, 151] width 84 height 22
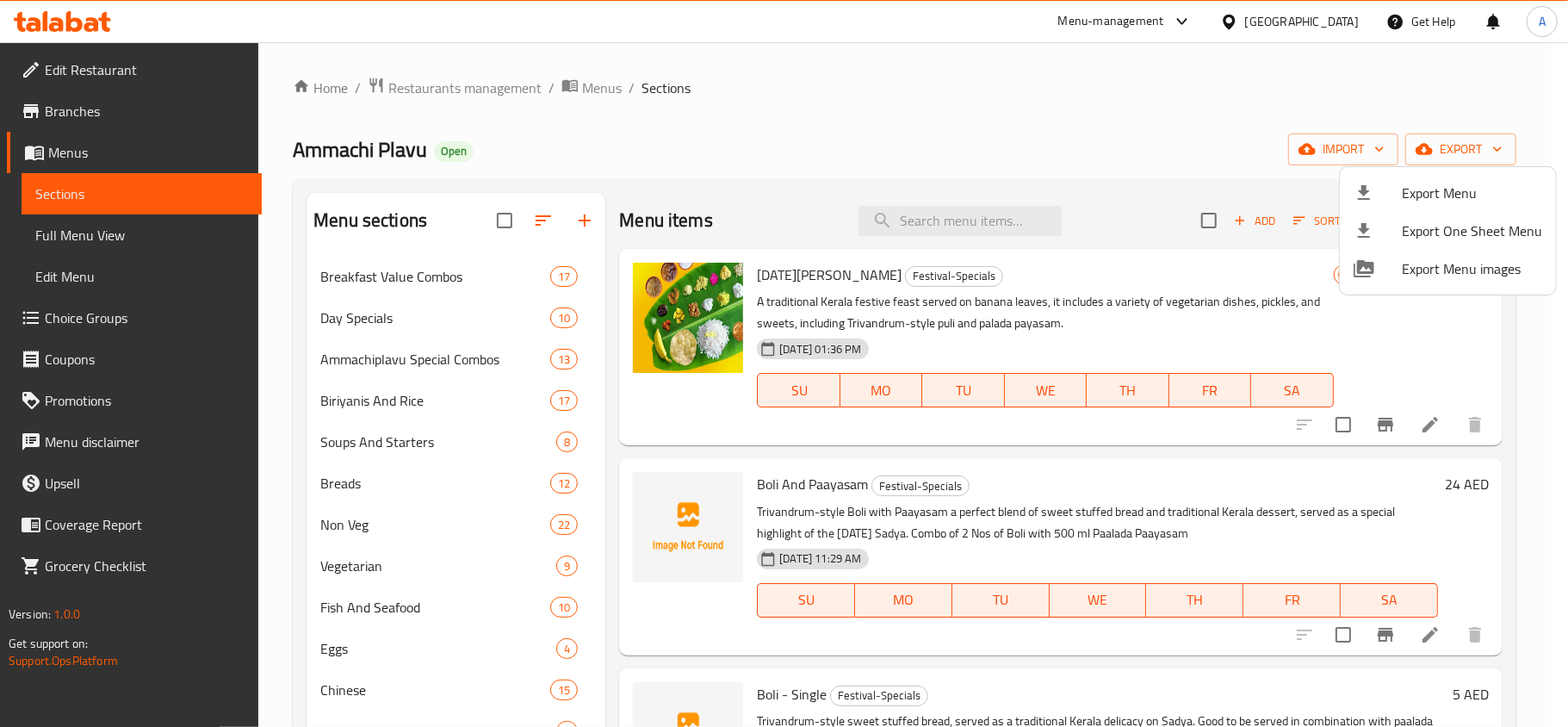
click at [1411, 193] on span "Export Menu" at bounding box center [1472, 193] width 140 height 21
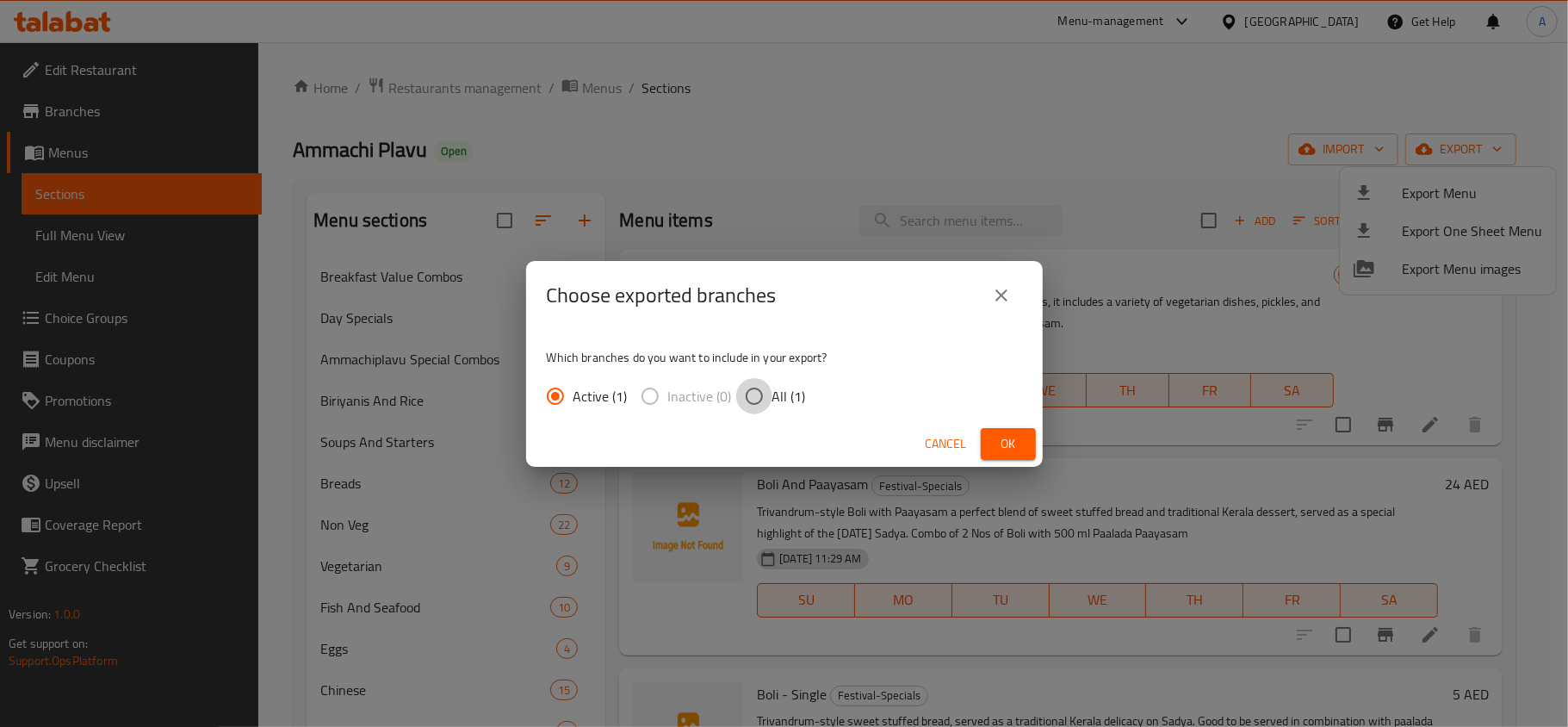
click at [759, 398] on input "All (1)" at bounding box center [755, 396] width 36 height 36
radio input "true"
click at [1007, 441] on span "Ok" at bounding box center [1008, 443] width 27 height 22
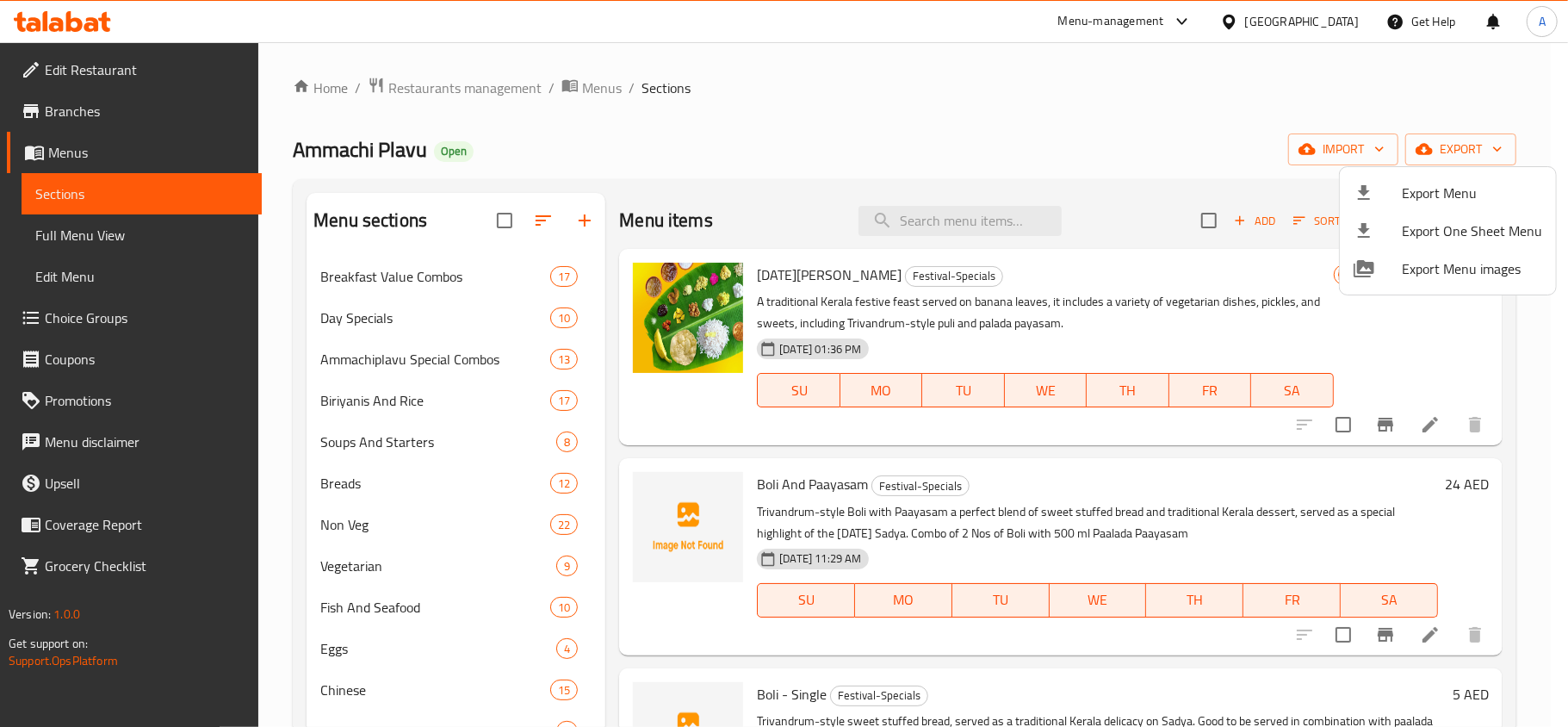
click at [590, 78] on div at bounding box center [784, 363] width 1568 height 727
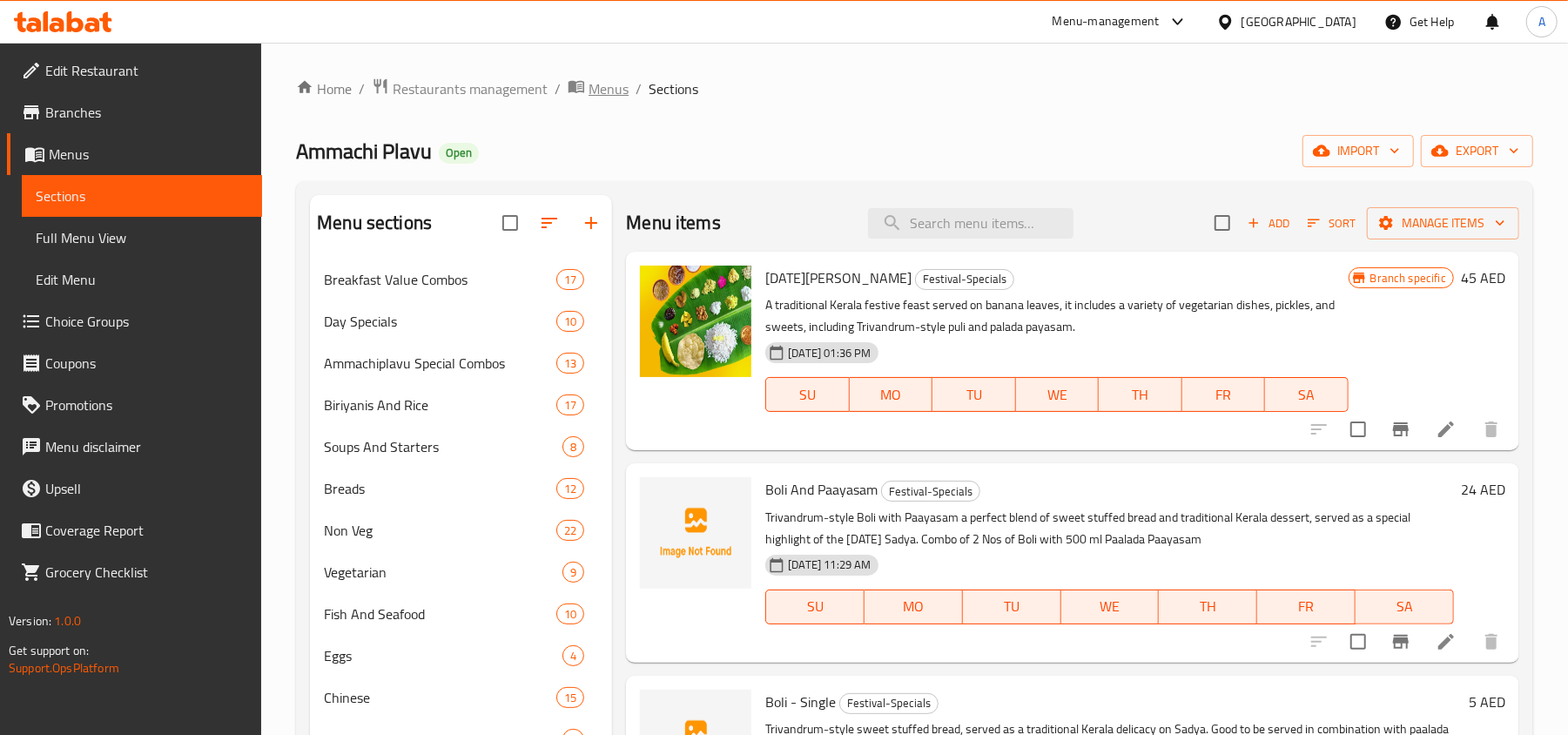
click at [611, 88] on span "Menus" at bounding box center [609, 89] width 40 height 21
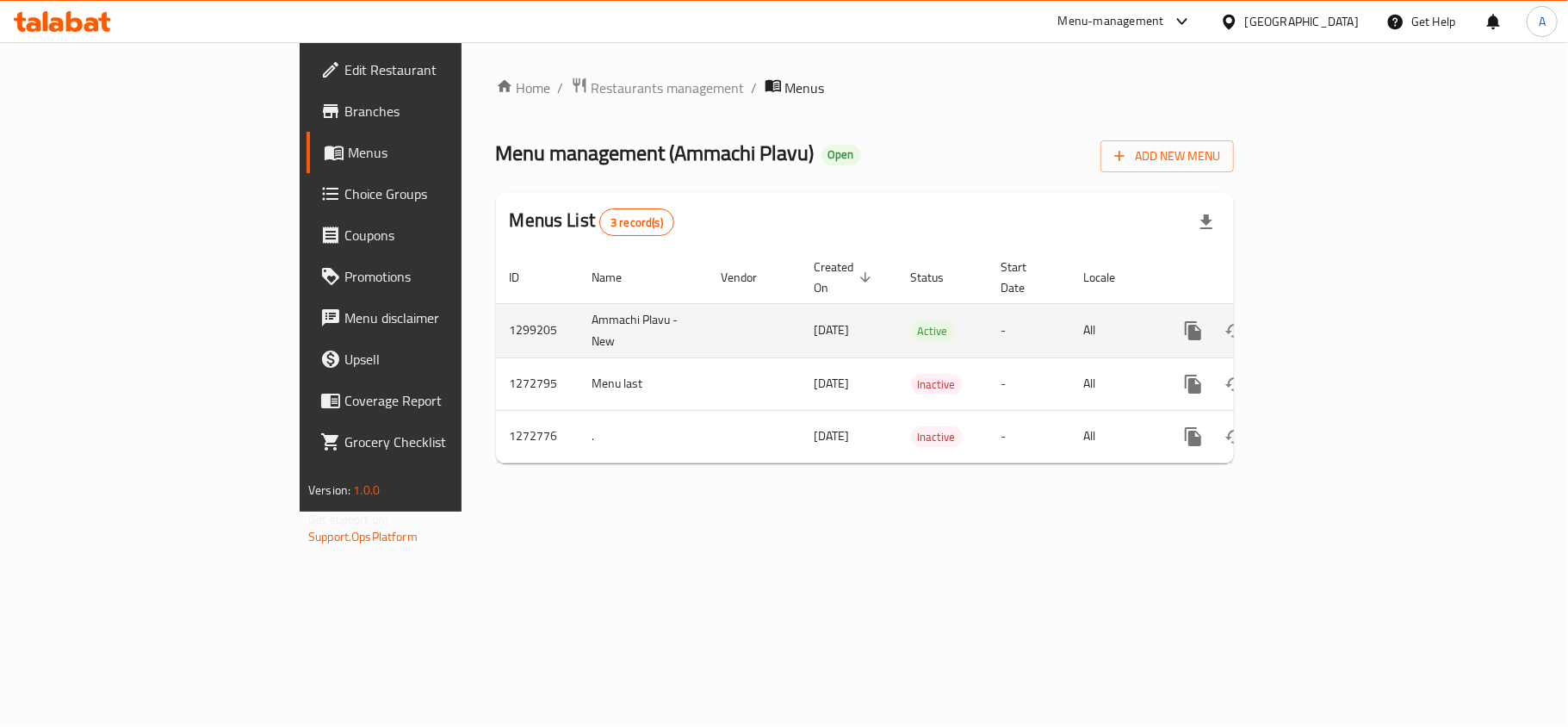
click at [497, 315] on td "1299205" at bounding box center [537, 330] width 82 height 54
copy td "1299205"
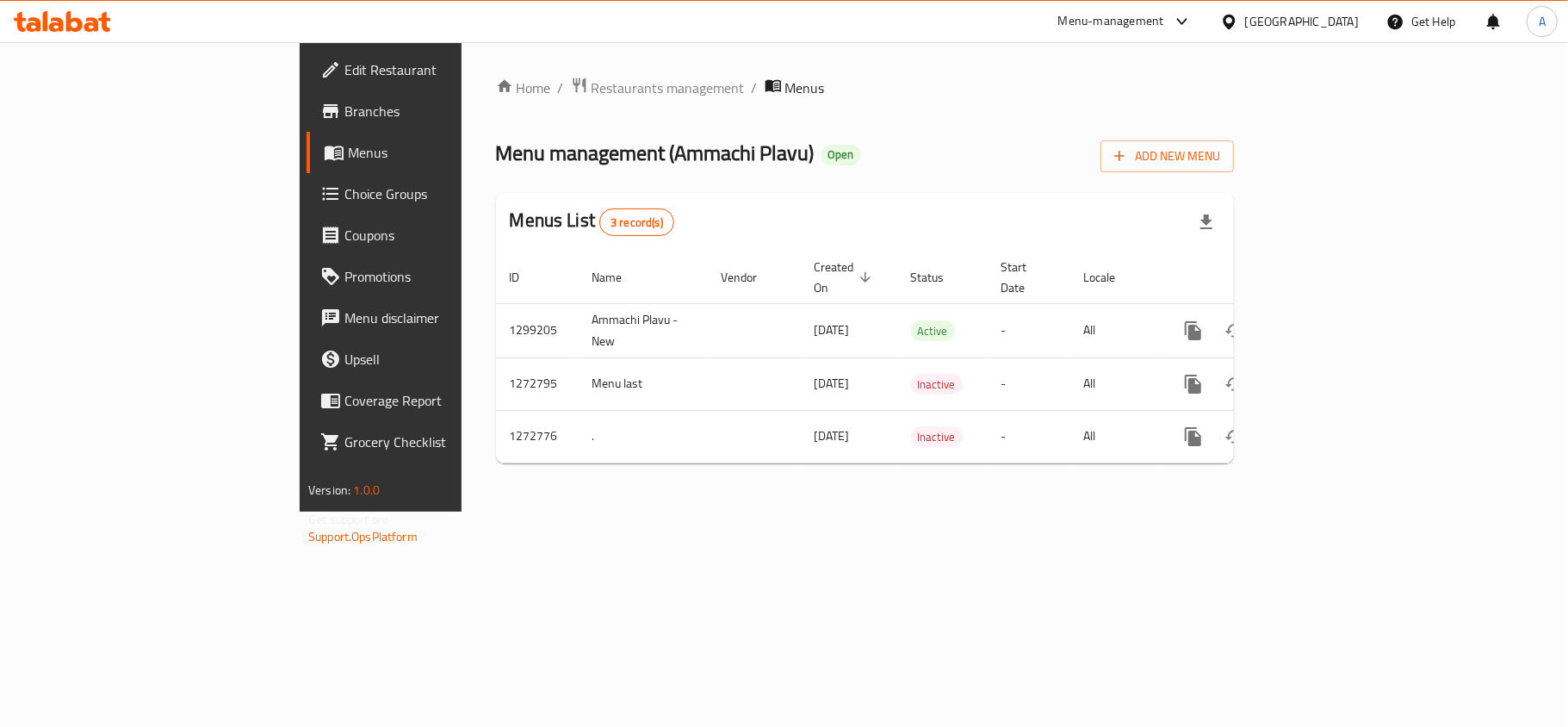
click at [1324, 24] on div "[GEOGRAPHIC_DATA]" at bounding box center [1302, 22] width 113 height 19
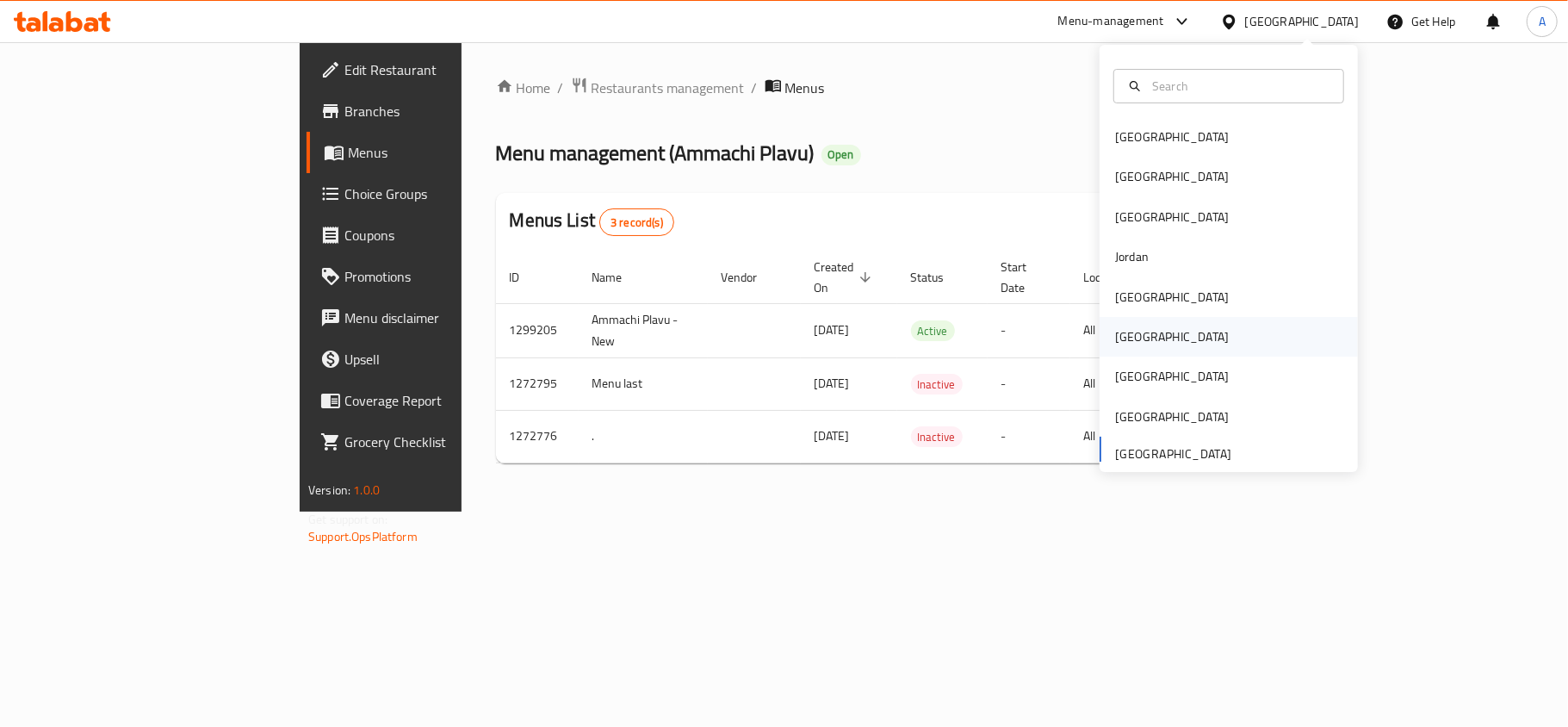
click at [1138, 346] on div "[GEOGRAPHIC_DATA]" at bounding box center [1172, 337] width 141 height 40
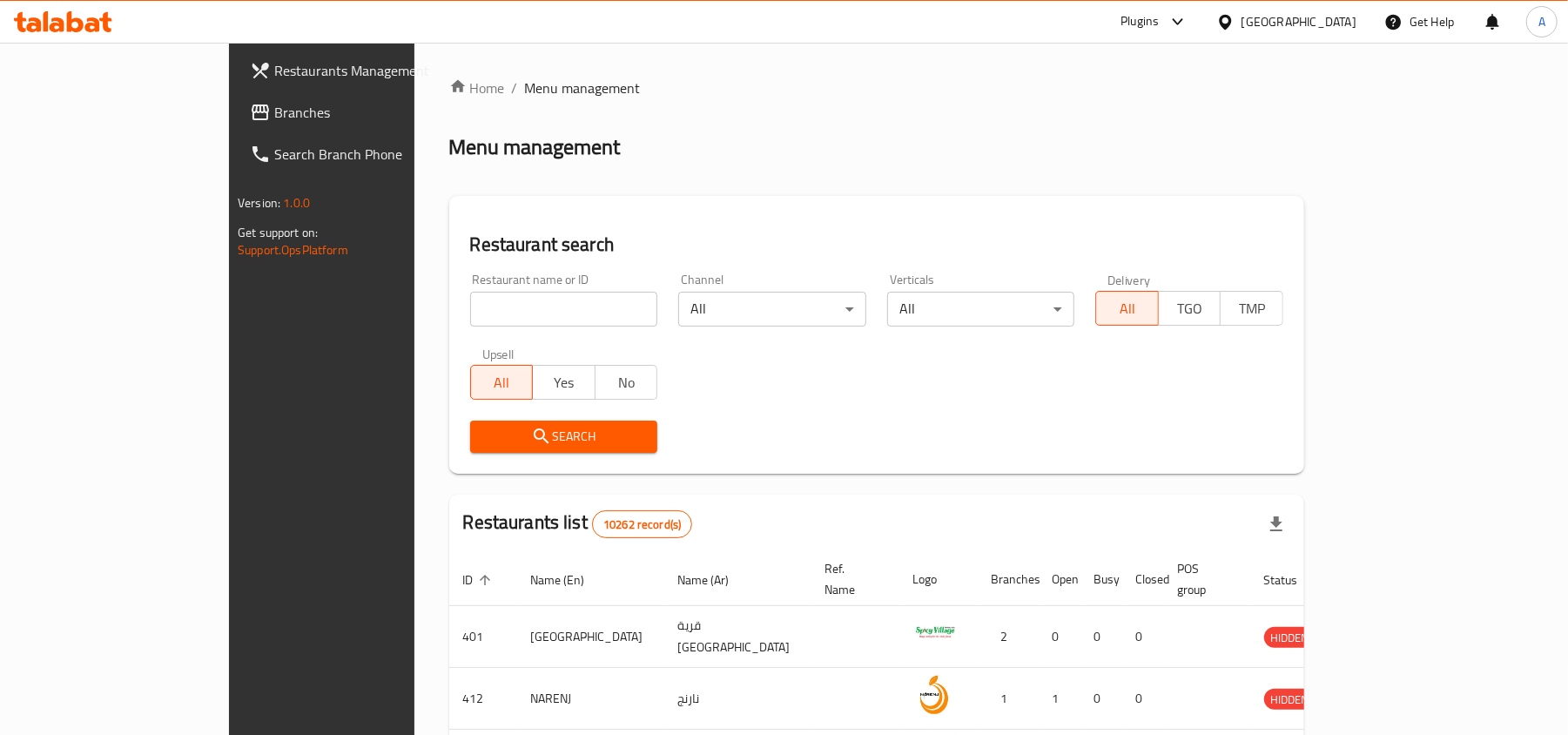
click at [274, 109] on span "Branches" at bounding box center [376, 113] width 203 height 21
